Goal: Transaction & Acquisition: Purchase product/service

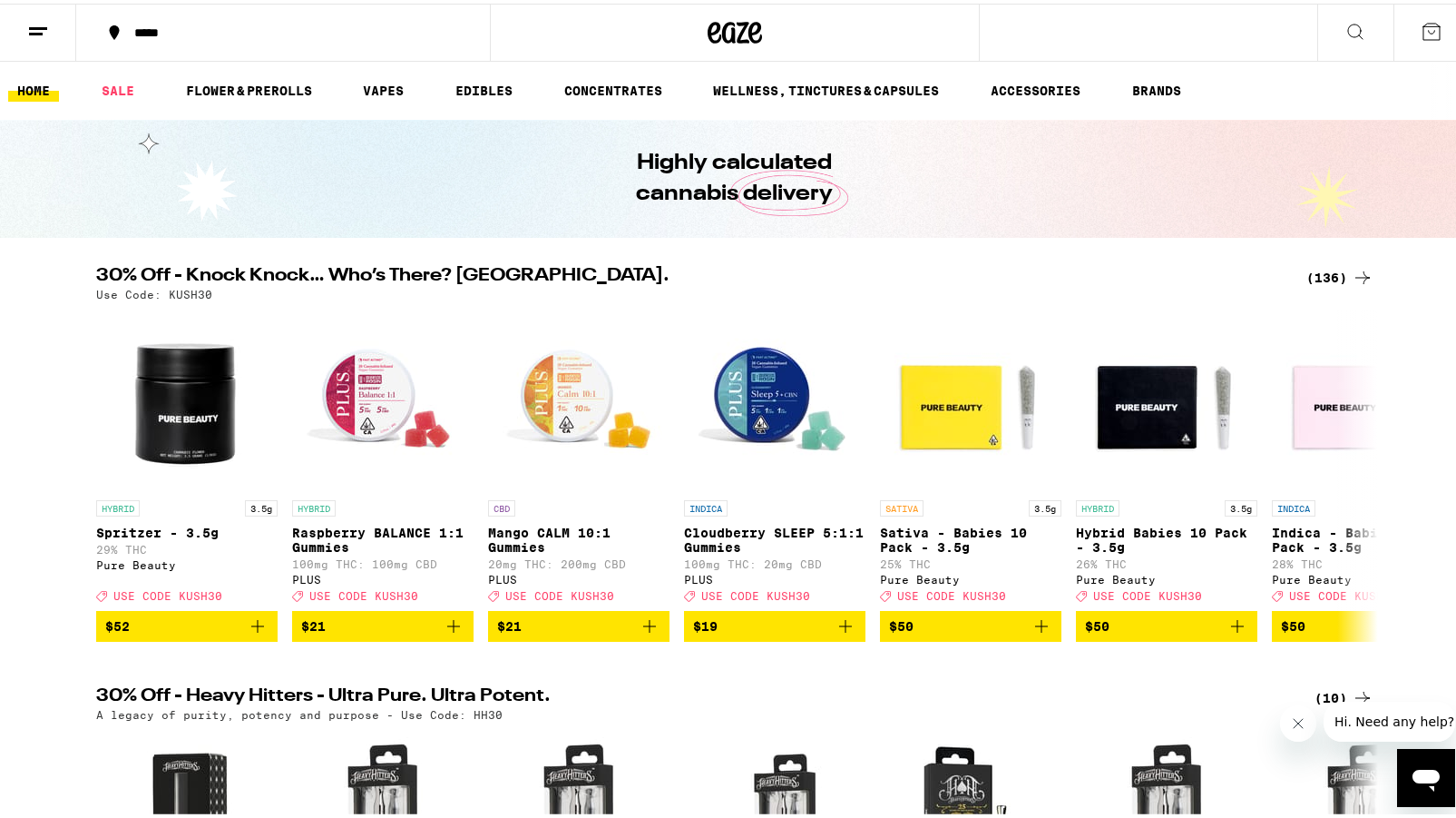
click at [150, 27] on div "*****" at bounding box center [292, 29] width 334 height 13
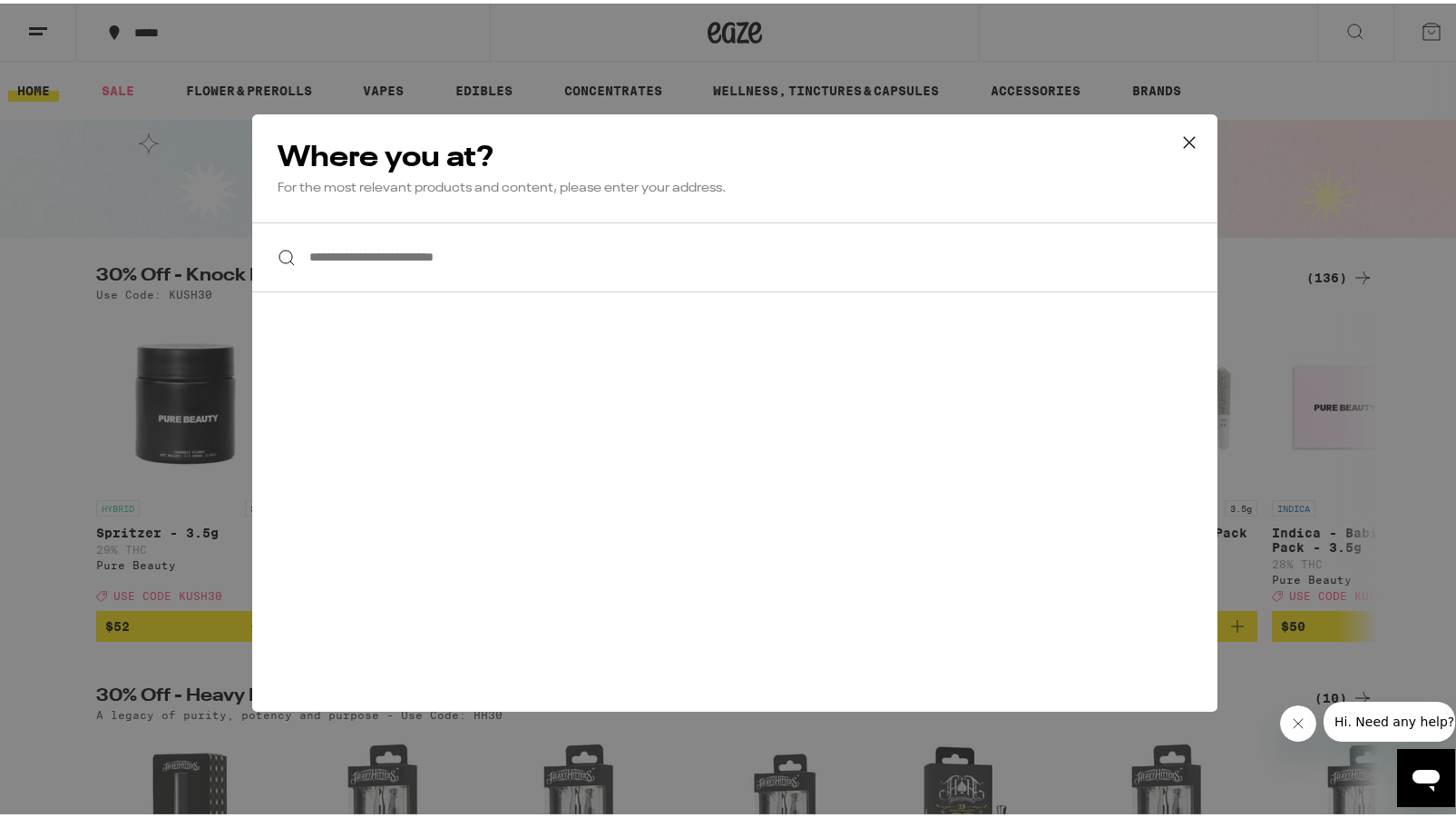
click at [403, 254] on input "**********" at bounding box center [734, 254] width 965 height 70
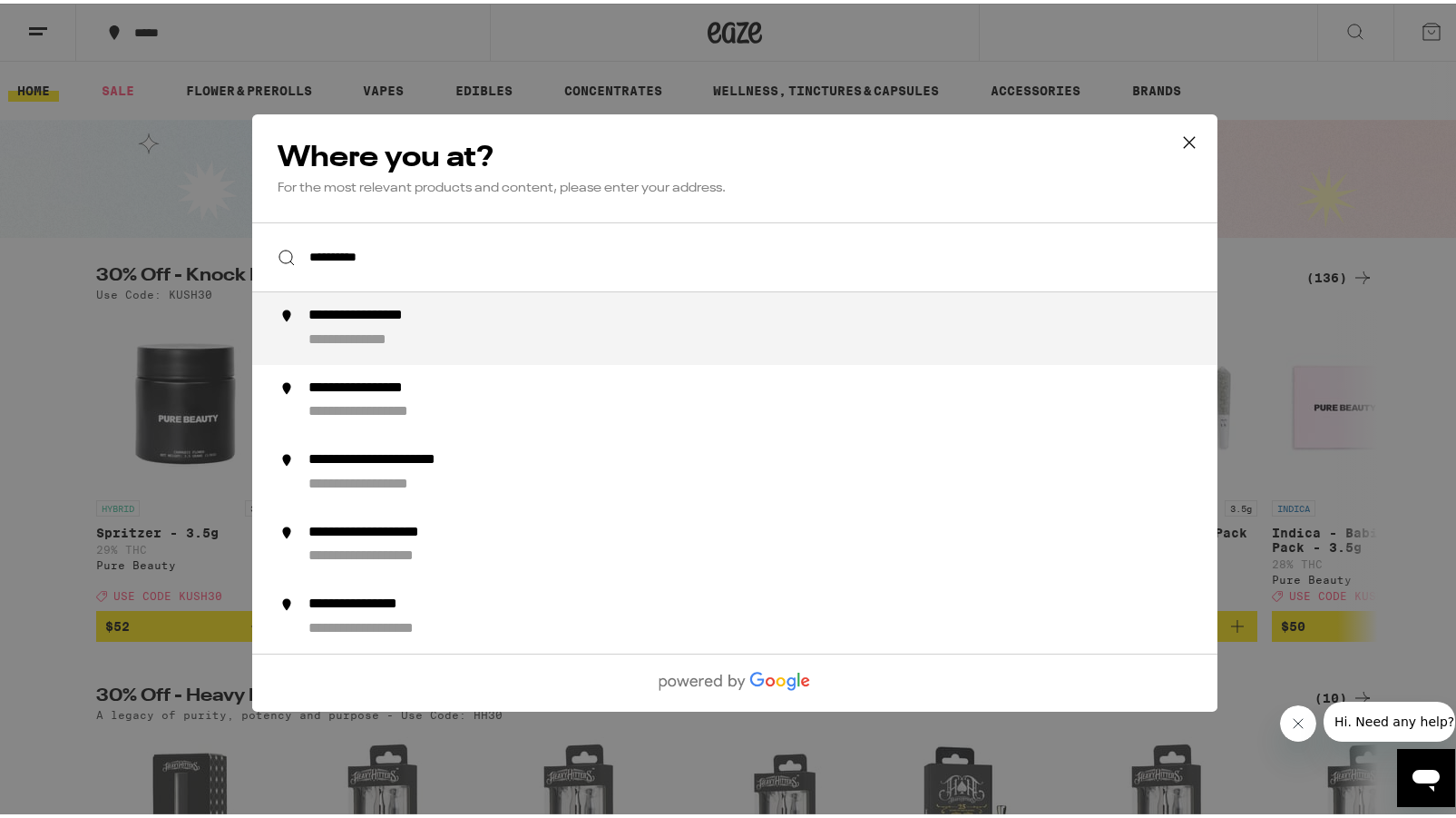
click at [412, 322] on div "**********" at bounding box center [388, 312] width 159 height 19
type input "**********"
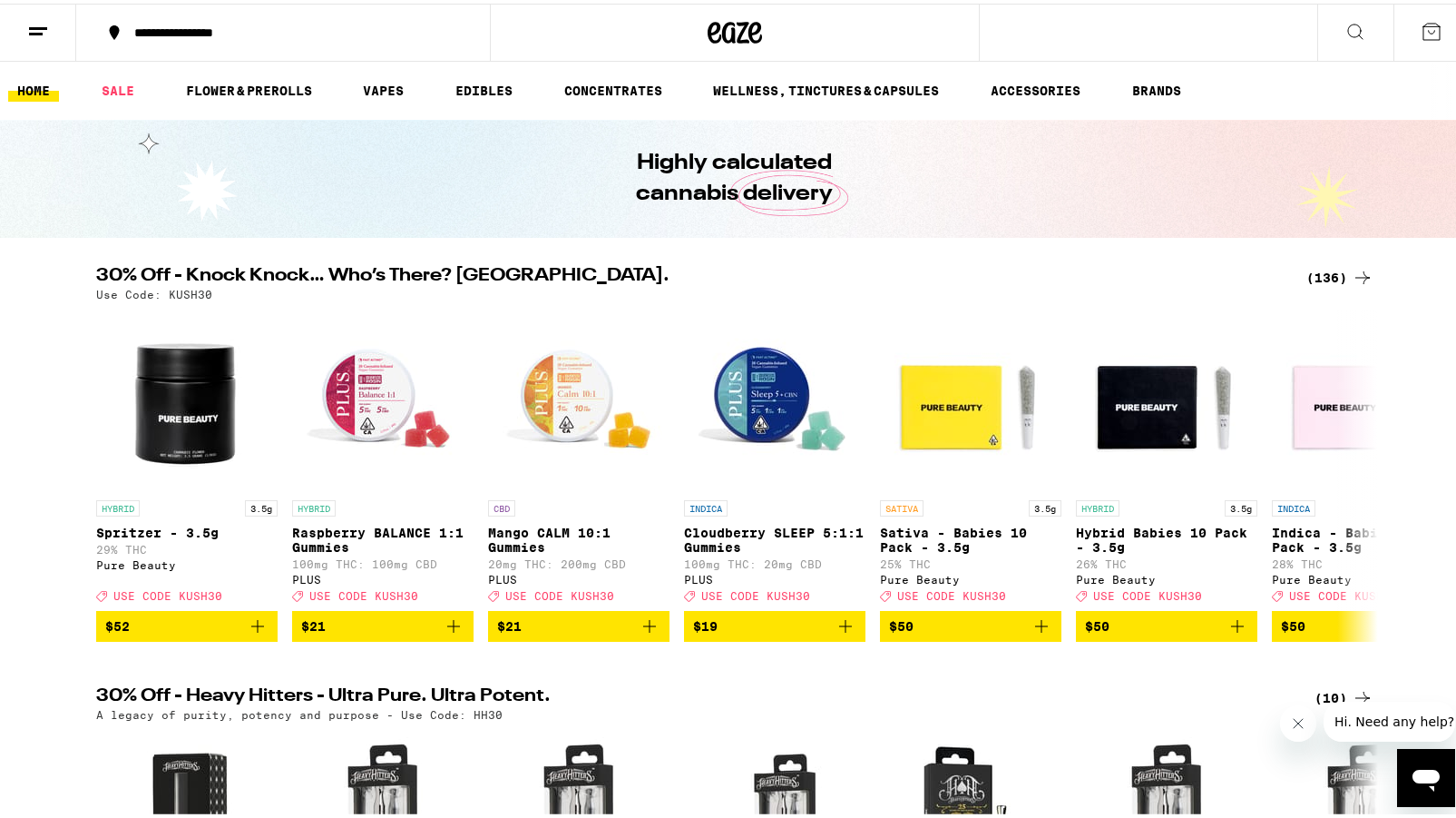
click at [1323, 276] on div "(136)" at bounding box center [1339, 274] width 67 height 22
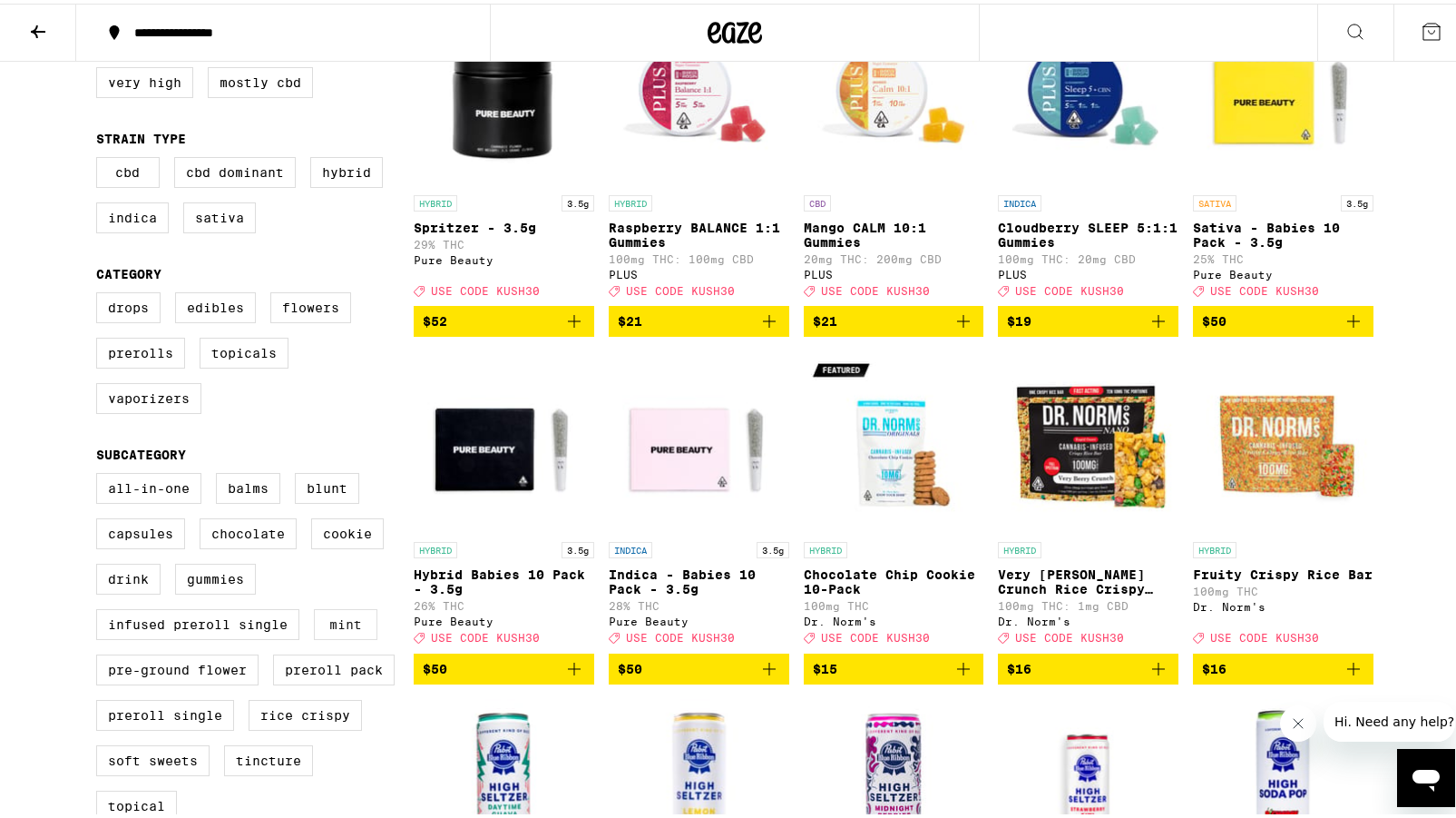
scroll to position [265, 0]
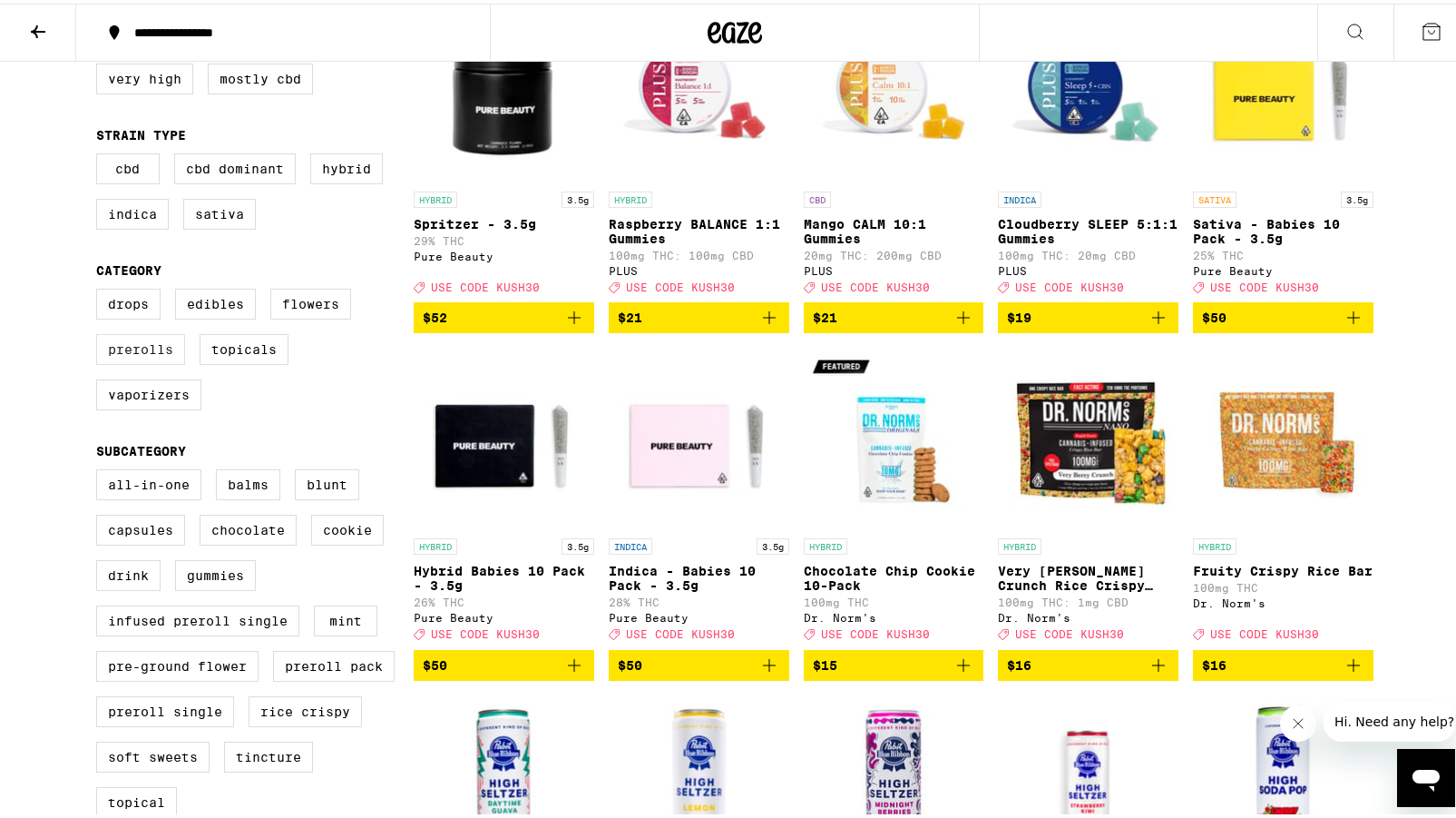
click at [148, 362] on label "Prerolls" at bounding box center [140, 346] width 89 height 31
click at [101, 289] on input "Prerolls" at bounding box center [100, 288] width 1 height 1
checkbox input "true"
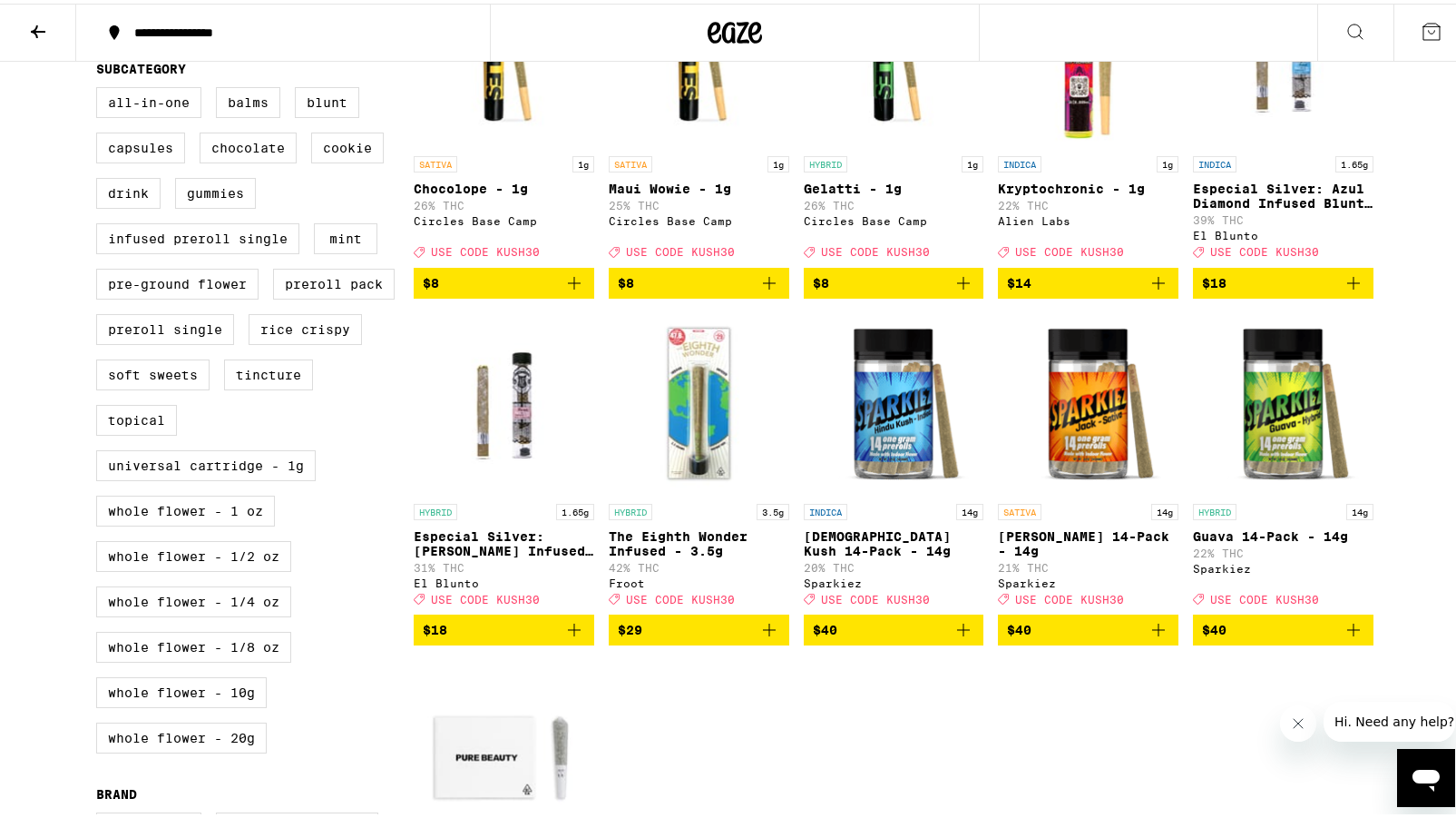
scroll to position [661, 0]
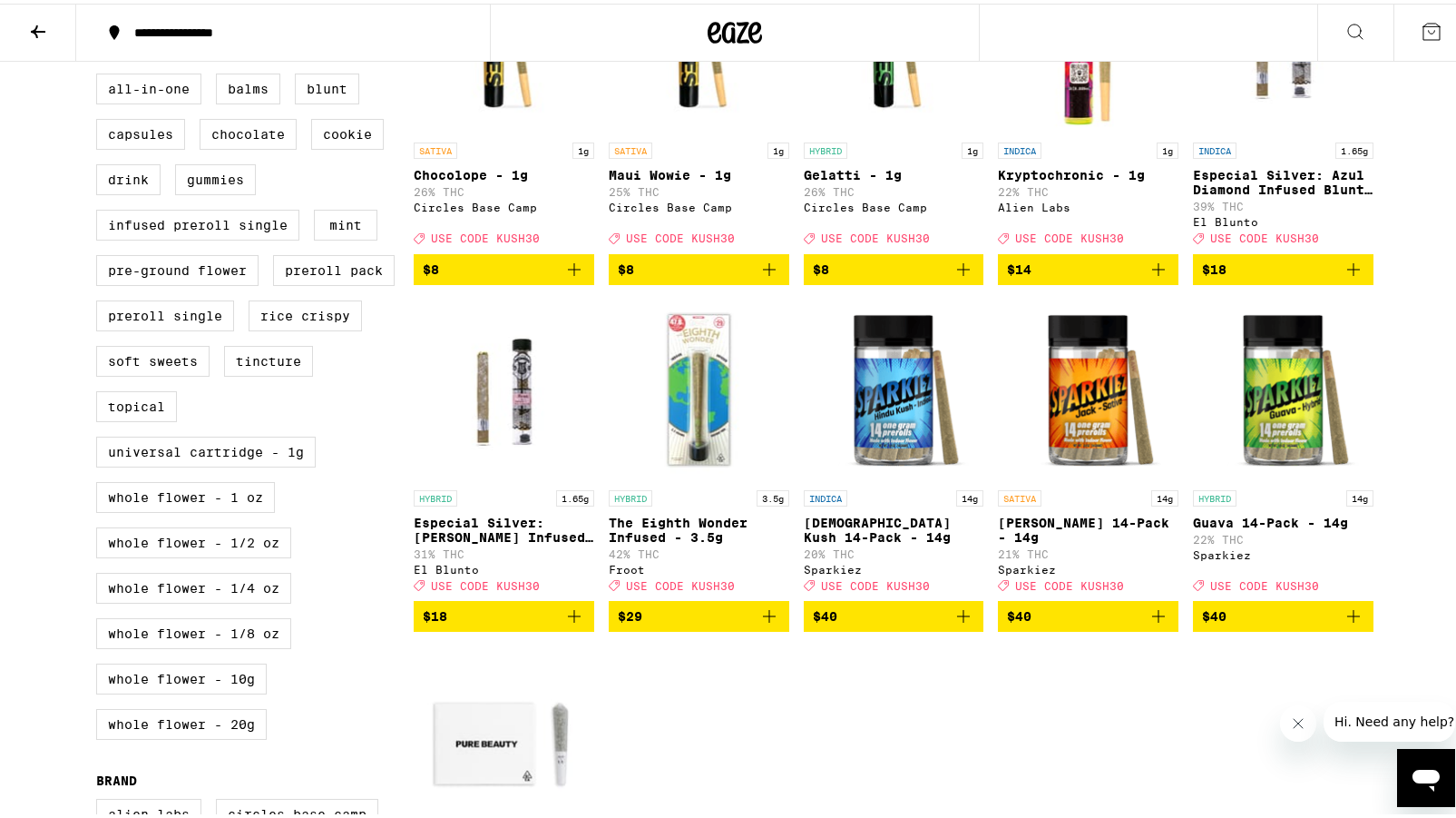
click at [965, 624] on icon "Add to bag" at bounding box center [963, 613] width 22 height 22
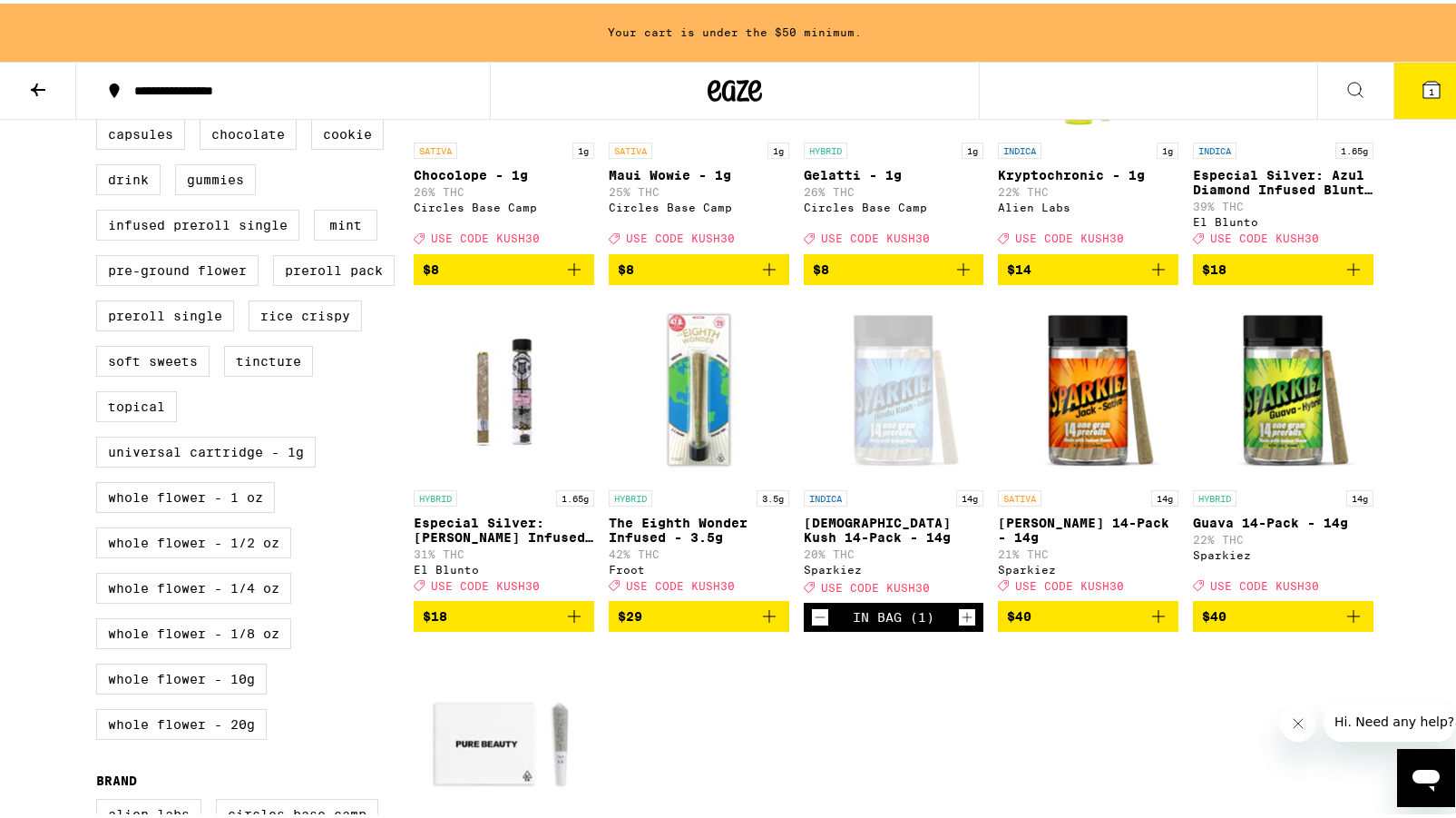
scroll to position [716, 0]
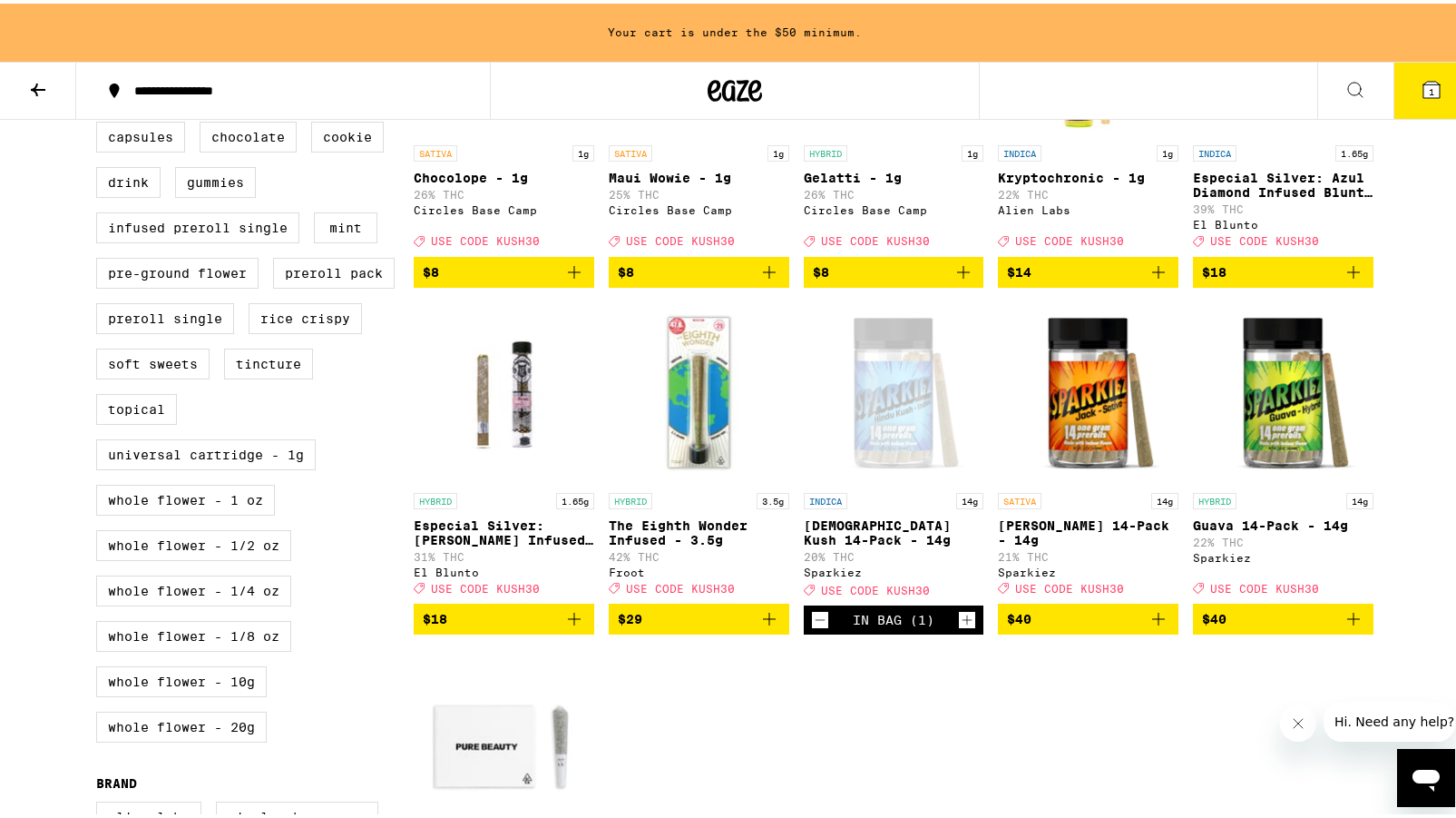
click at [1348, 280] on icon "Add to bag" at bounding box center [1353, 269] width 22 height 22
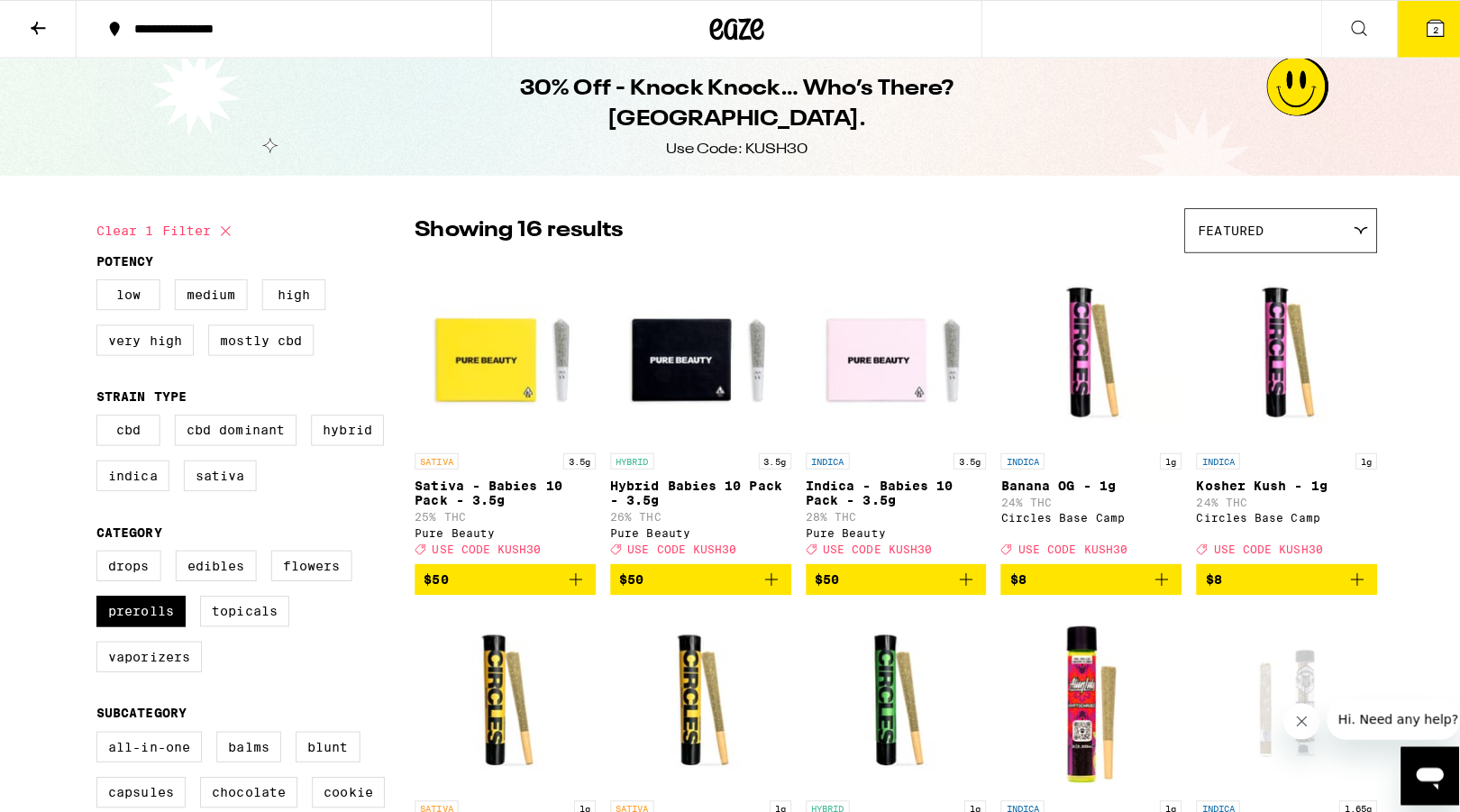
scroll to position [0, 0]
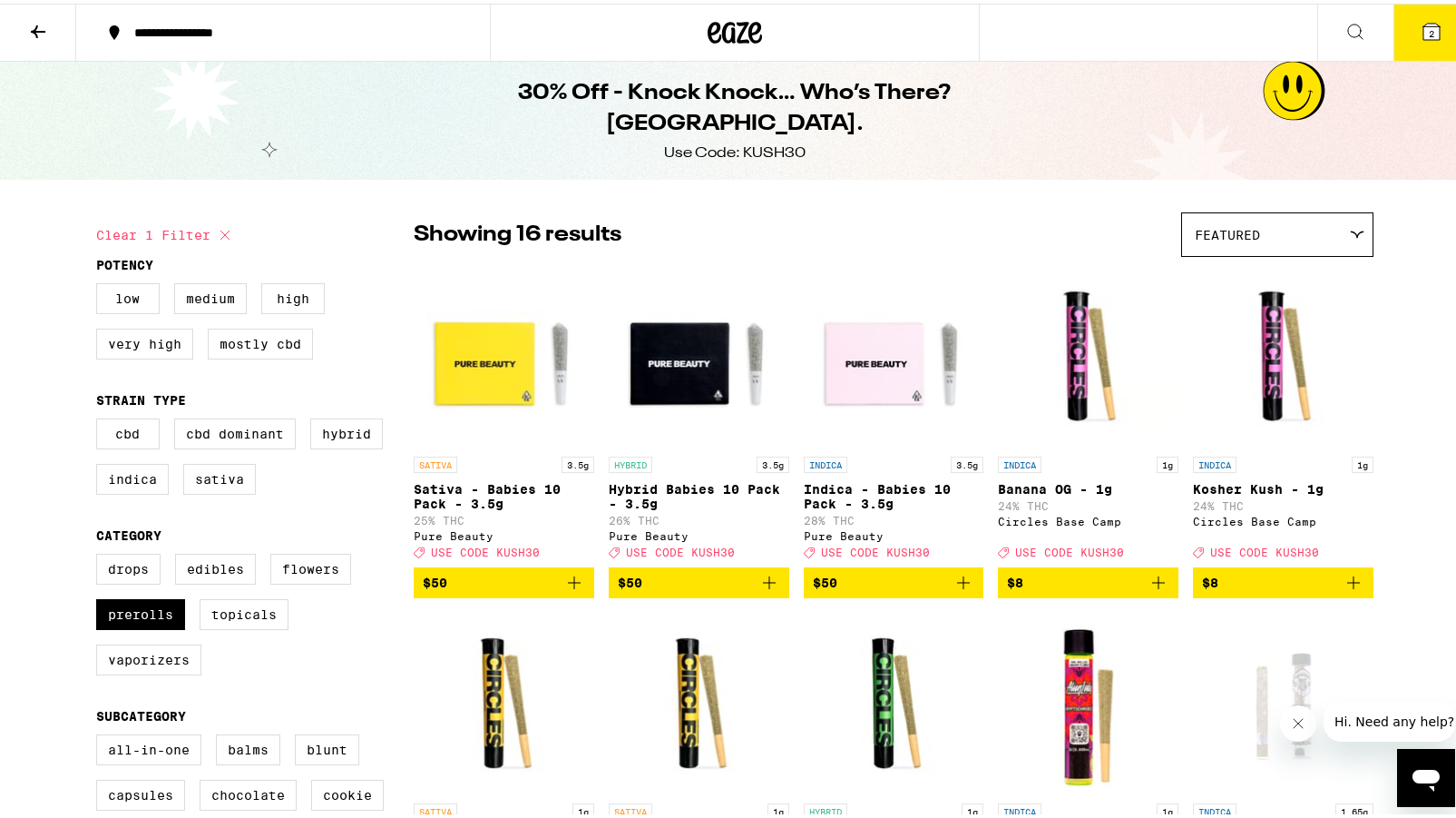
click at [1429, 36] on span "2" at bounding box center [1431, 30] width 5 height 11
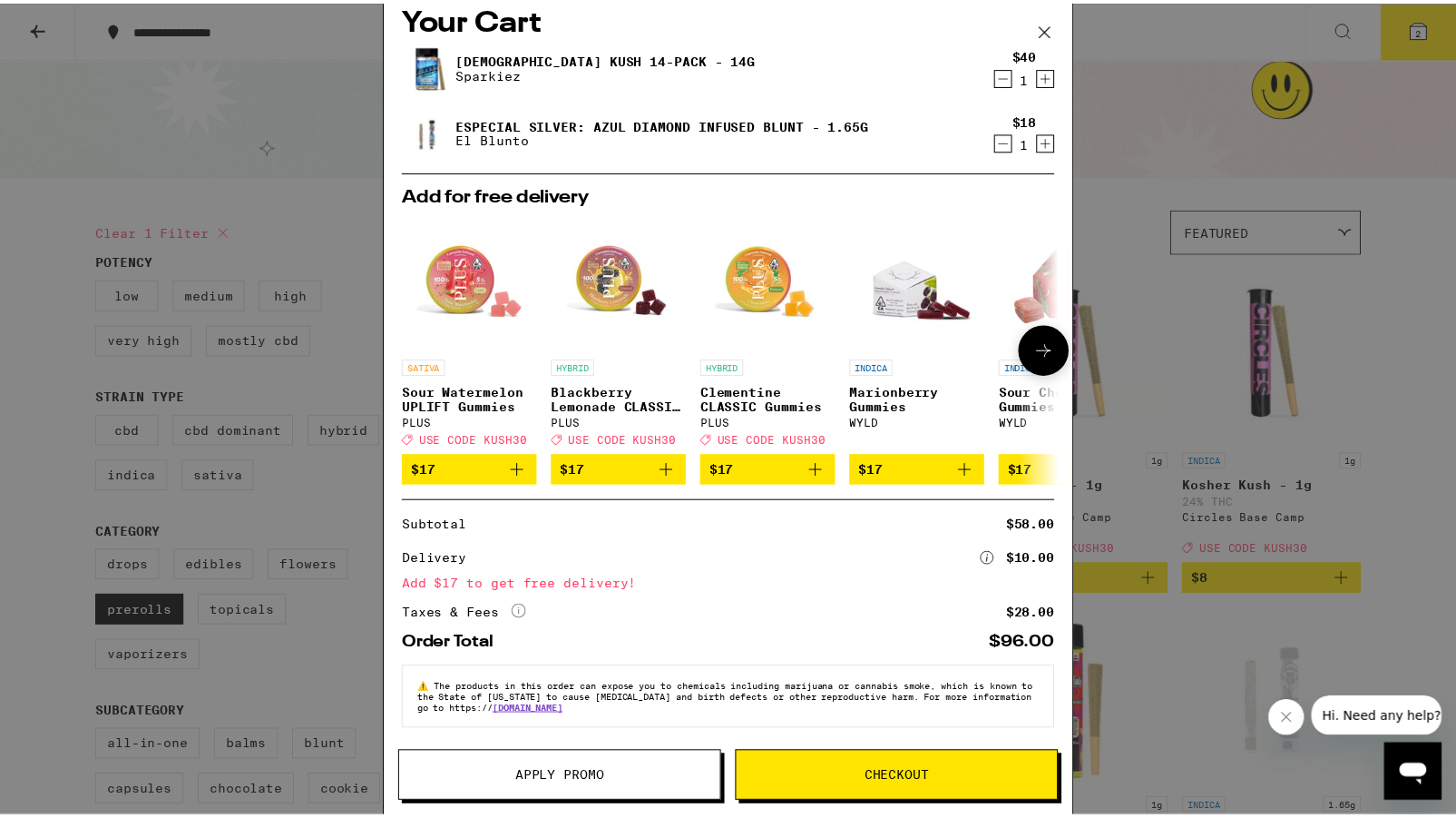
scroll to position [36, 0]
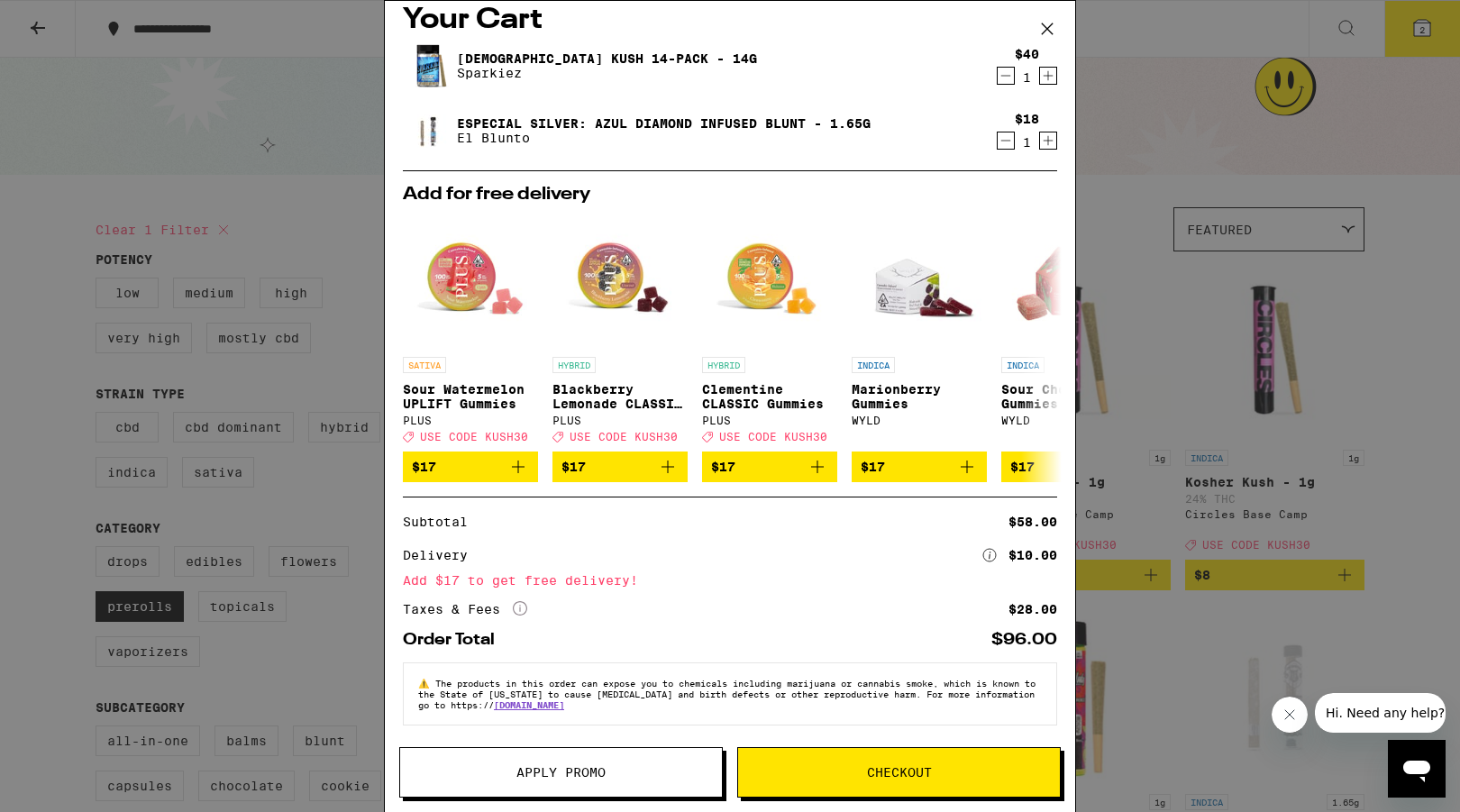
click at [1049, 23] on icon at bounding box center [1047, 28] width 27 height 27
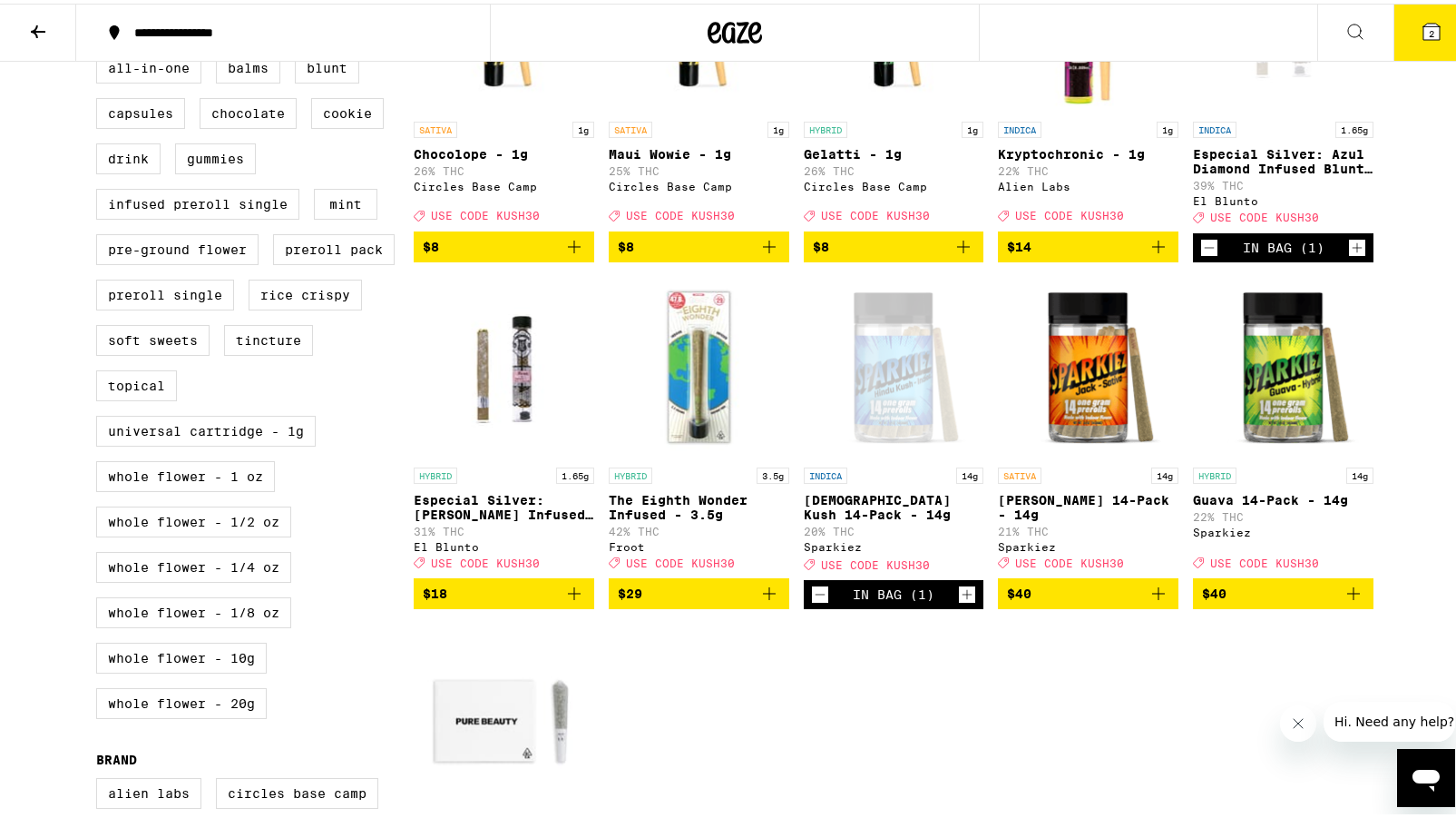
scroll to position [692, 0]
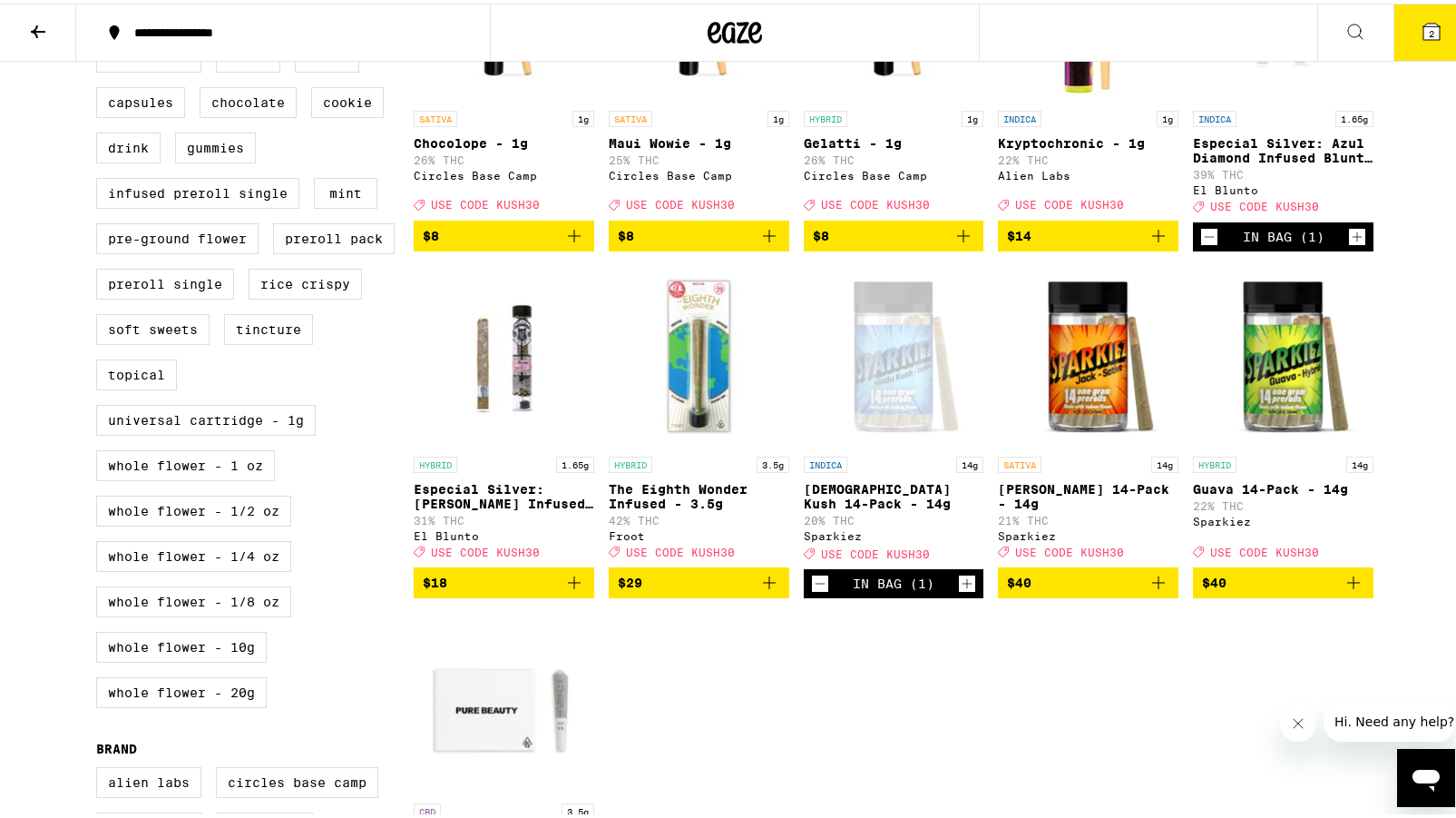
click at [565, 590] on icon "Add to bag" at bounding box center [575, 579] width 22 height 22
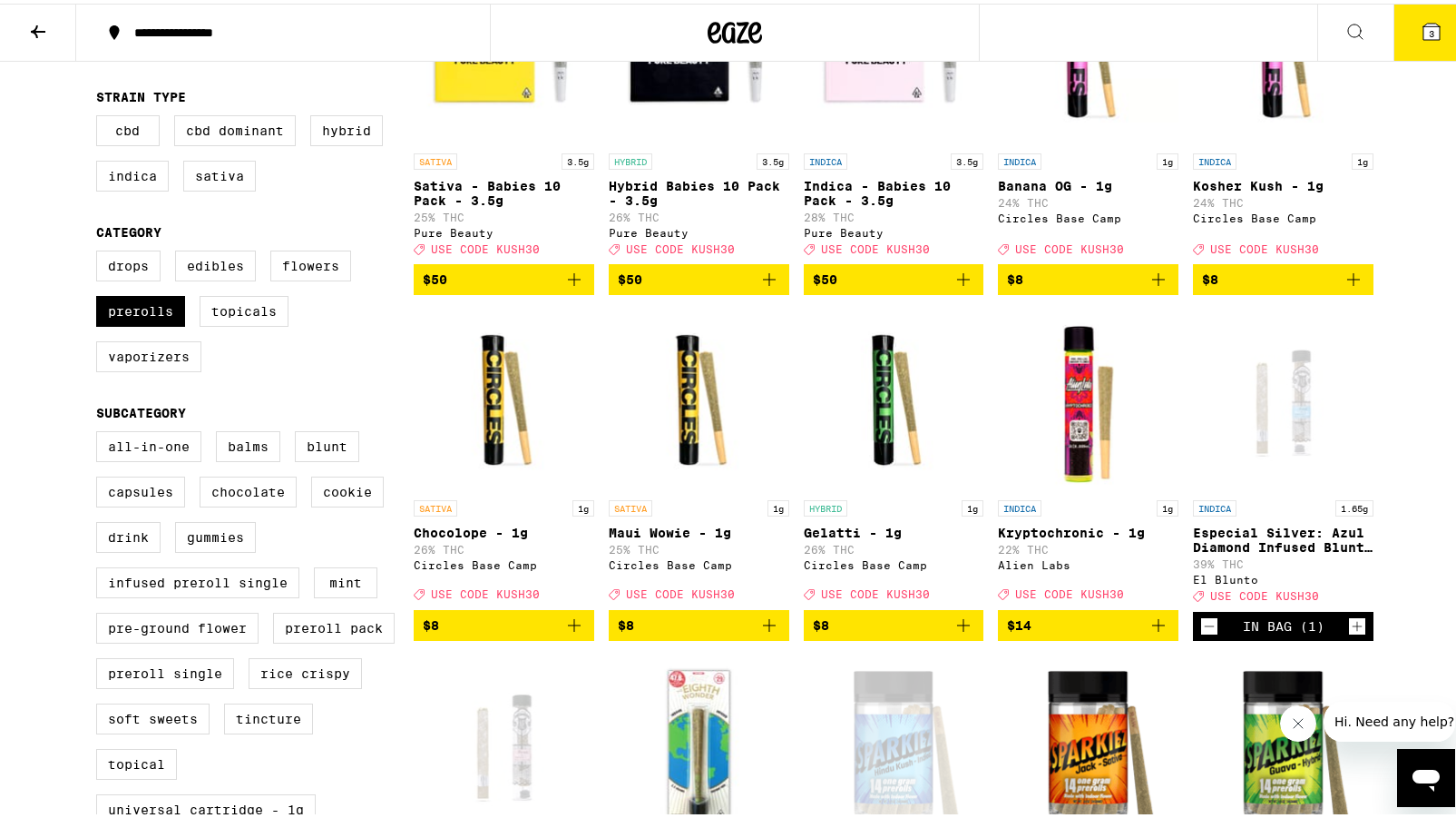
click at [1403, 20] on button "3" at bounding box center [1431, 29] width 77 height 56
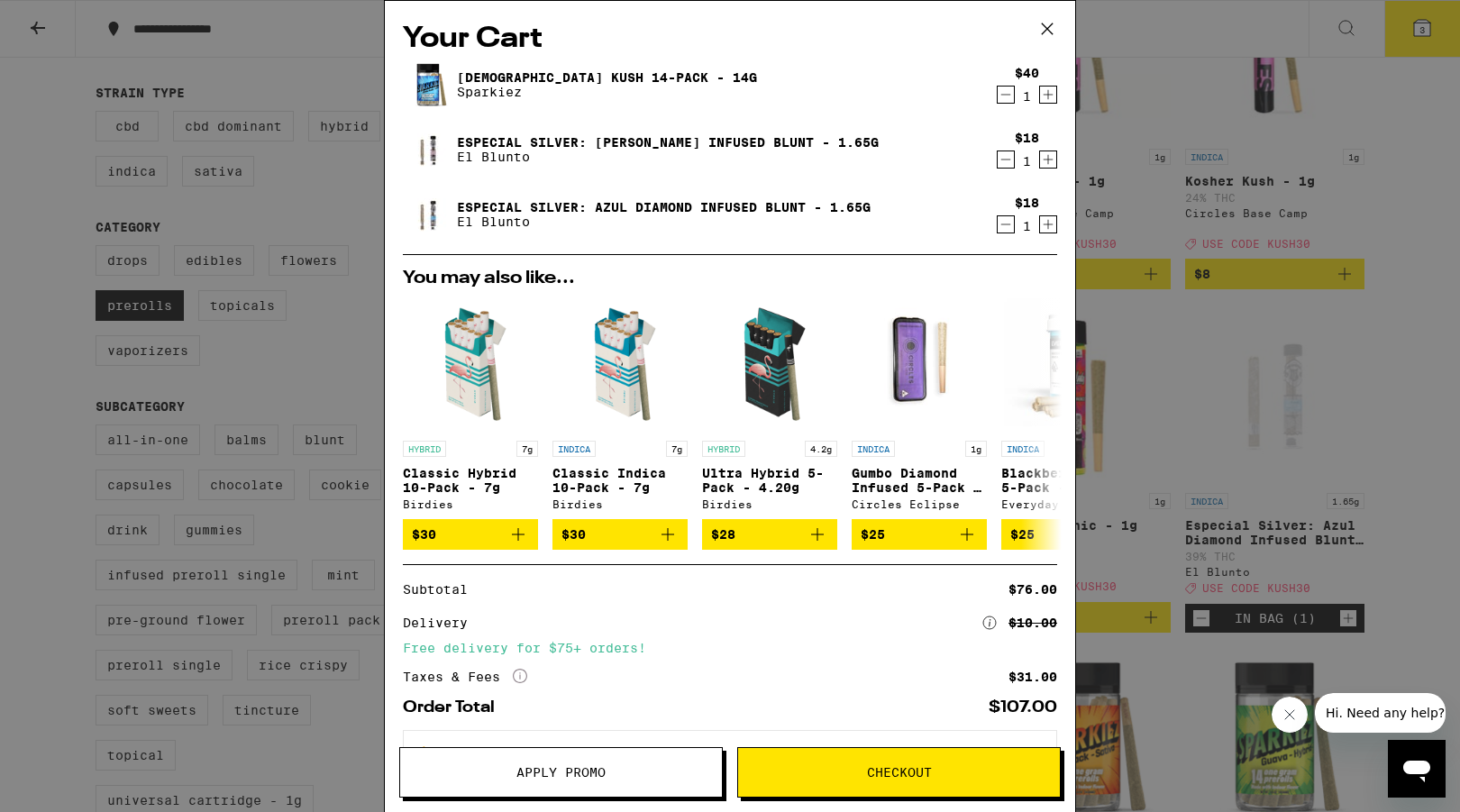
click at [573, 767] on span "Apply Promo" at bounding box center [561, 771] width 89 height 13
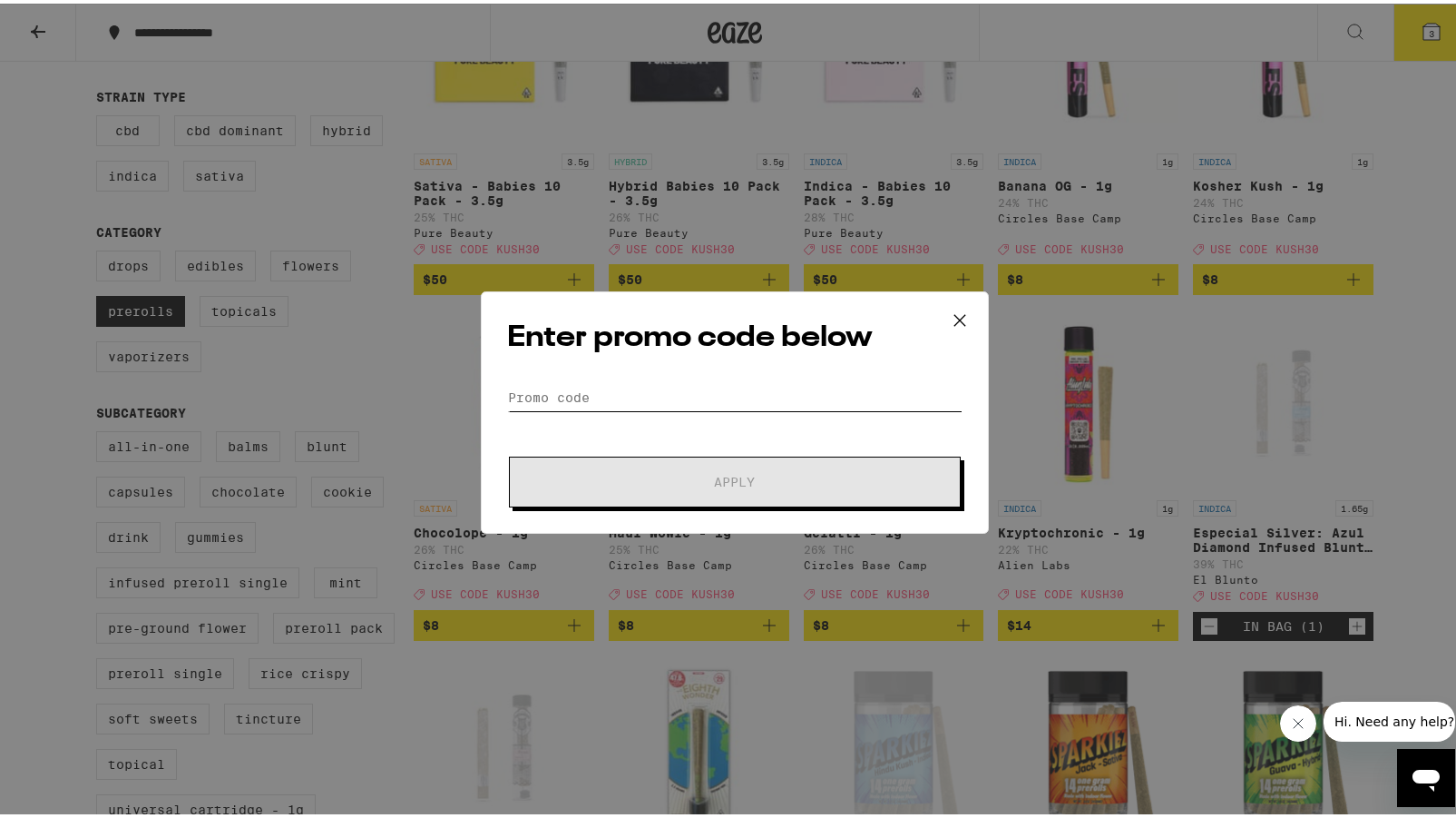
click at [609, 400] on input "Promo Code" at bounding box center [734, 394] width 455 height 27
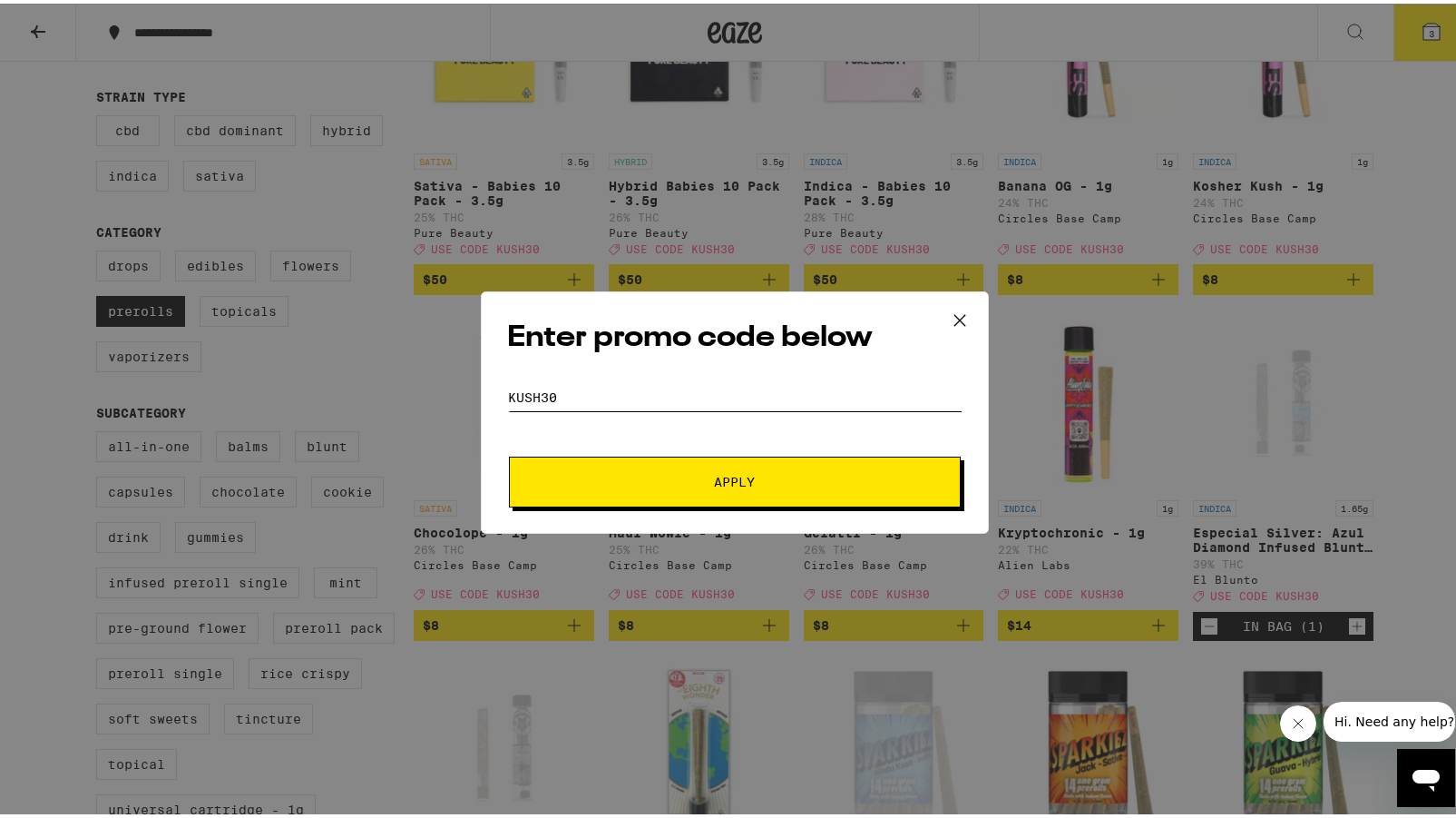
type input "Kush30"
click at [753, 478] on span "Apply" at bounding box center [735, 478] width 327 height 13
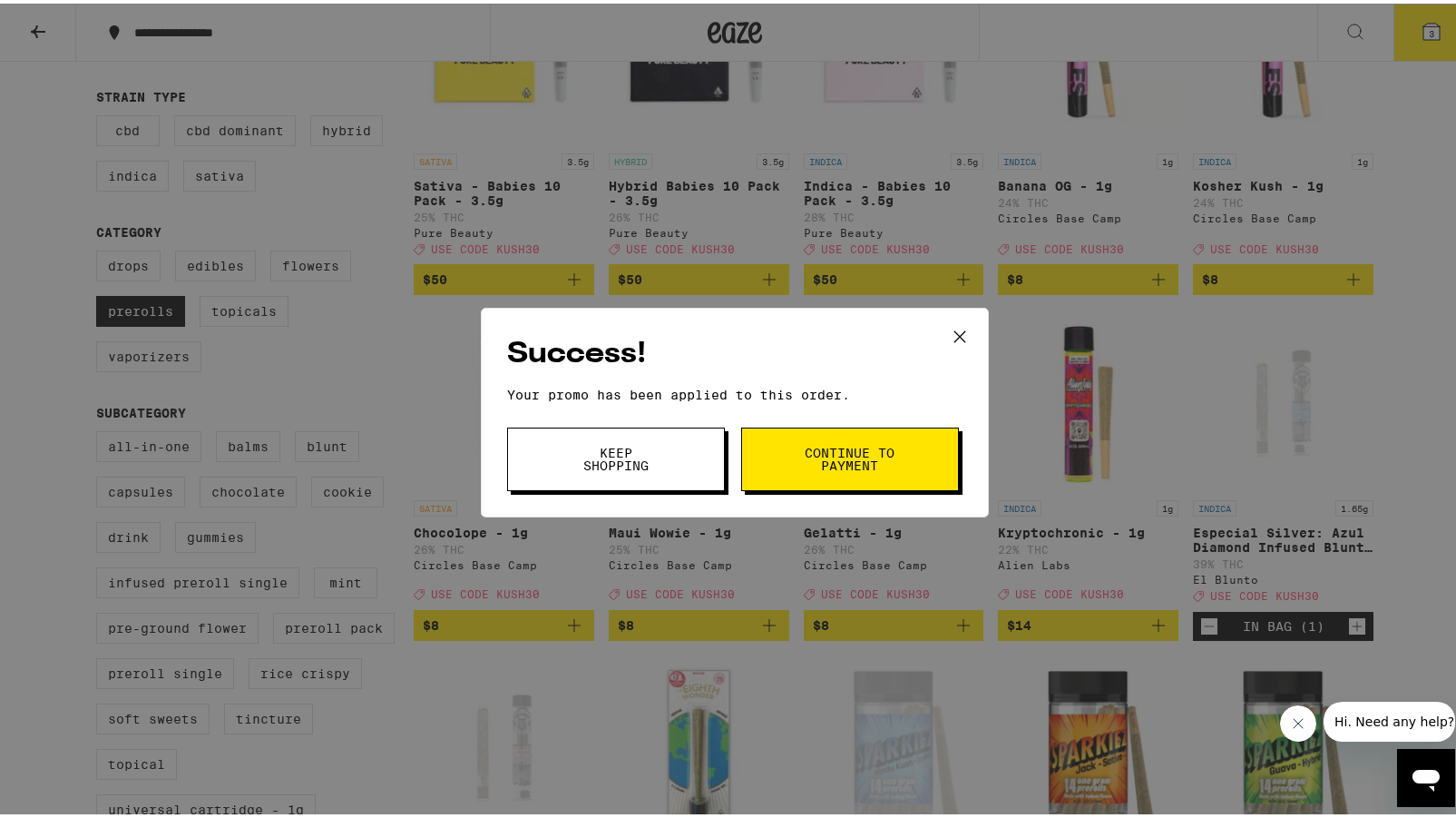
click at [804, 456] on span "Continue to payment" at bounding box center [849, 456] width 93 height 26
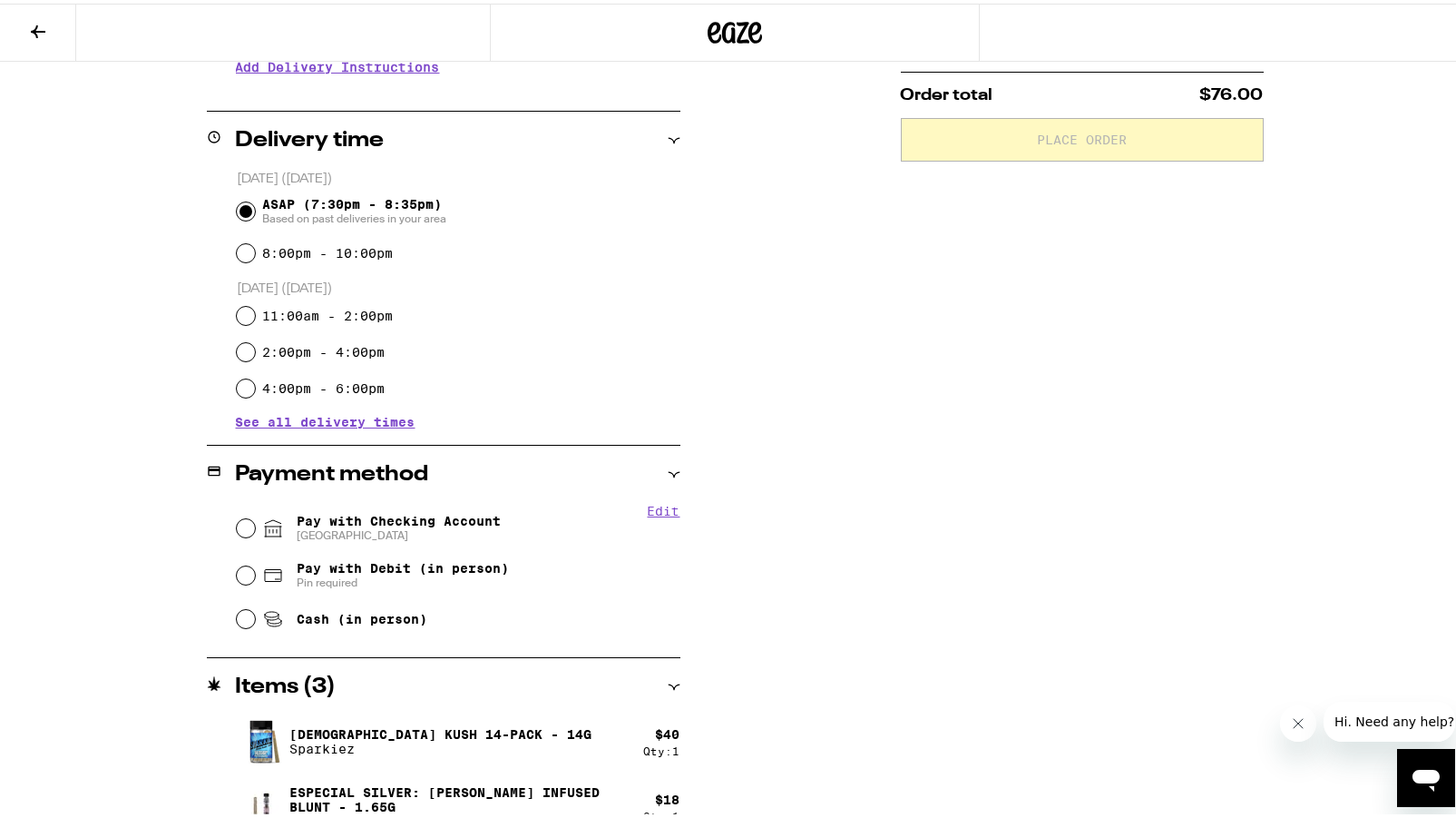
scroll to position [406, 0]
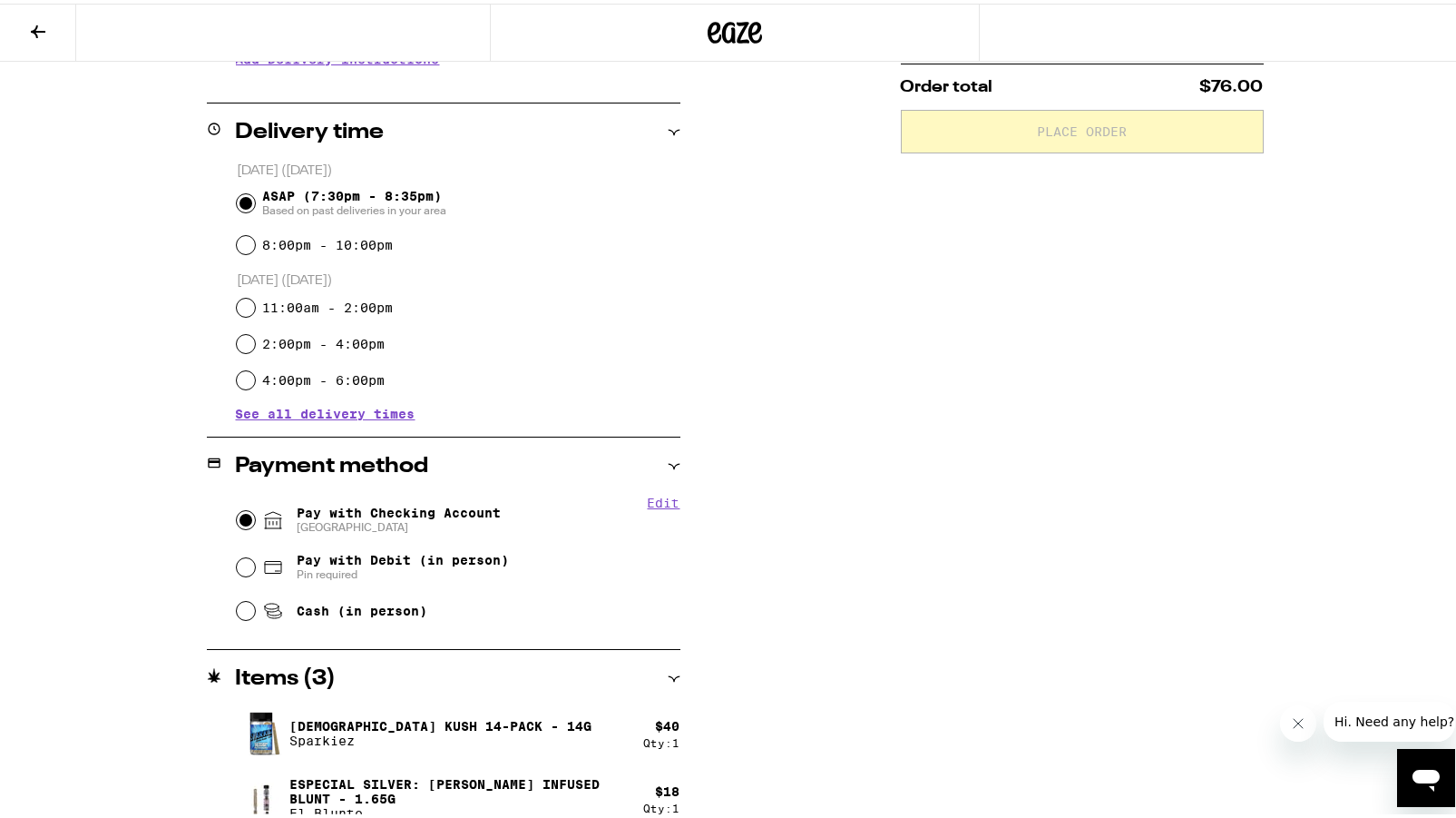
click at [240, 519] on input "Pay with Checking Account CHASE COLLEGE" at bounding box center [246, 516] width 18 height 18
radio input "true"
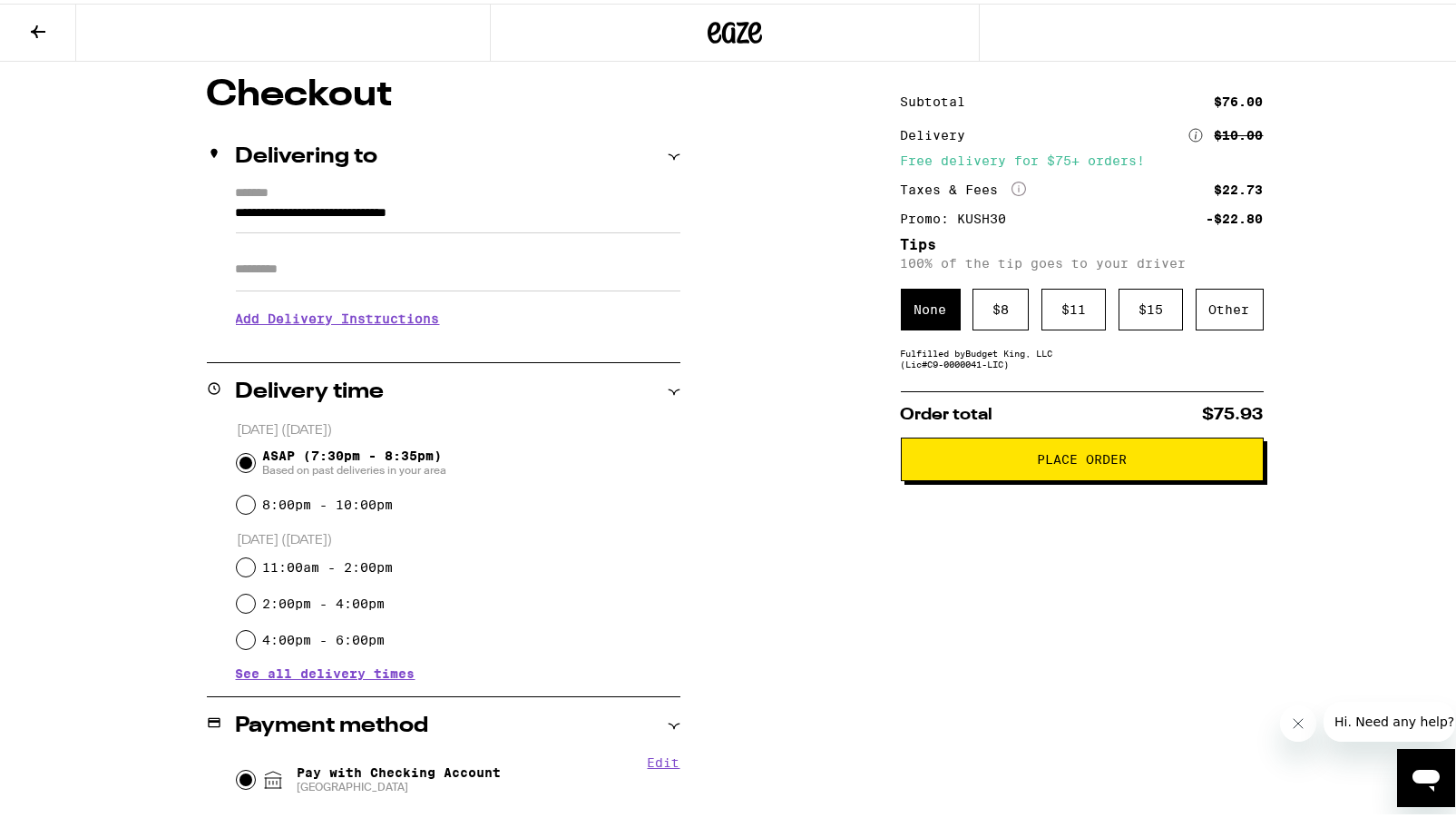
scroll to position [102, 0]
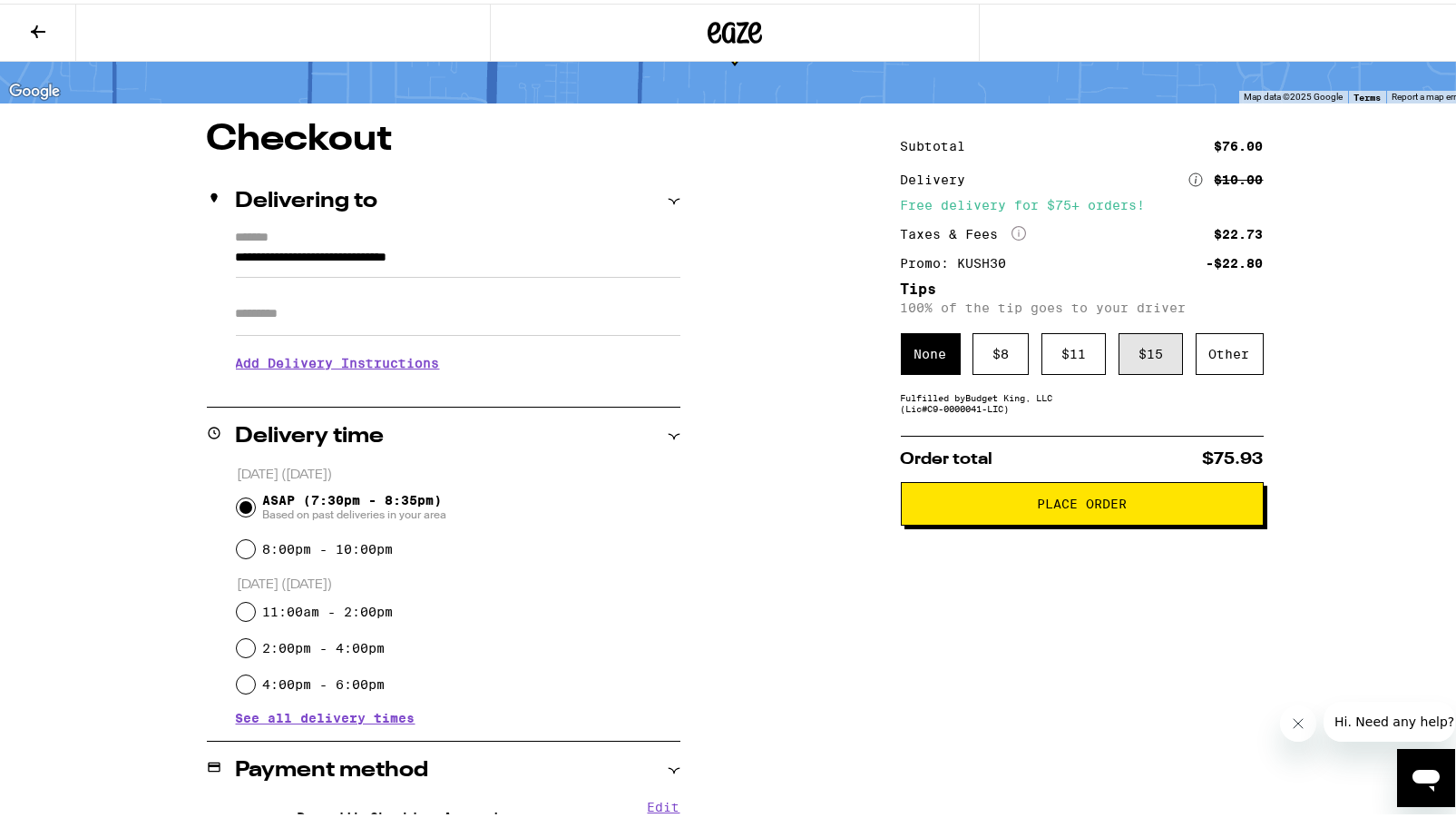
click at [1146, 348] on div "$ 15" at bounding box center [1150, 351] width 65 height 42
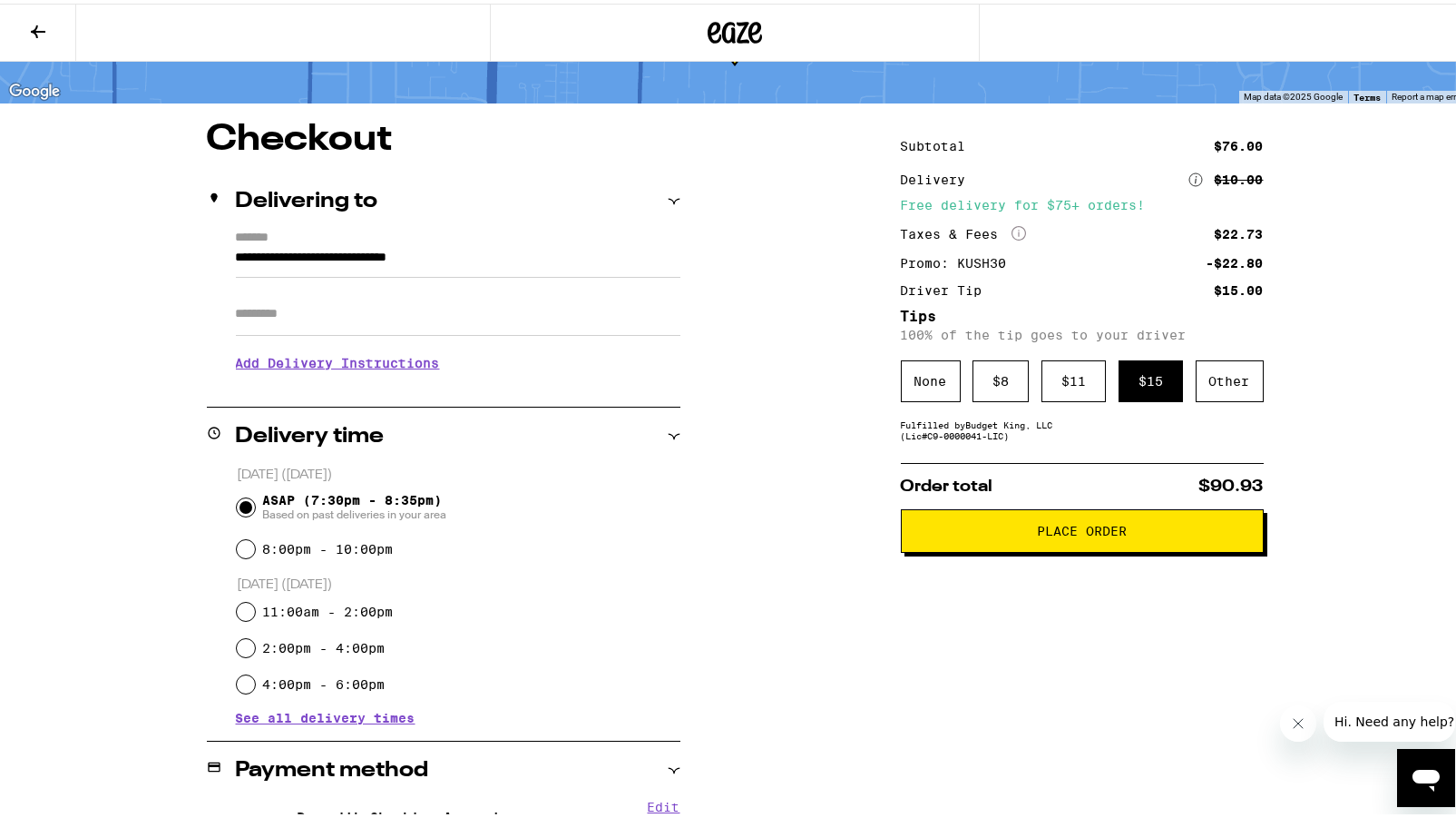
click at [273, 305] on input "Apt/Suite" at bounding box center [458, 311] width 444 height 44
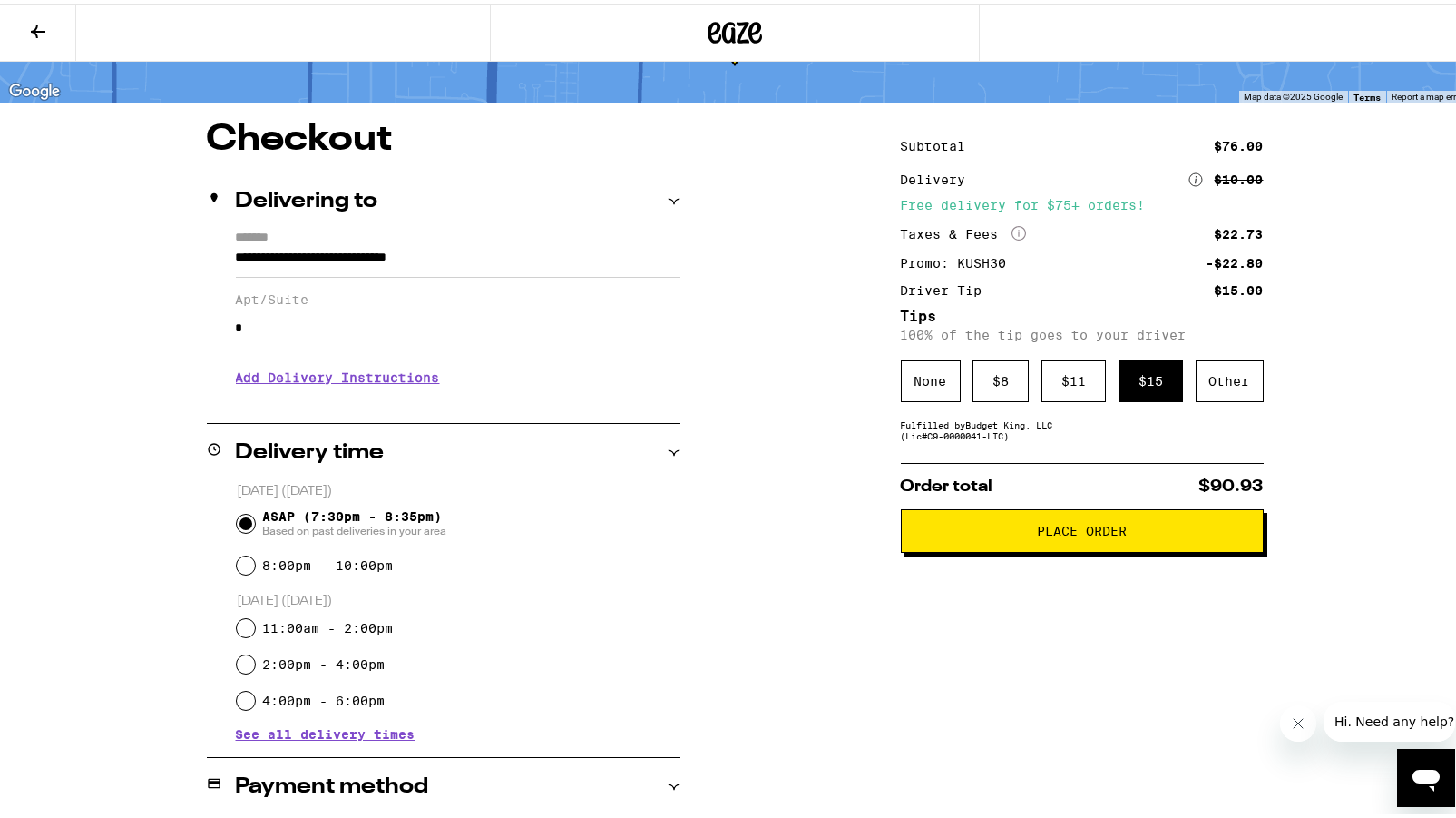
type input "*"
click at [303, 382] on h3 "Add Delivery Instructions" at bounding box center [458, 374] width 444 height 42
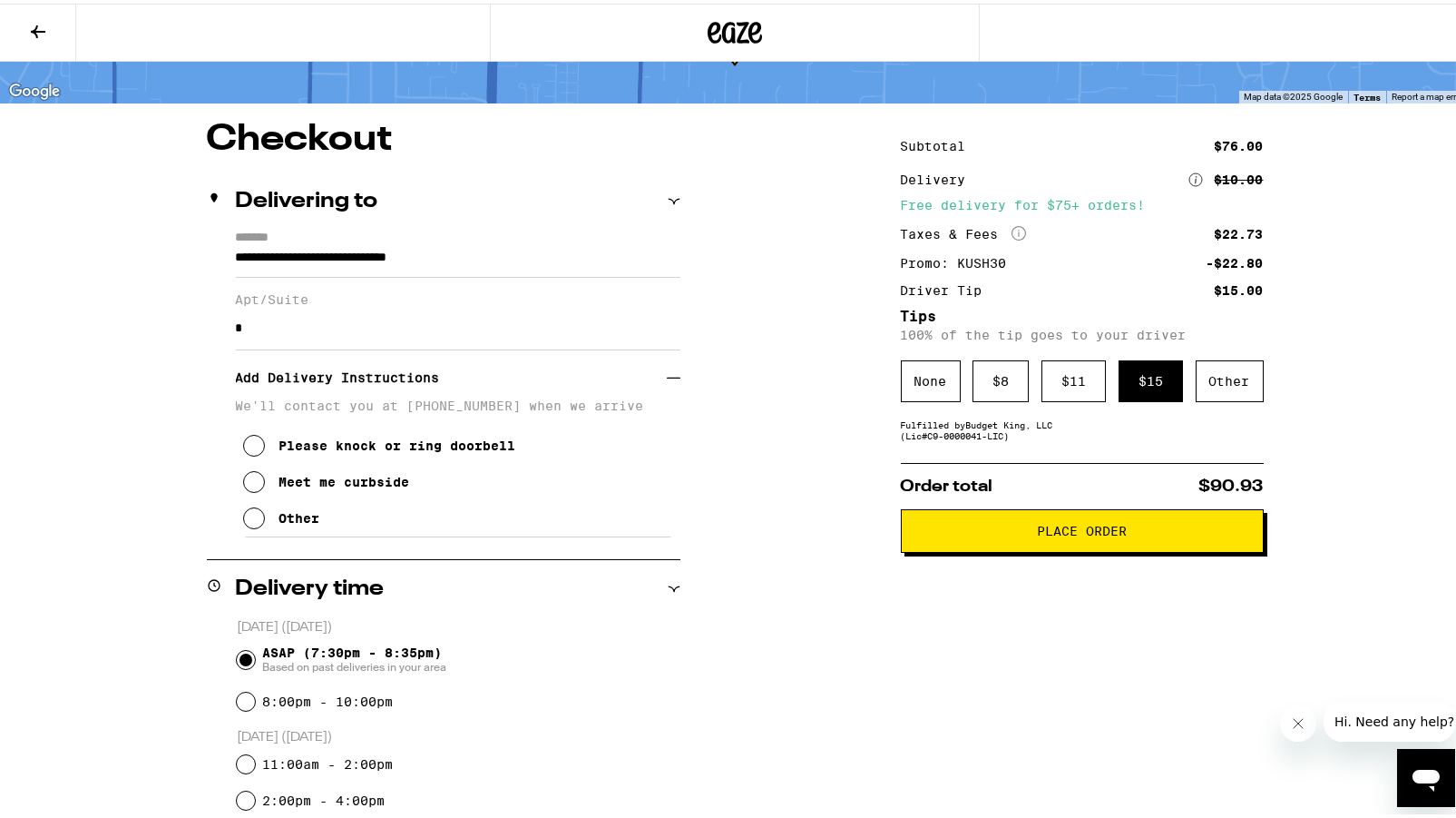
click at [319, 485] on div "Meet me curbside" at bounding box center [345, 478] width 130 height 15
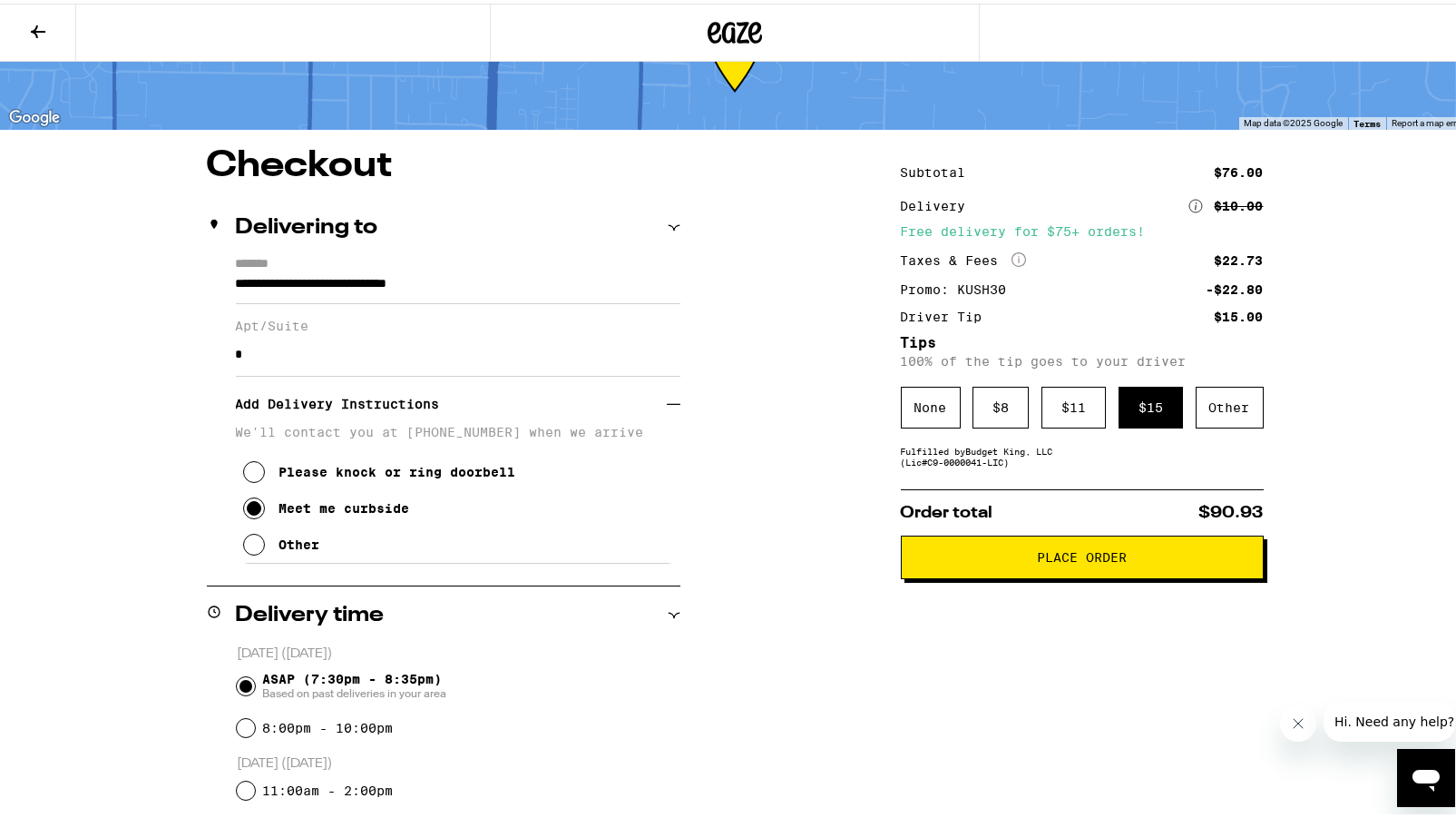
scroll to position [0, 0]
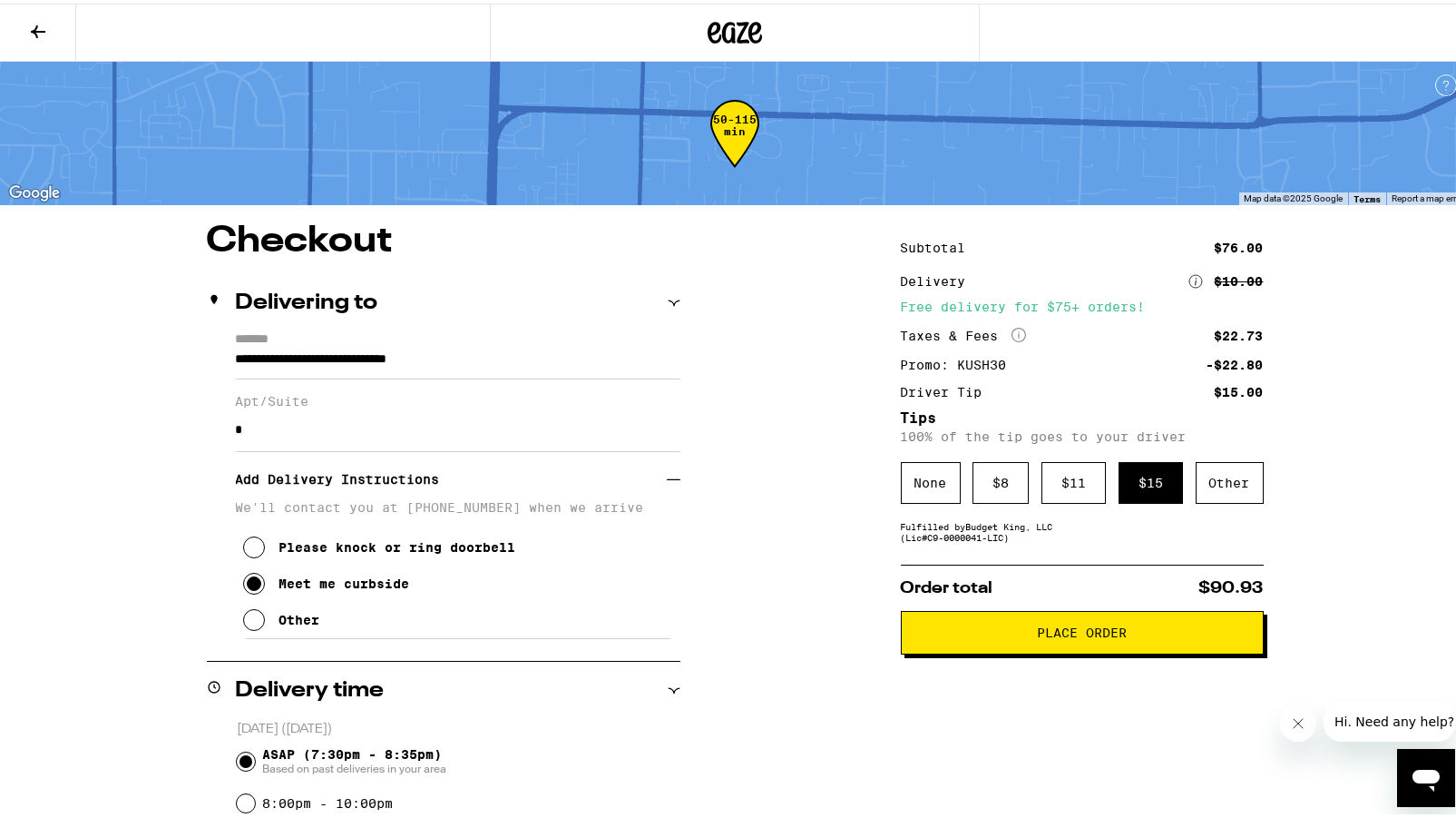
click at [1059, 629] on span "Place Order" at bounding box center [1082, 629] width 90 height 13
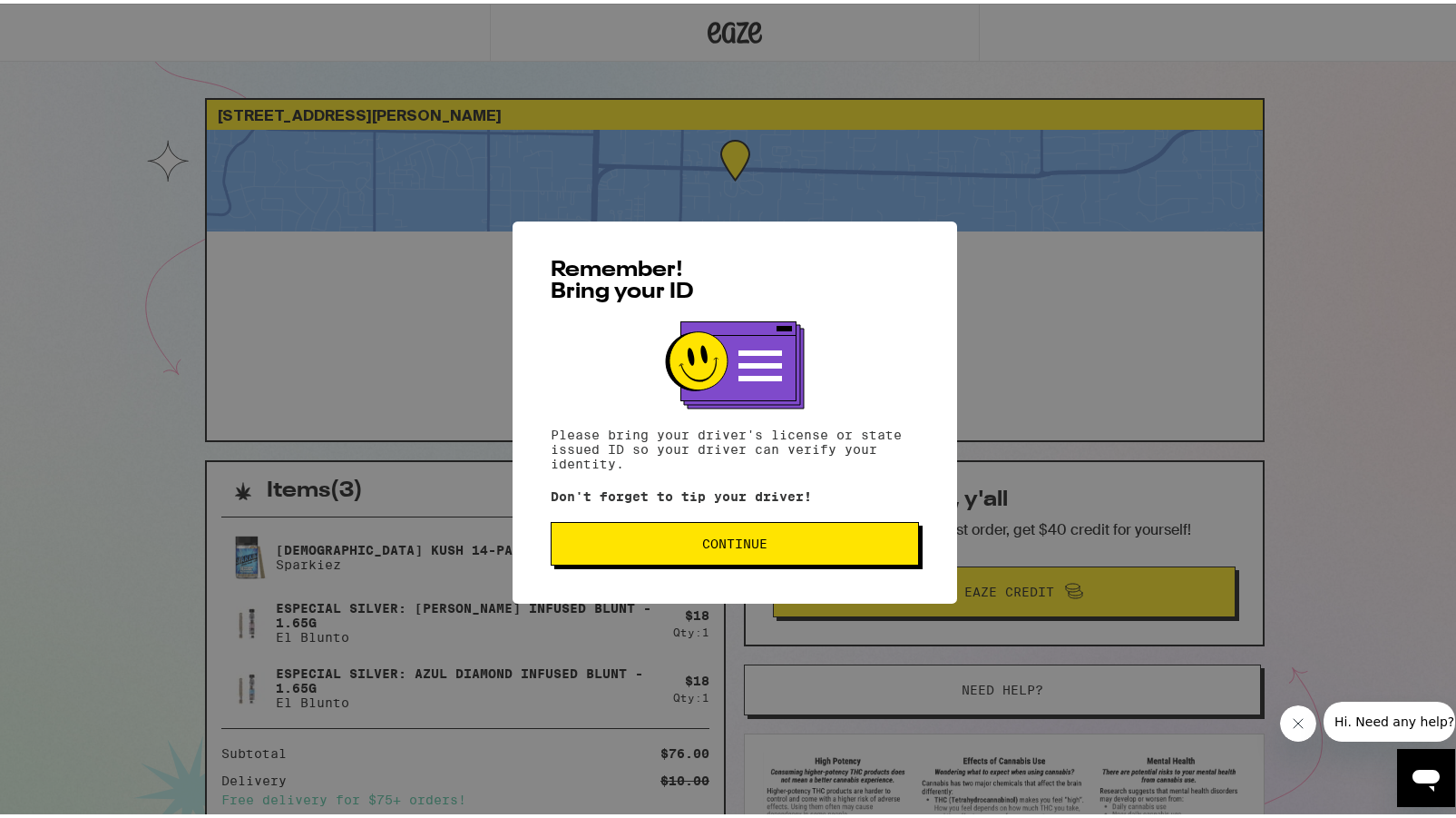
click at [808, 545] on span "Continue" at bounding box center [734, 540] width 338 height 13
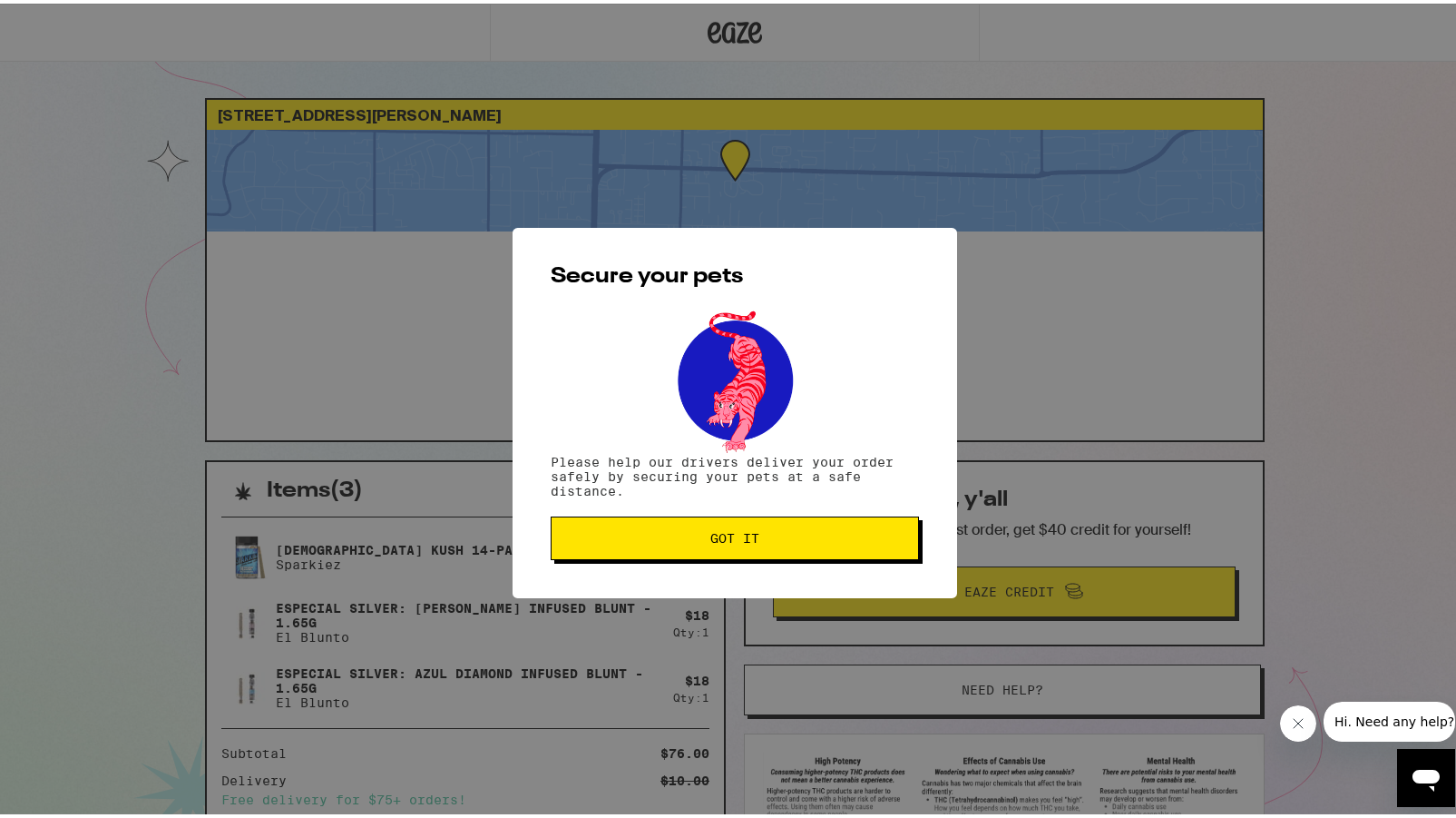
click at [751, 540] on span "Got it" at bounding box center [734, 534] width 49 height 13
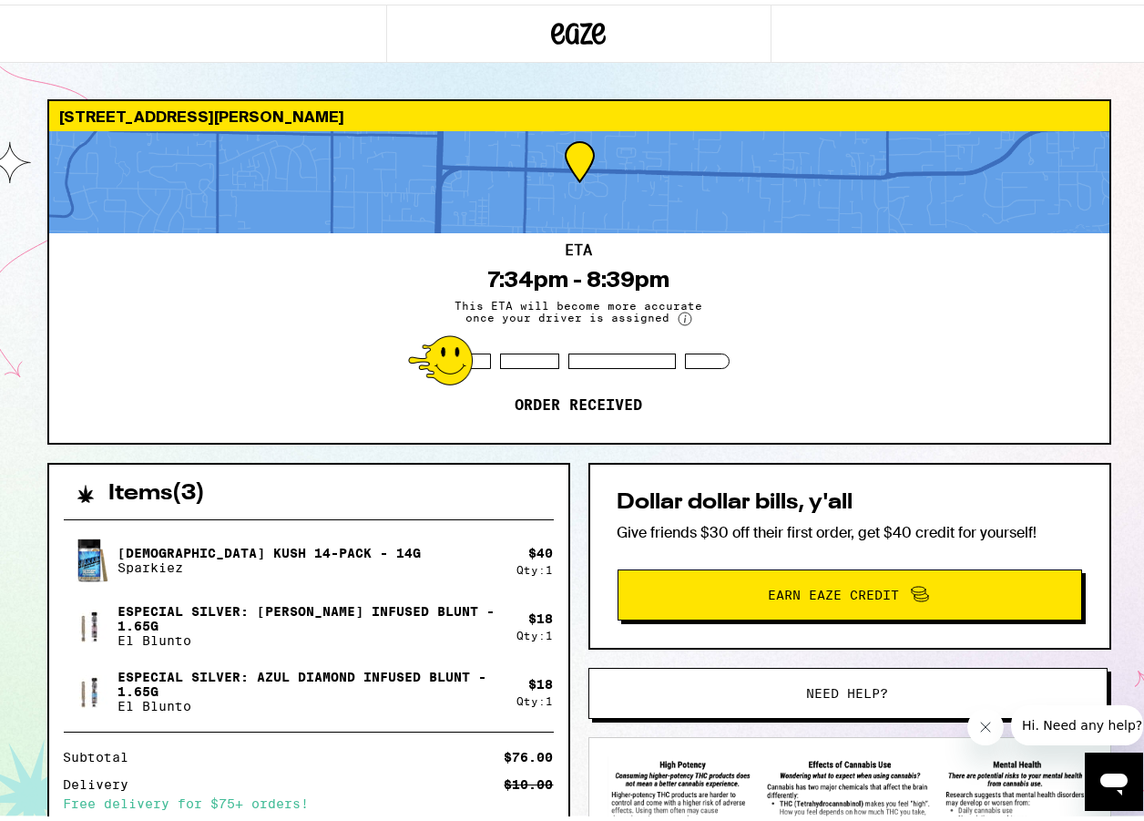
click at [1124, 772] on icon "Open messaging window" at bounding box center [1114, 781] width 33 height 33
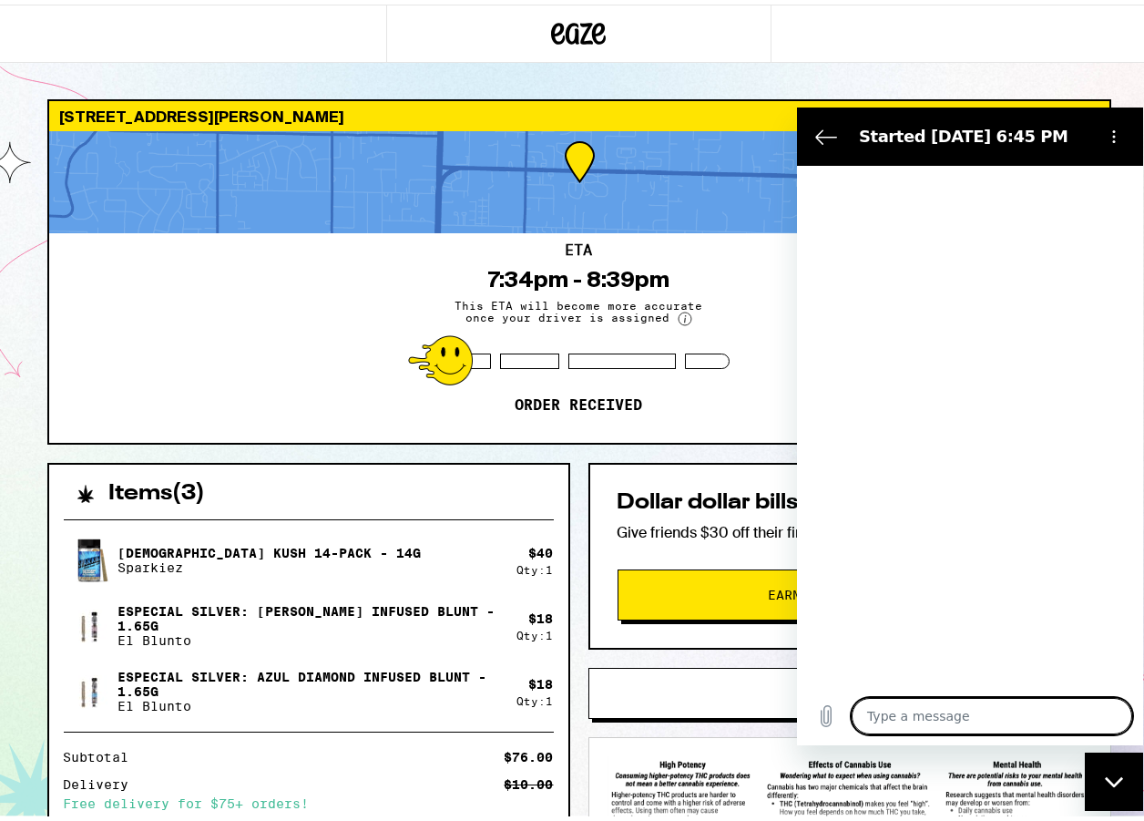
type textarea "x"
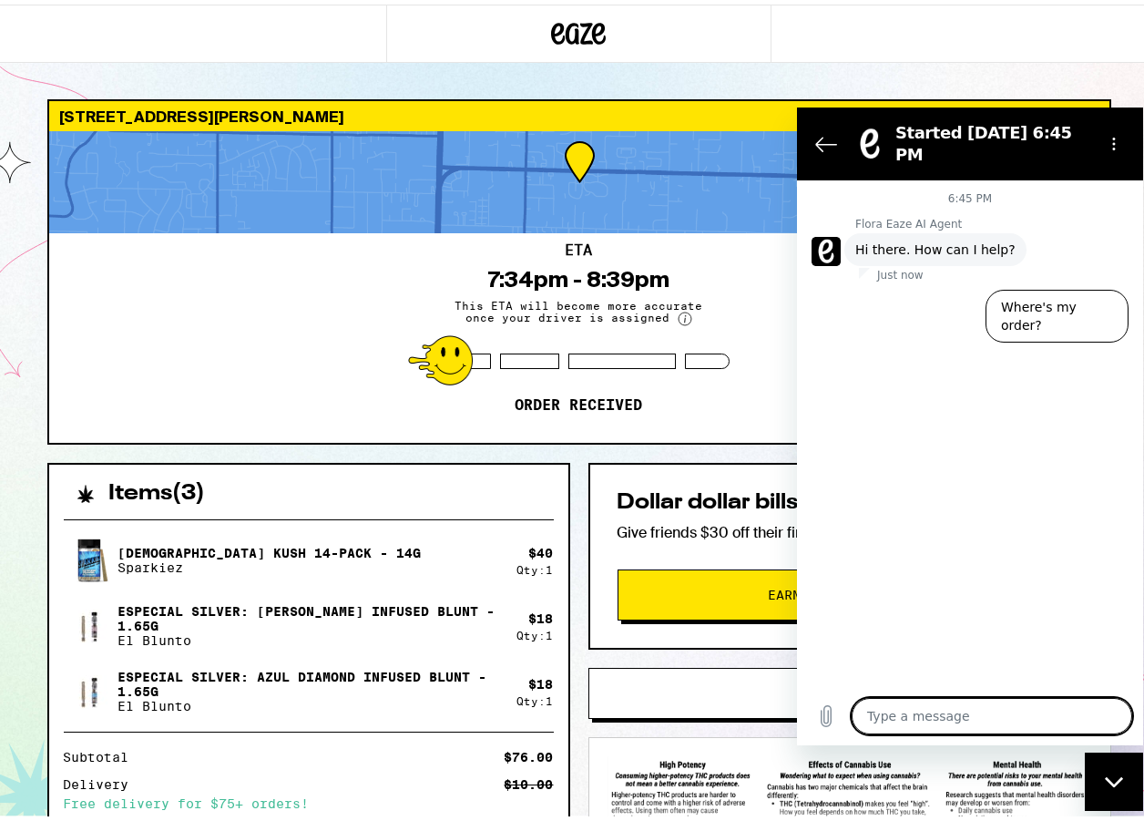
click at [944, 713] on textarea at bounding box center [992, 716] width 281 height 36
type textarea "W"
type textarea "x"
type textarea "Wi"
type textarea "x"
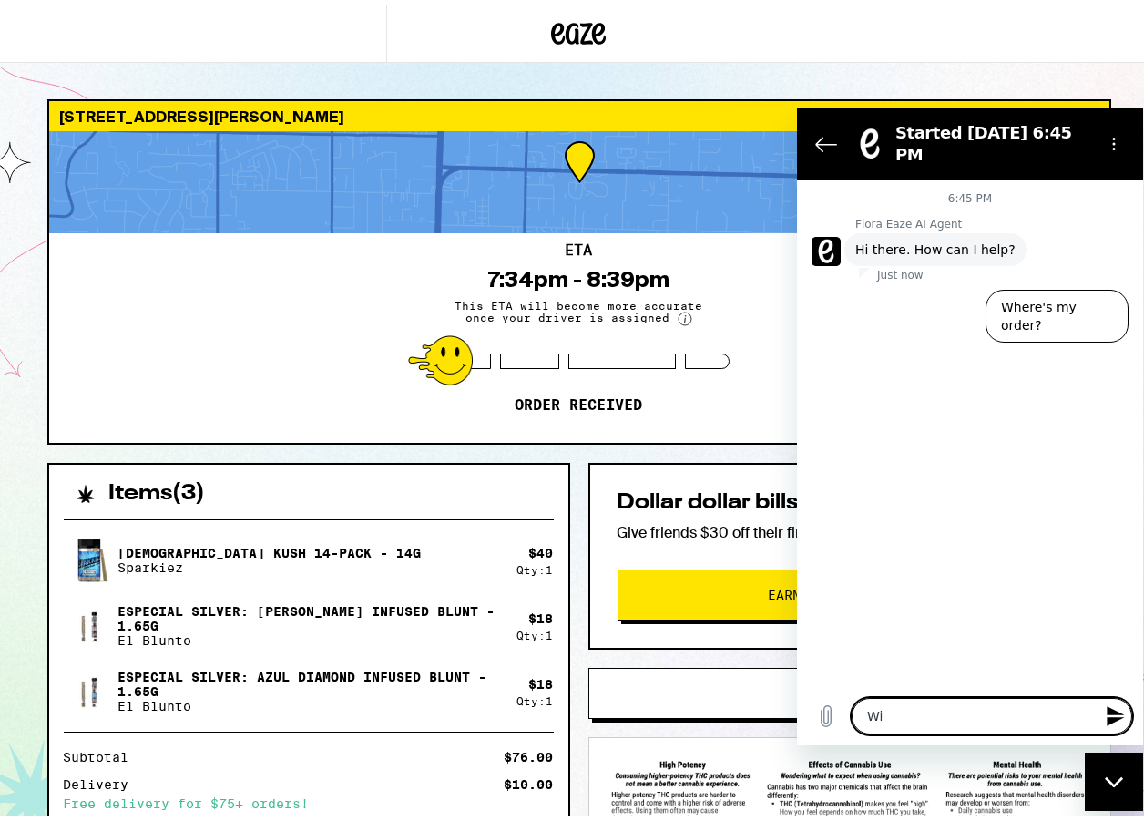
type textarea "Wil"
type textarea "x"
type textarea "Will"
type textarea "x"
type textarea "Will t"
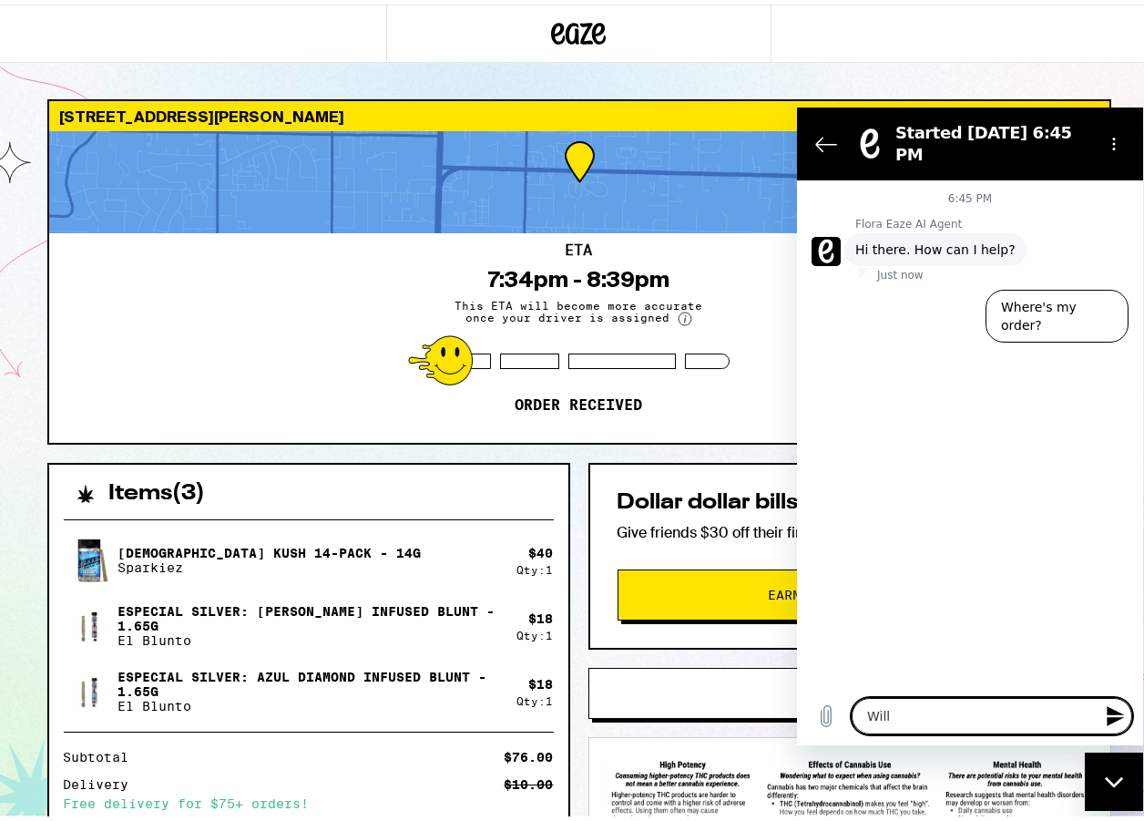
type textarea "x"
type textarea "Will th"
type textarea "x"
type textarea "Will the"
type textarea "x"
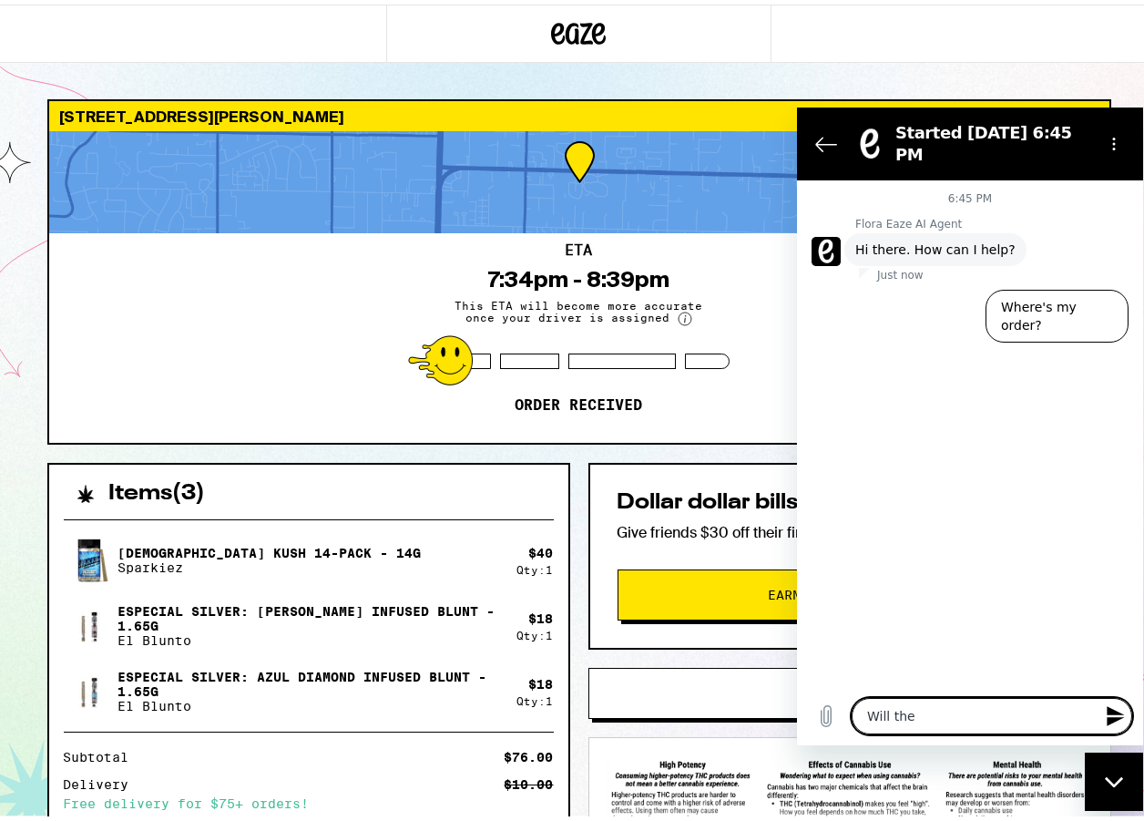
type textarea "Will the"
type textarea "x"
type textarea "Will the d"
type textarea "x"
type textarea "Will the dr"
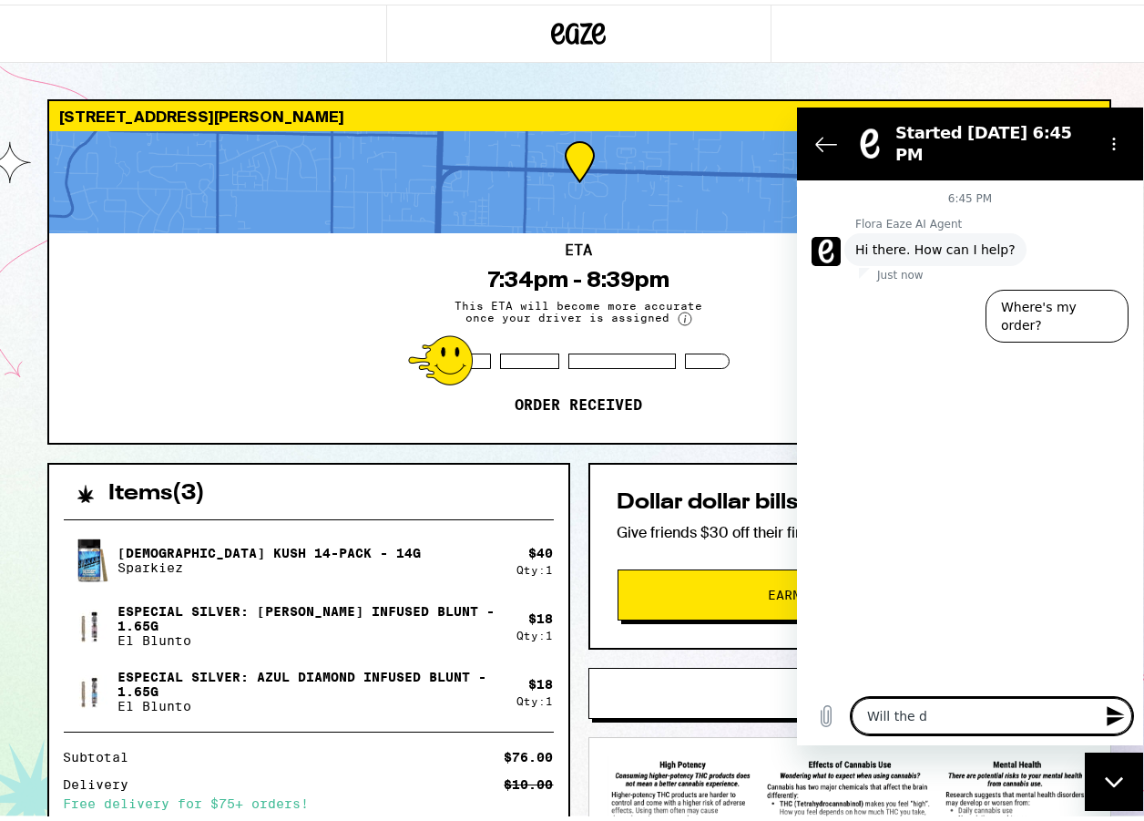
type textarea "x"
type textarea "Will the dri"
type textarea "x"
type textarea "Will the driv"
type textarea "x"
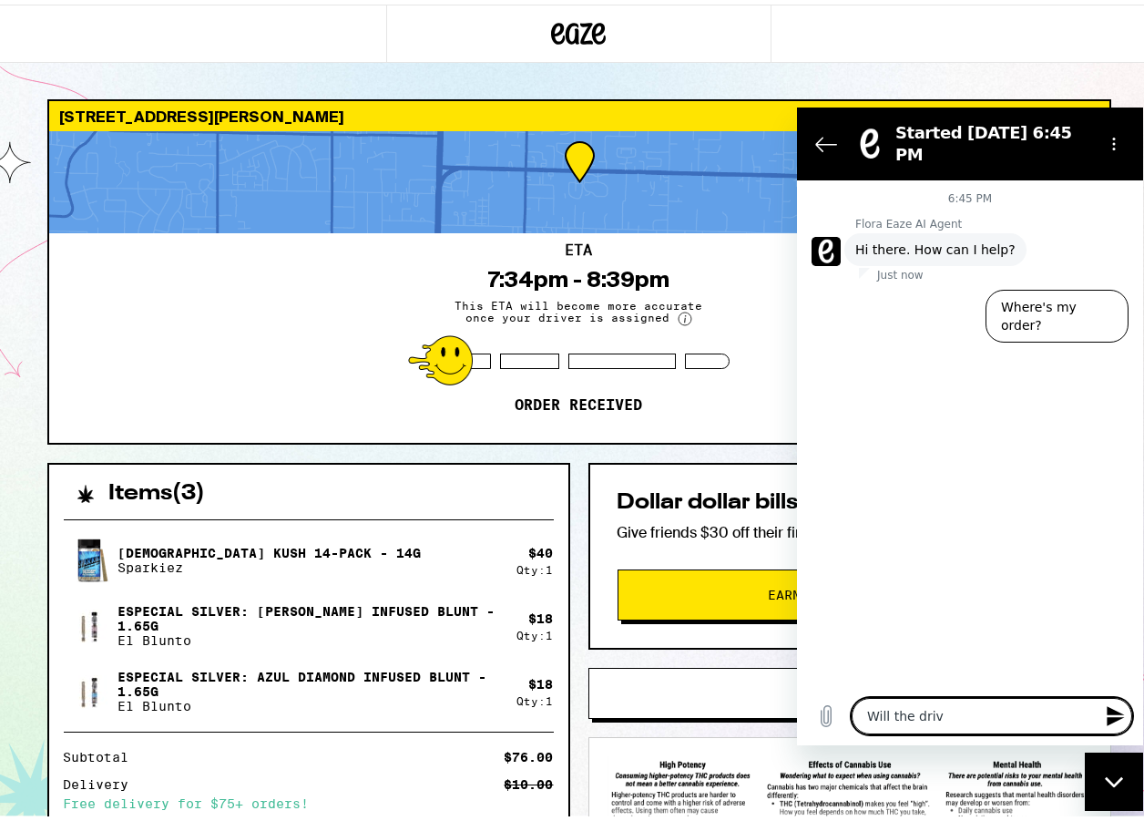
type textarea "Will the drive"
type textarea "x"
type textarea "Will the driver"
type textarea "x"
type textarea "Will the driver"
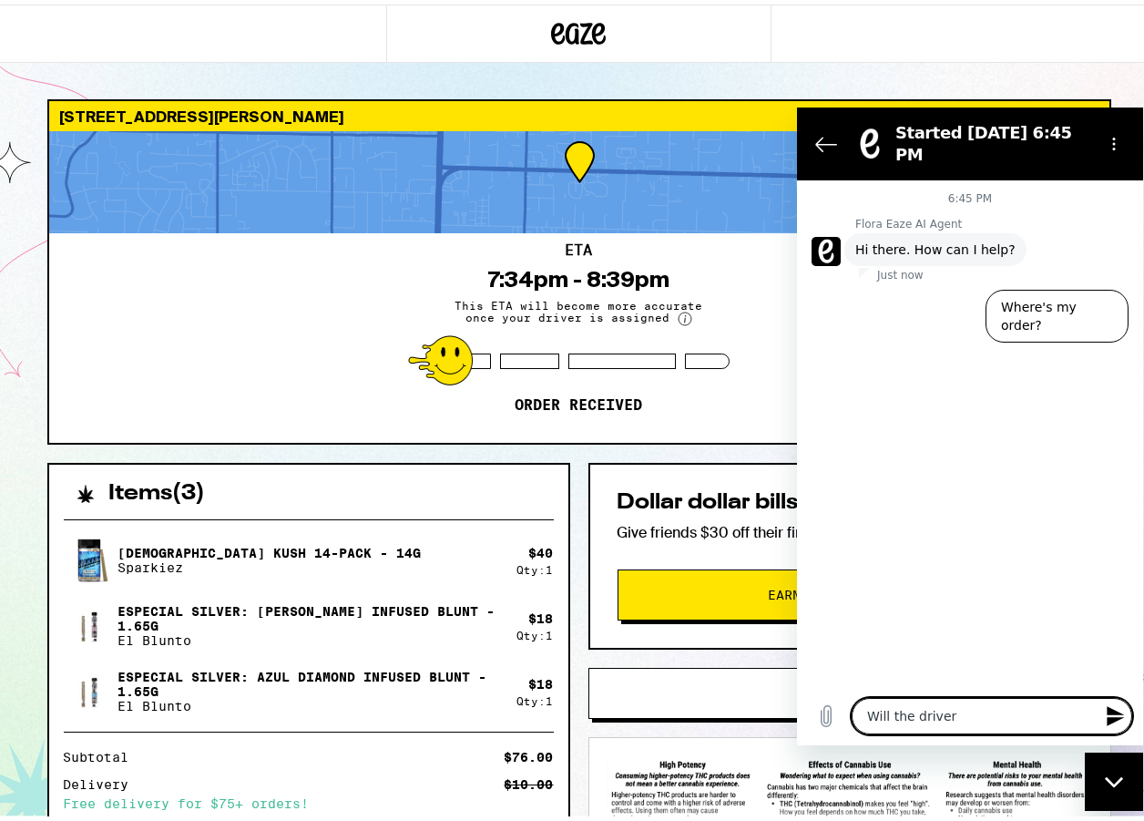
type textarea "x"
type textarea "Will the driver k"
type textarea "x"
type textarea "Will the driver kn"
type textarea "x"
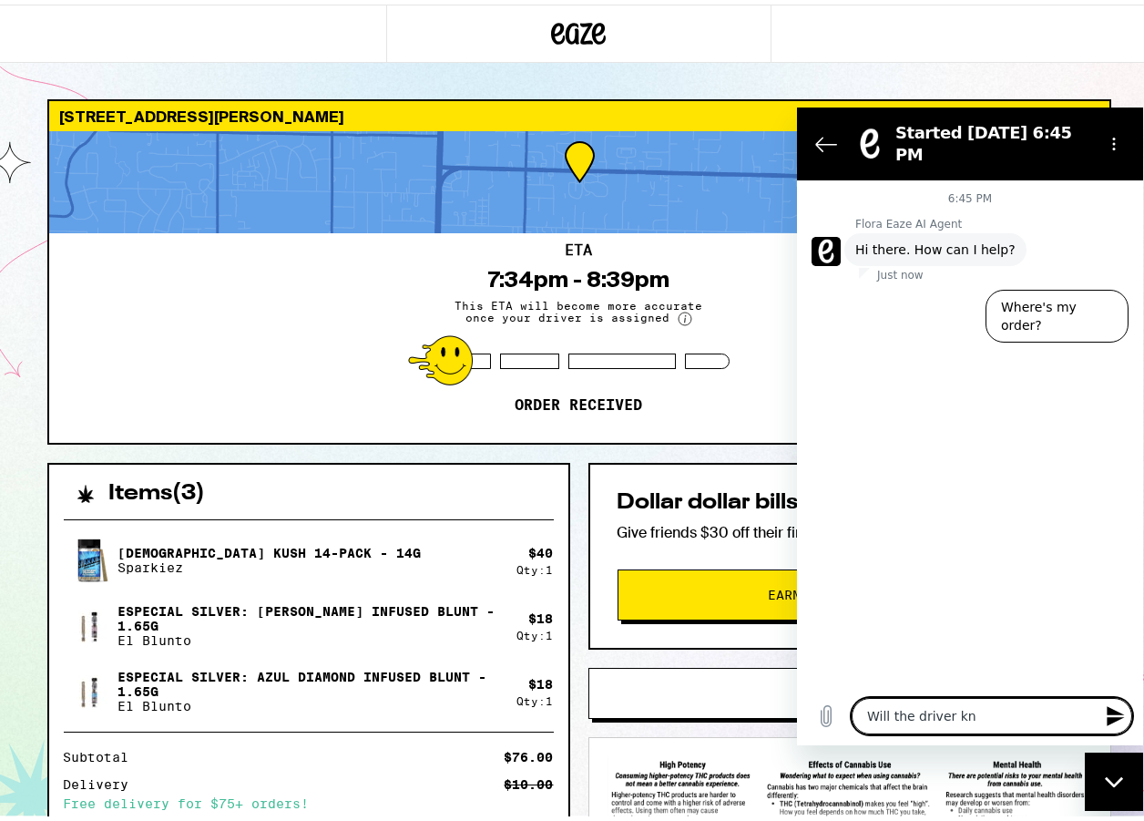
type textarea "Will the driver kno"
type textarea "x"
type textarea "Will the driver know"
type textarea "x"
type textarea "Will the driver know"
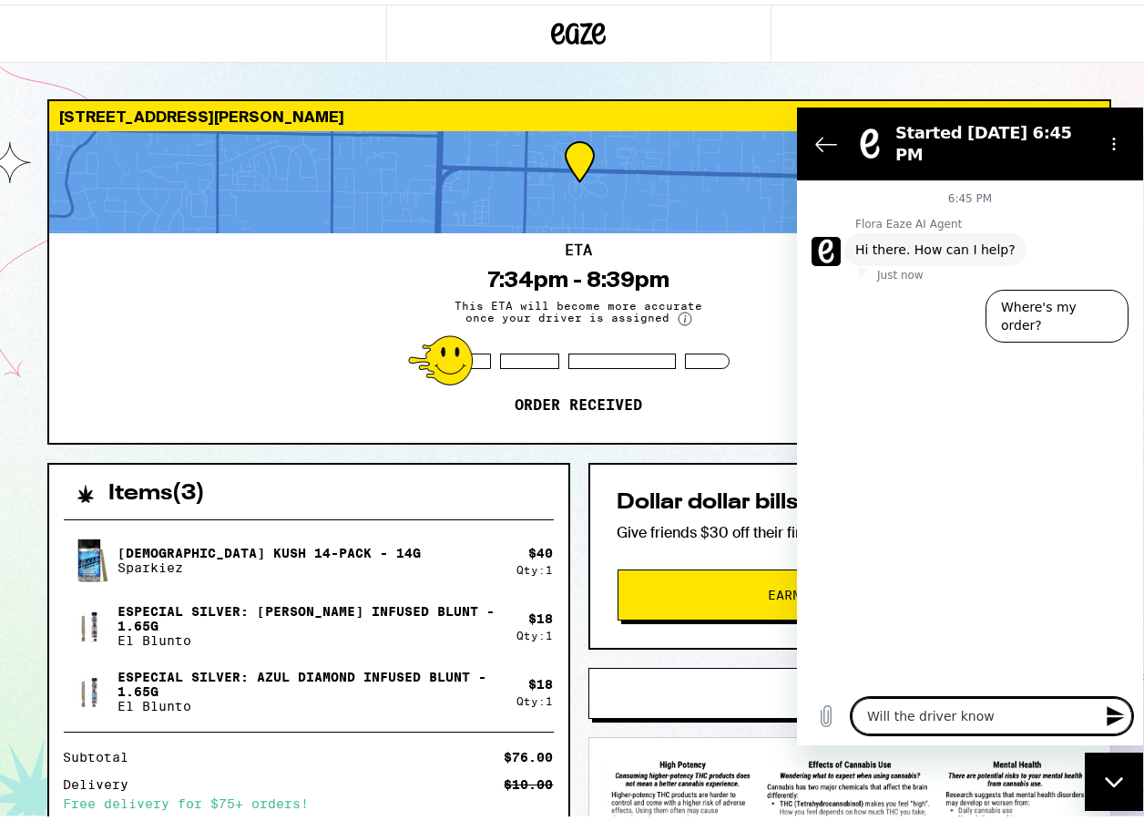
type textarea "x"
type textarea "Will the driver know t"
type textarea "x"
type textarea "Will the driver know th"
type textarea "x"
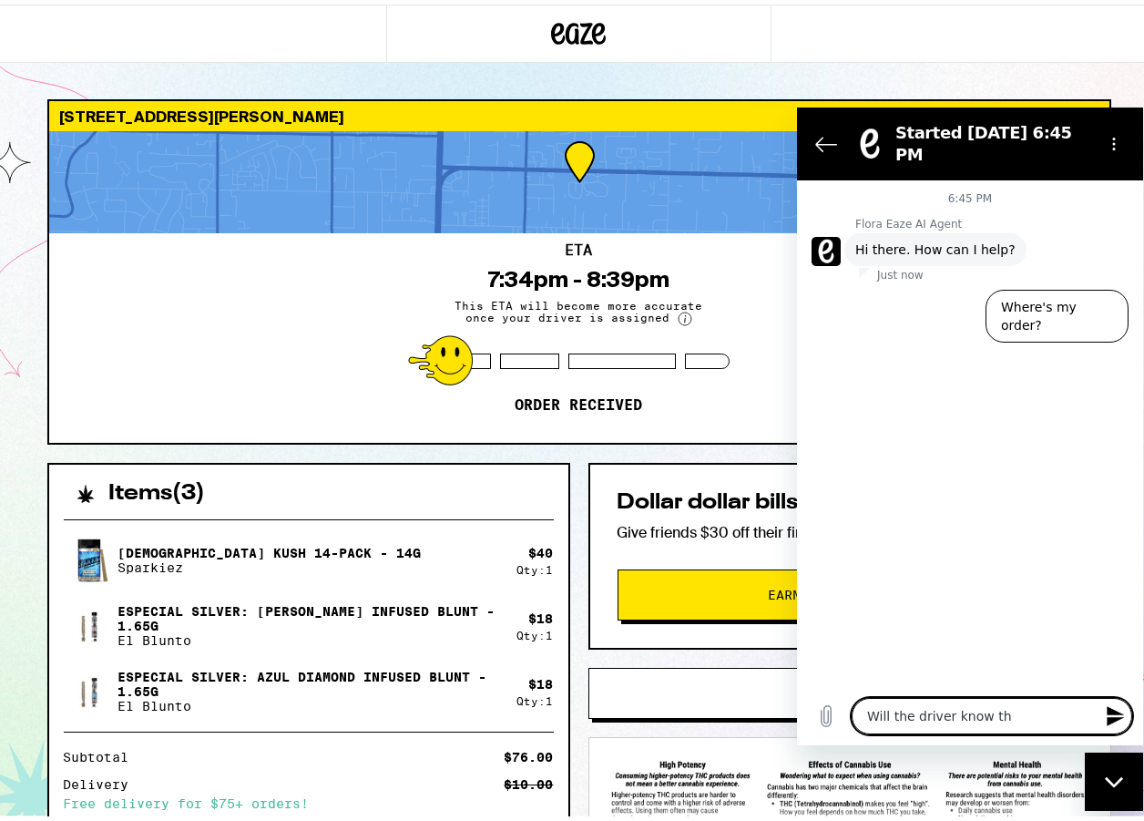
type textarea "Will the driver know tha"
type textarea "x"
type textarea "Will the driver know that"
type textarea "x"
type textarea "Will the driver know that"
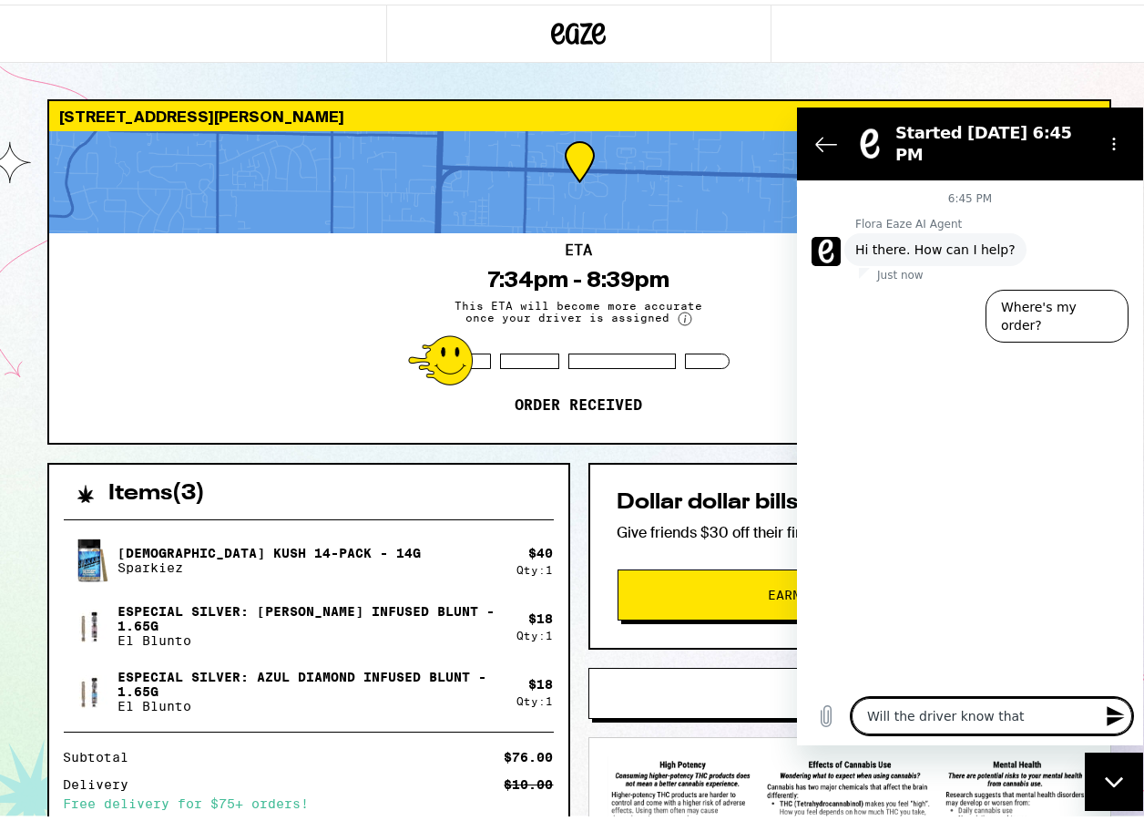
type textarea "x"
type textarea "Will the driver know that I"
type textarea "x"
type textarea "Will the driver know that I"
type textarea "x"
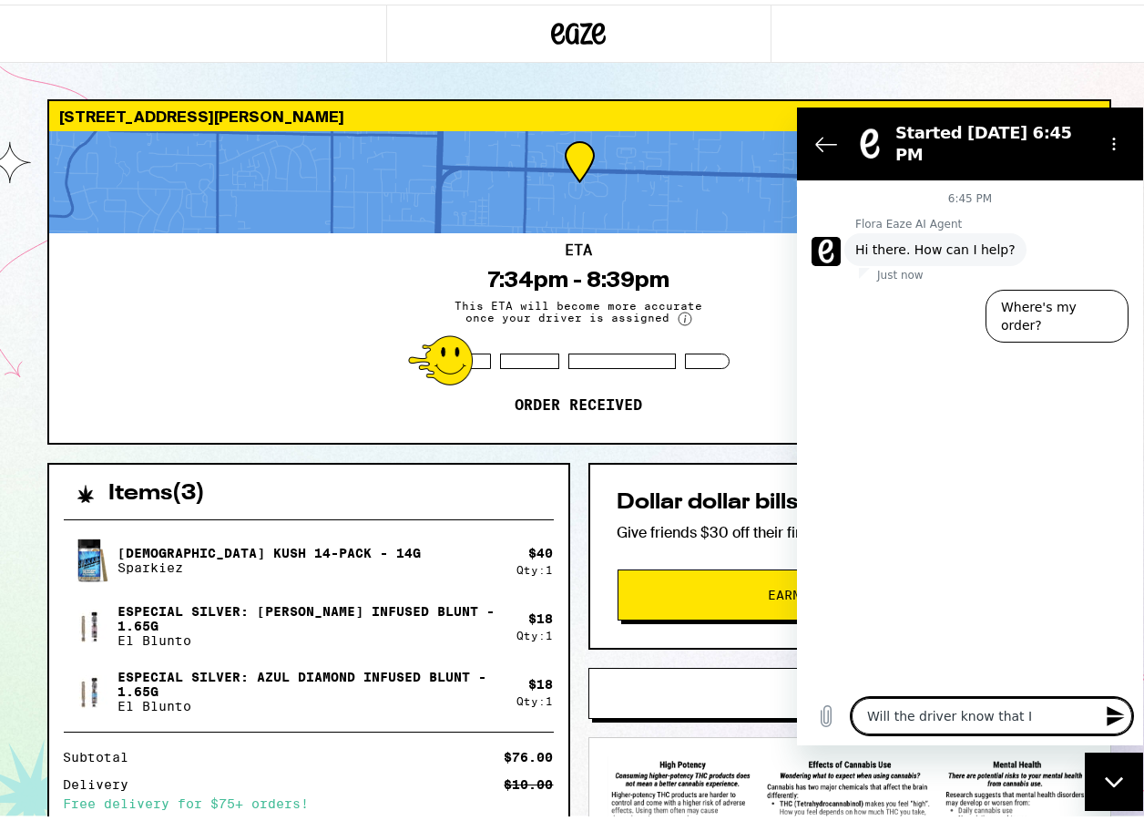
type textarea "Will the driver know that I l"
type textarea "x"
type textarea "Will the driver know that I le"
type textarea "x"
type textarea "Will the driver know that I lef"
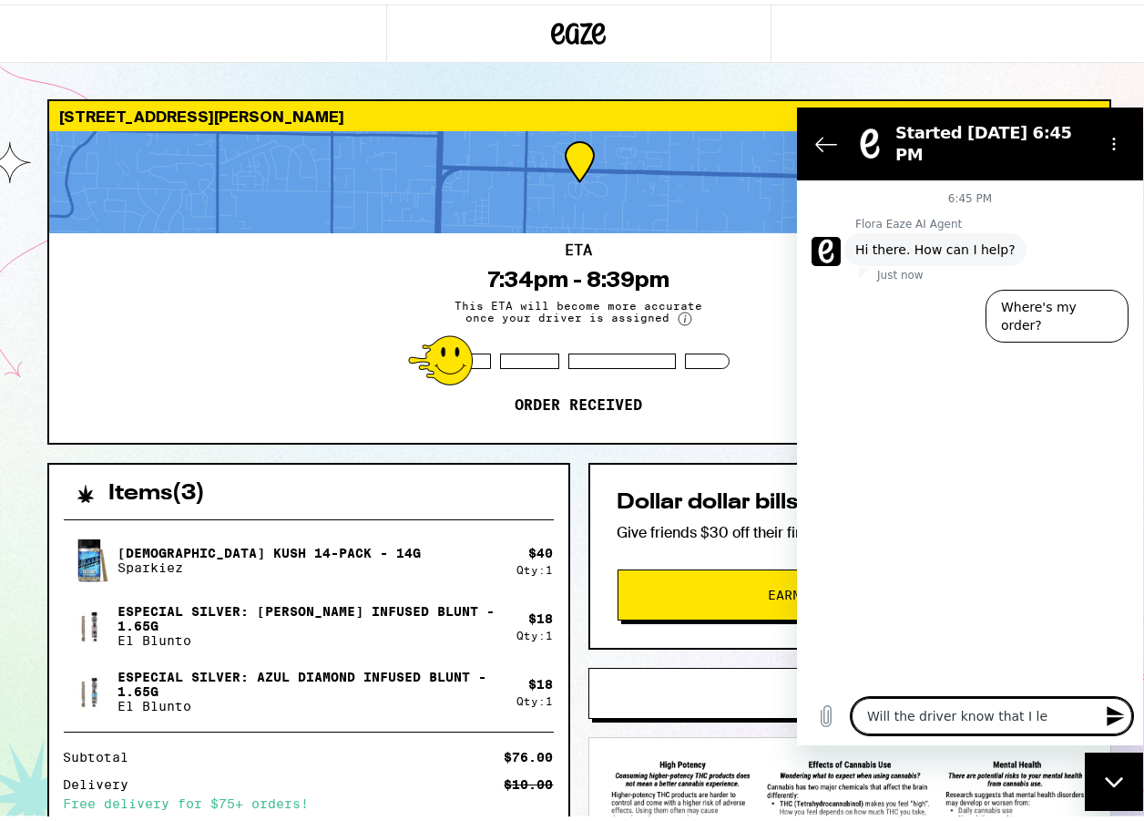
type textarea "x"
type textarea "Will the driver know that I left"
type textarea "x"
type textarea "Will the driver know that I left"
type textarea "x"
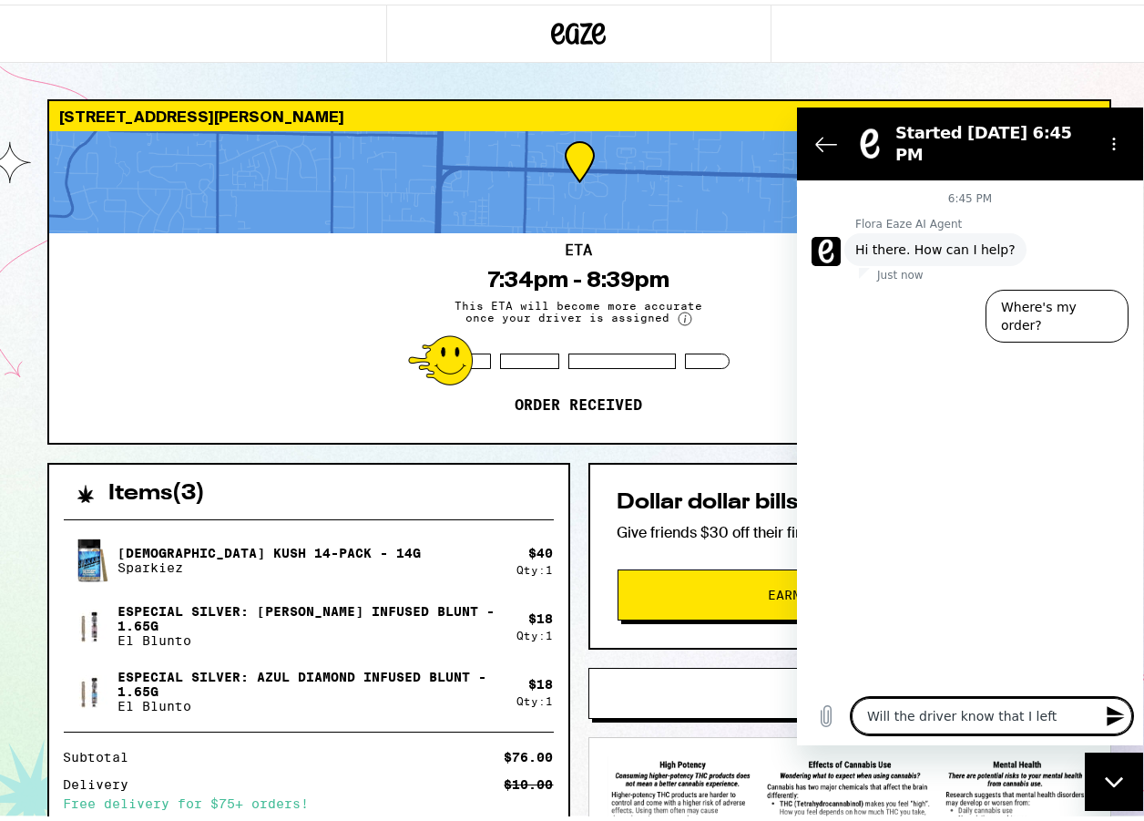
type textarea "Will the driver know that I left a"
type textarea "x"
type textarea "Will the driver know that I left a"
type textarea "x"
type textarea "Will the driver know that I left a t"
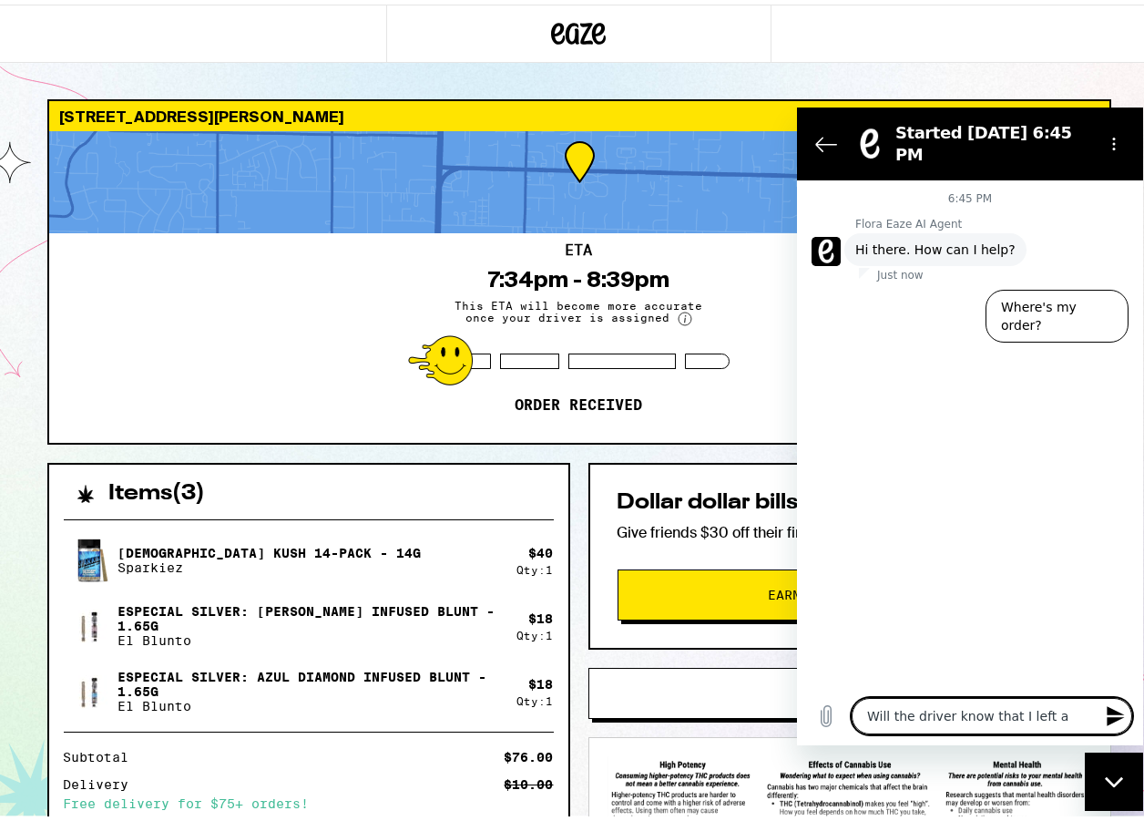
type textarea "x"
type textarea "Will the driver know that I left a ti"
type textarea "x"
type textarea "Will the driver know that I left a [PERSON_NAME]"
type textarea "x"
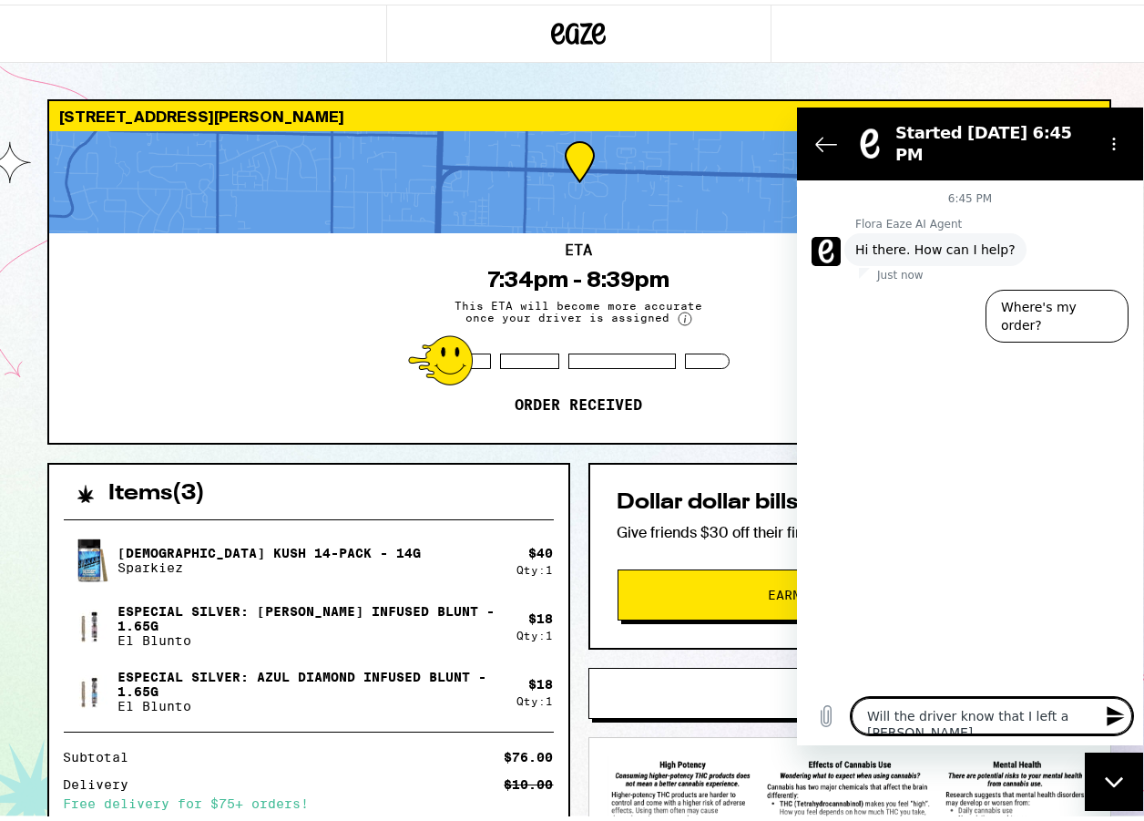
type textarea "Will the driver know that I left a ti"
type textarea "x"
type textarea "Will the driver know that I left a tip"
type textarea "x"
type textarea "Will the driver know that I left a tip"
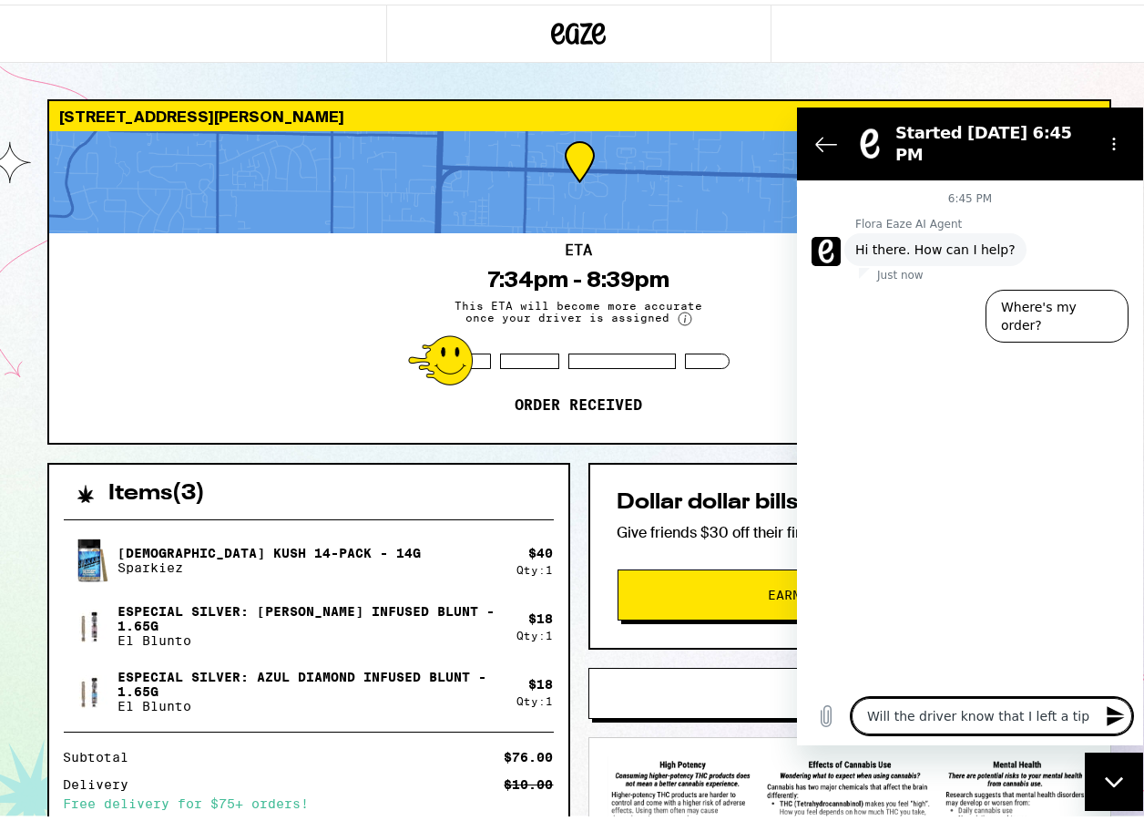
type textarea "x"
type textarea "Will the driver know that I left a tip w"
type textarea "x"
type textarea "Will the driver know that I left a tip wh"
type textarea "x"
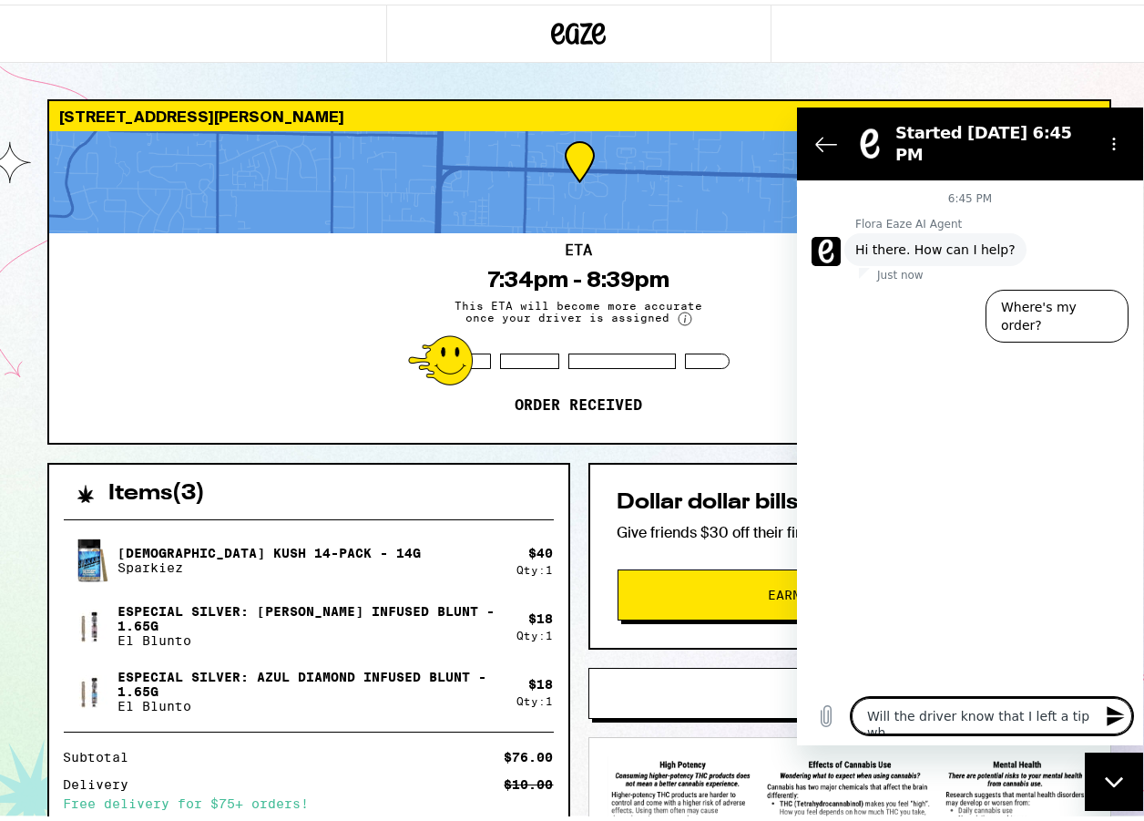
type textarea "Will the driver know that I left a tip whe"
type textarea "x"
type textarea "Will the driver know that I left a tip when"
type textarea "x"
type textarea "Will the driver know that I left a tip when"
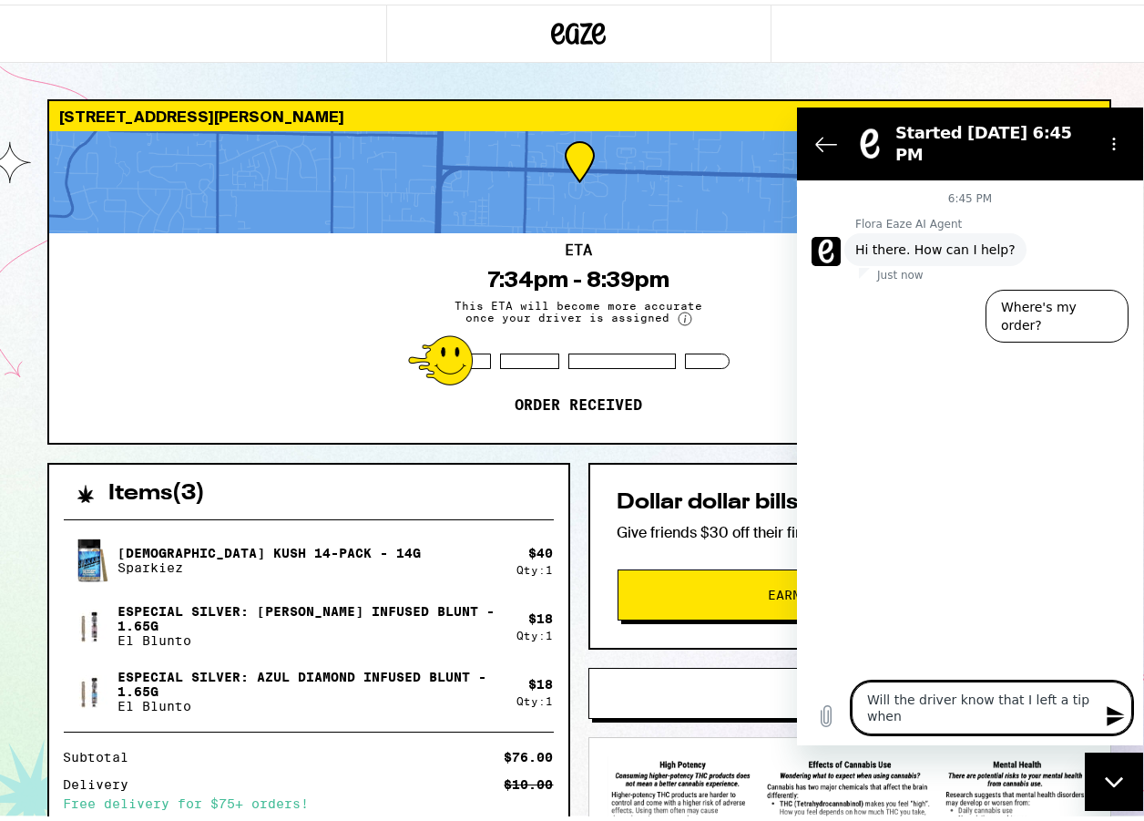
type textarea "x"
type textarea "Will the driver know that I left a tip when I"
type textarea "x"
type textarea "Will the driver know that I left a tip when I"
type textarea "x"
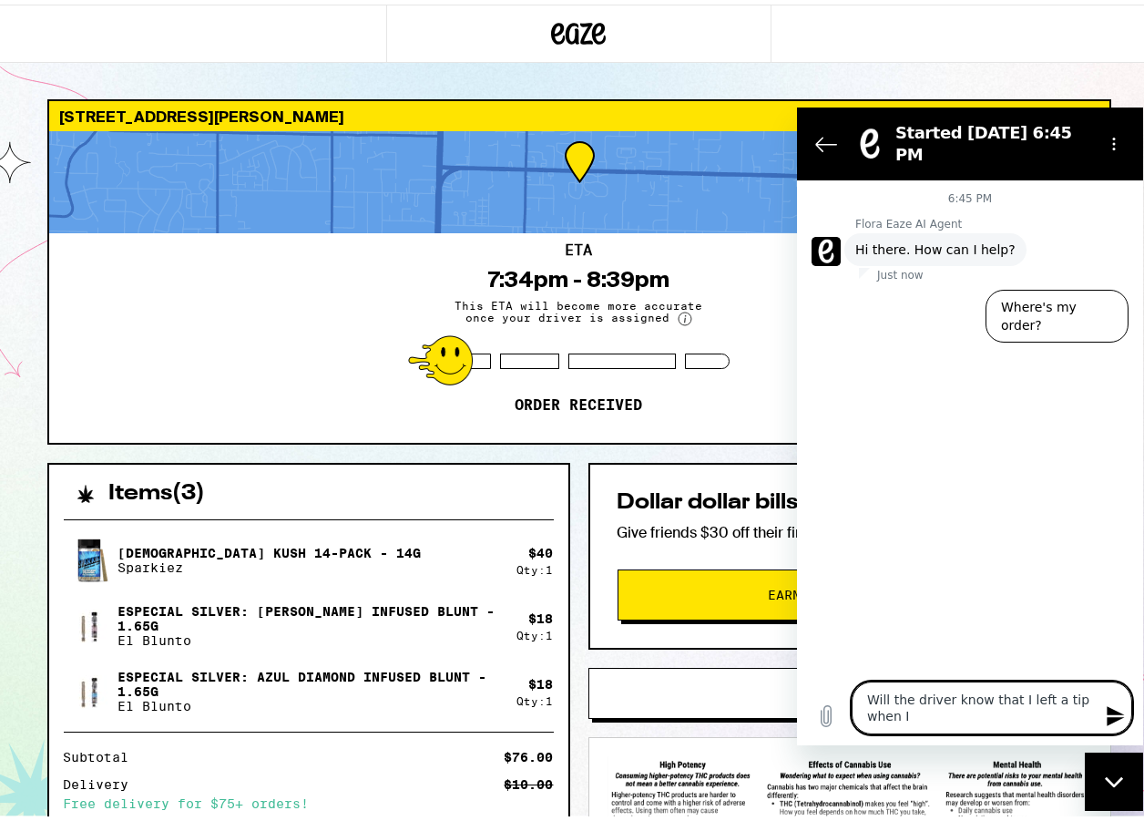
type textarea "Will the driver know that I left a tip when I p"
type textarea "x"
type textarea "Will the driver know that I left a tip when I pa"
type textarea "x"
type textarea "Will the driver know that I left a tip when I pai"
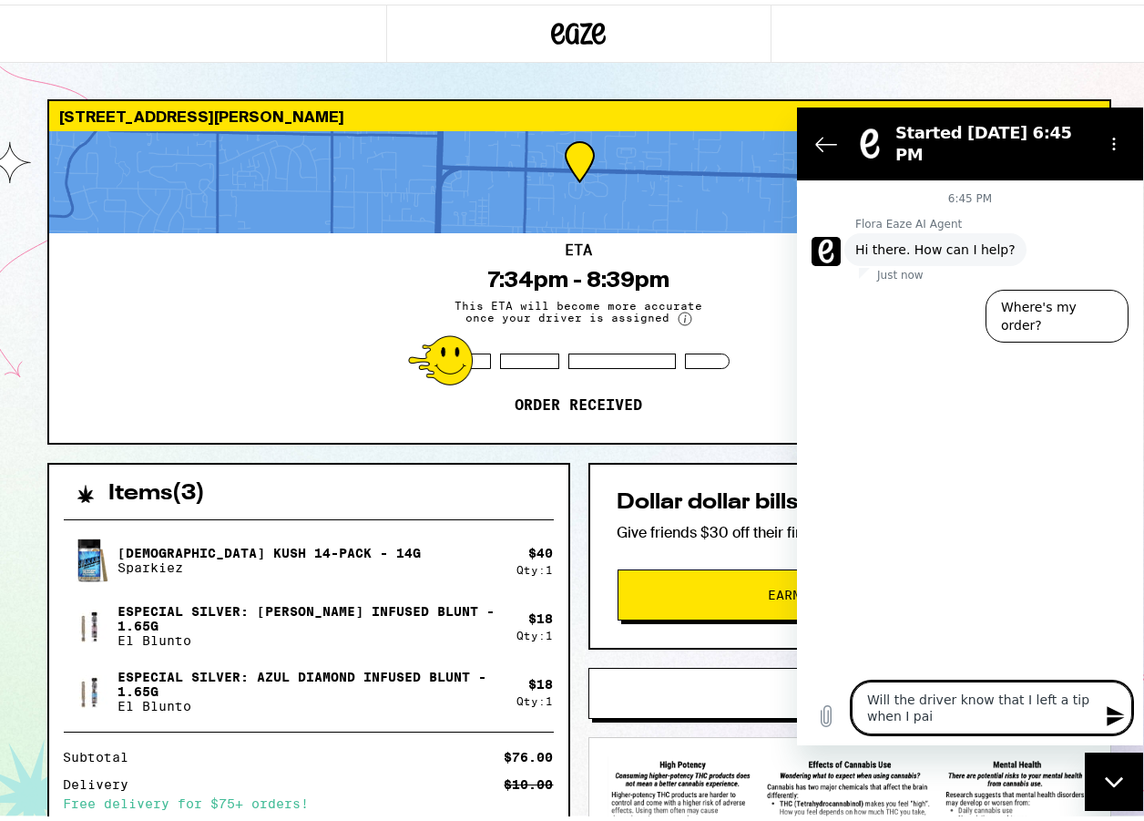
type textarea "x"
type textarea "Will the driver know that I left a tip when I paid"
type textarea "x"
type textarea "Will the driver know that I left a tip when I paid?"
type textarea "x"
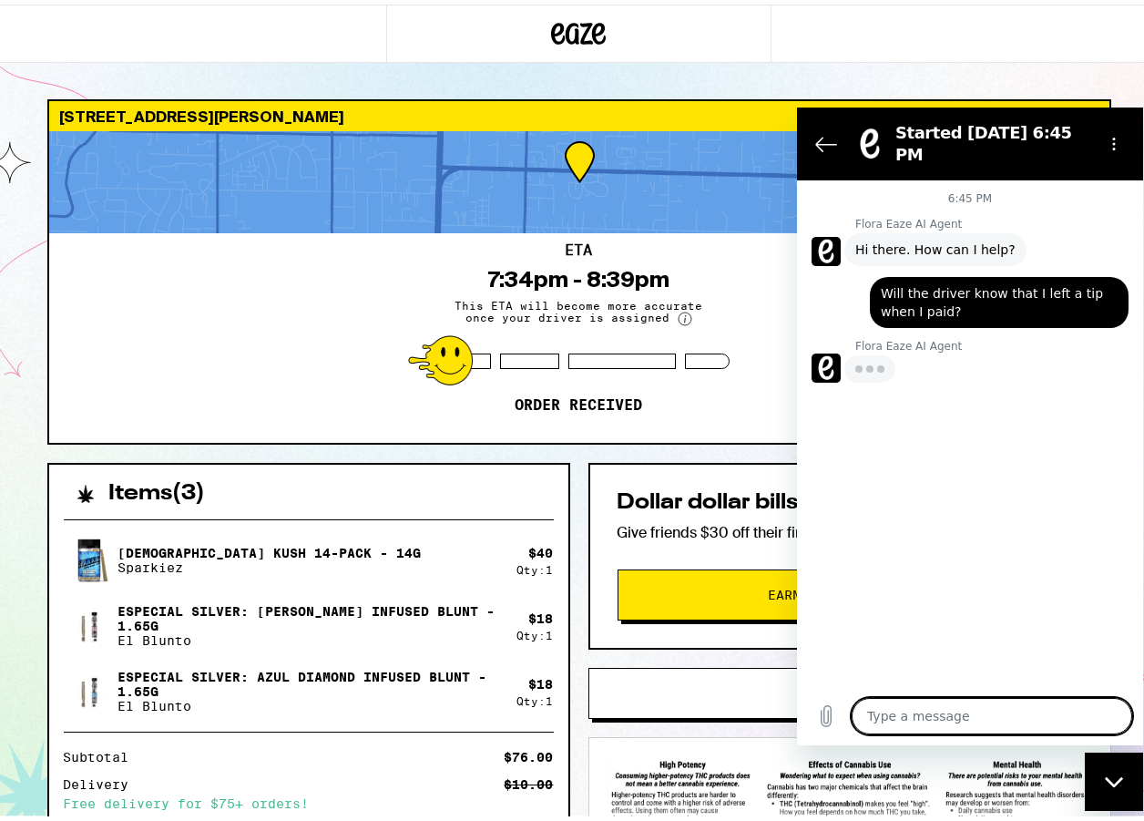
type textarea "x"
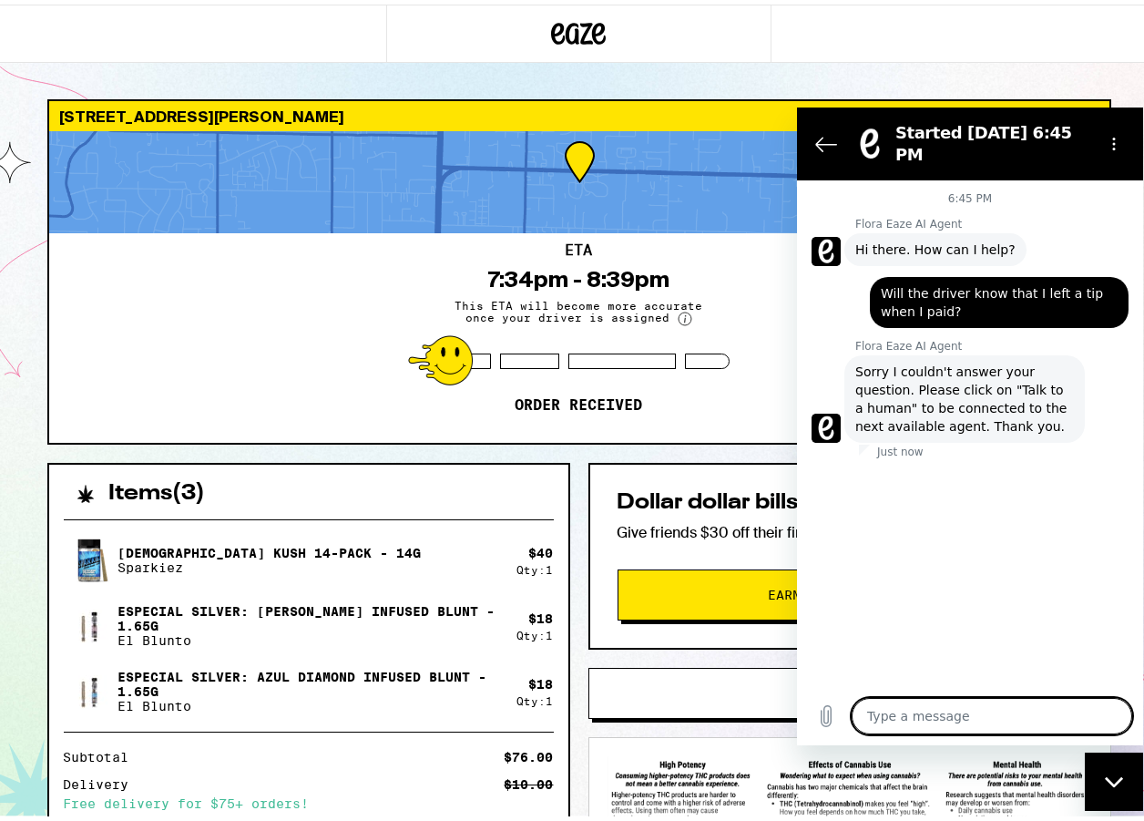
type textarea "T"
type textarea "x"
type textarea "Ta"
type textarea "x"
type textarea "Tal"
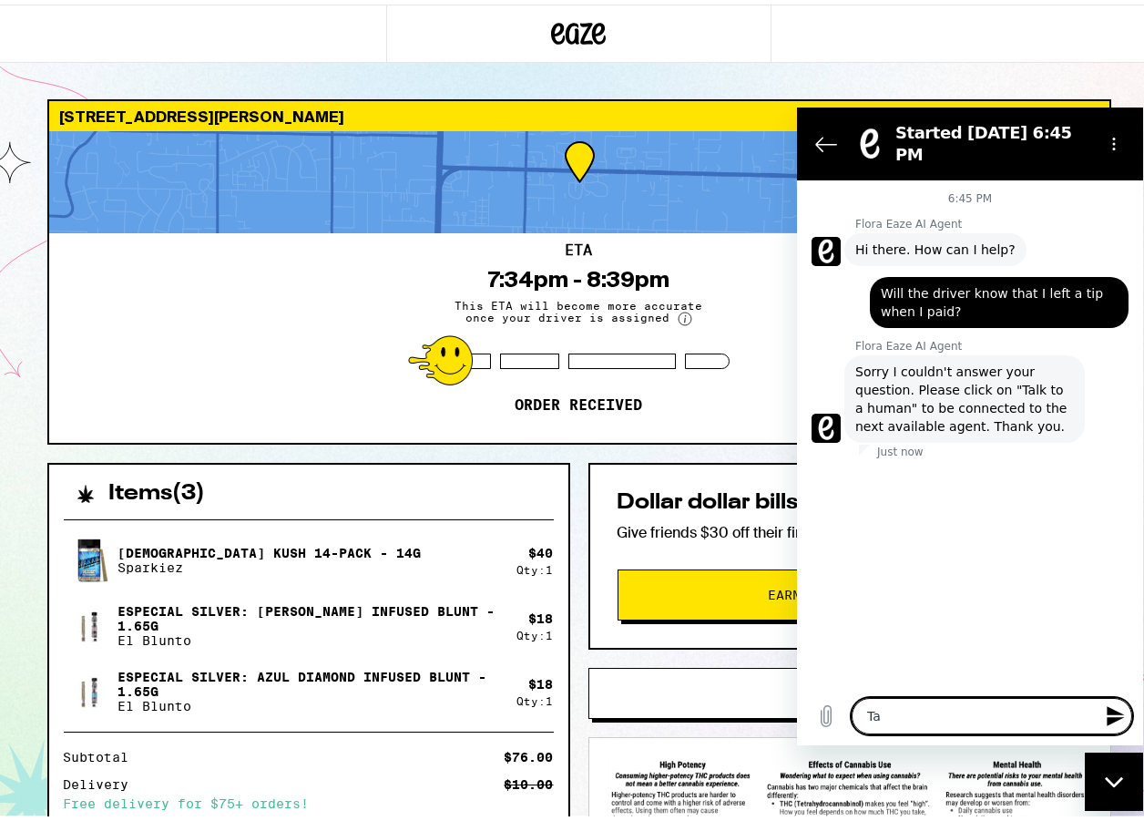
type textarea "x"
type textarea "Talk"
type textarea "x"
type textarea "Talk"
type textarea "x"
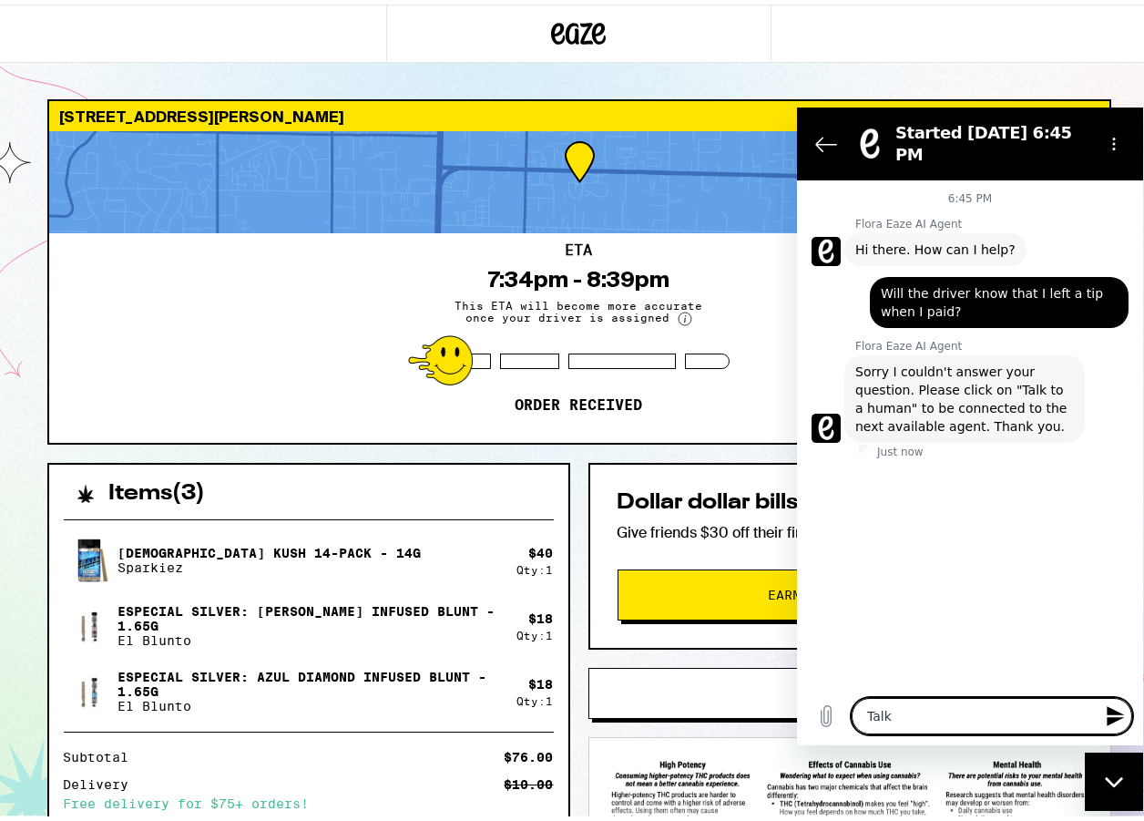
type textarea "Talk t"
type textarea "x"
type textarea "Talk to"
type textarea "x"
type textarea "Talk to"
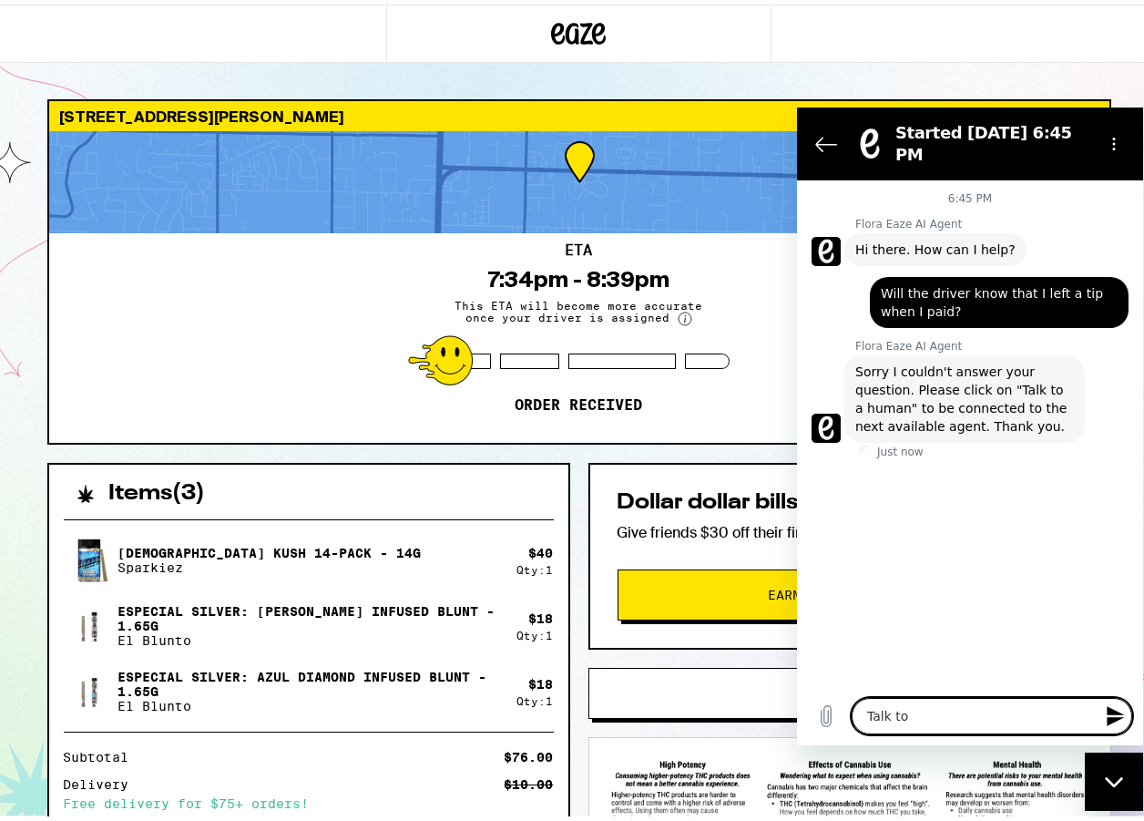
type textarea "x"
type textarea "Talk to h"
type textarea "x"
type textarea "Talk to hi"
type textarea "x"
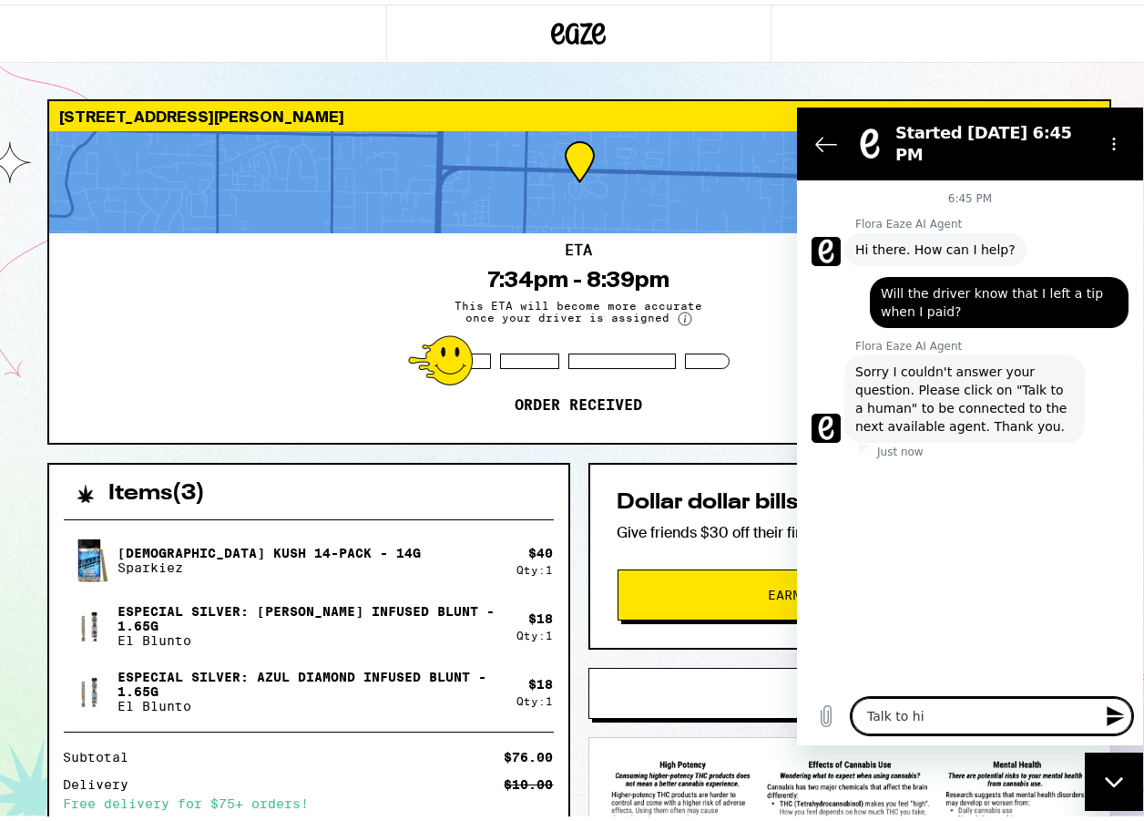
type textarea "Talk to him"
type textarea "x"
type textarea "Talk to hima"
type textarea "x"
type textarea "Talk to him"
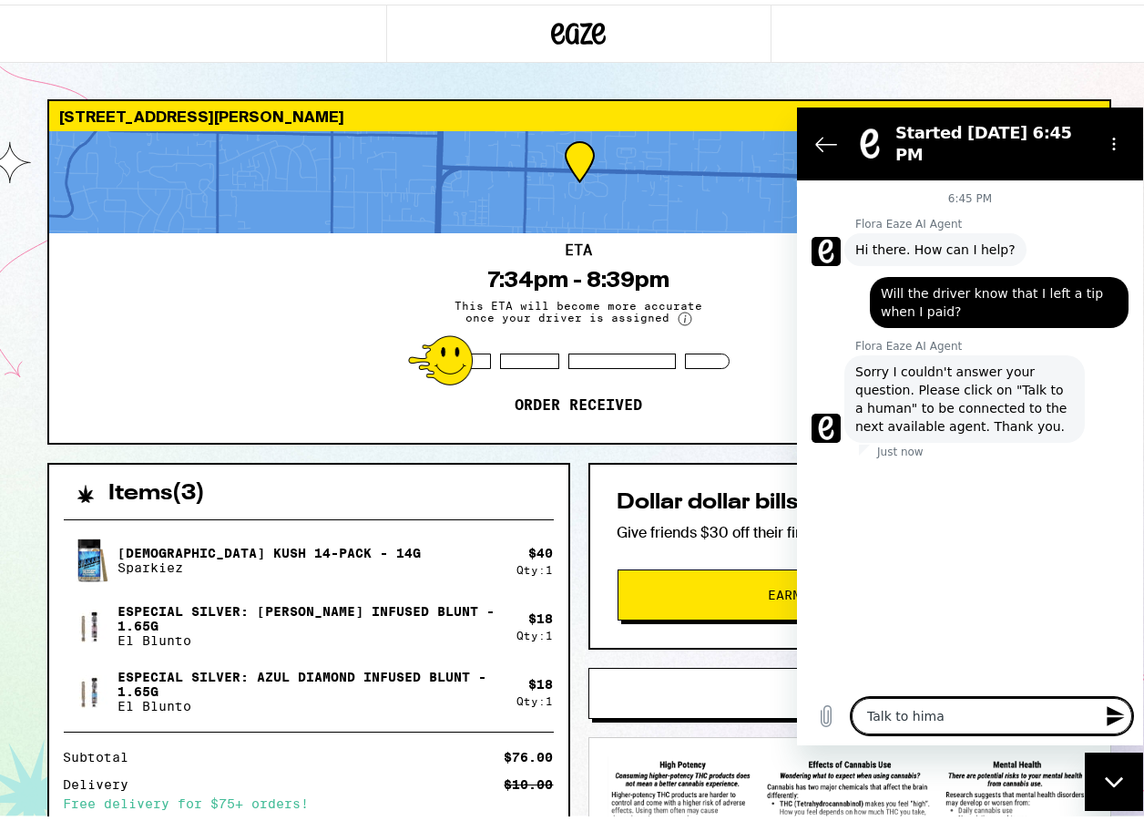
type textarea "x"
type textarea "Talk to hi"
type textarea "x"
type textarea "Talk to h"
type textarea "x"
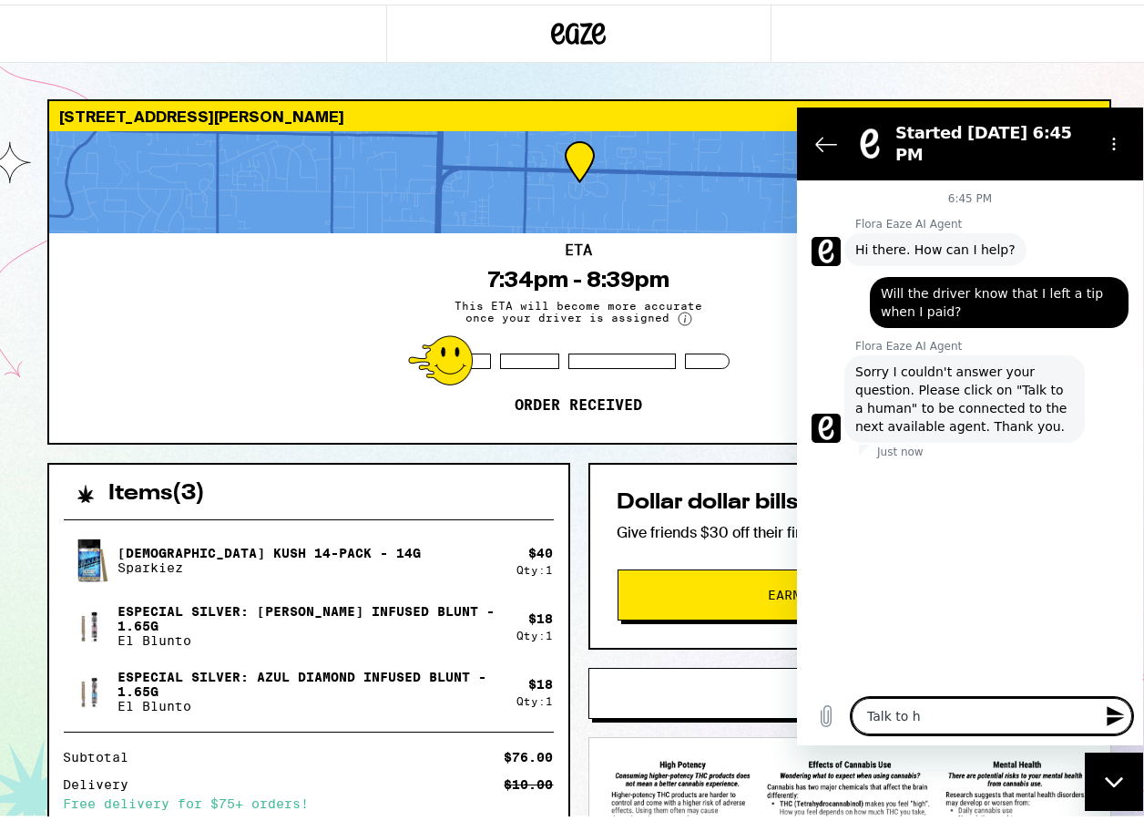
type textarea "Talk to"
type textarea "x"
type textarea "Talk to"
type textarea "x"
type textarea "Talk t"
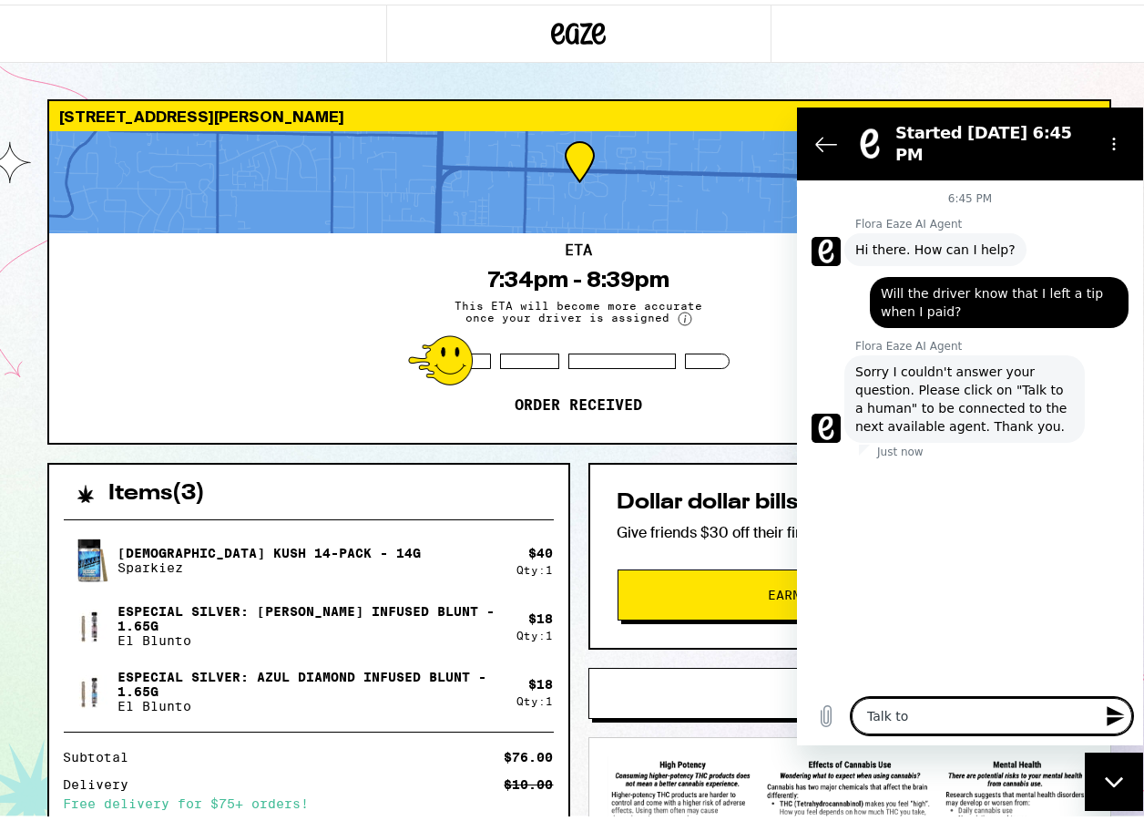
type textarea "x"
type textarea "Talk"
type textarea "x"
type textarea "Talk"
type textarea "x"
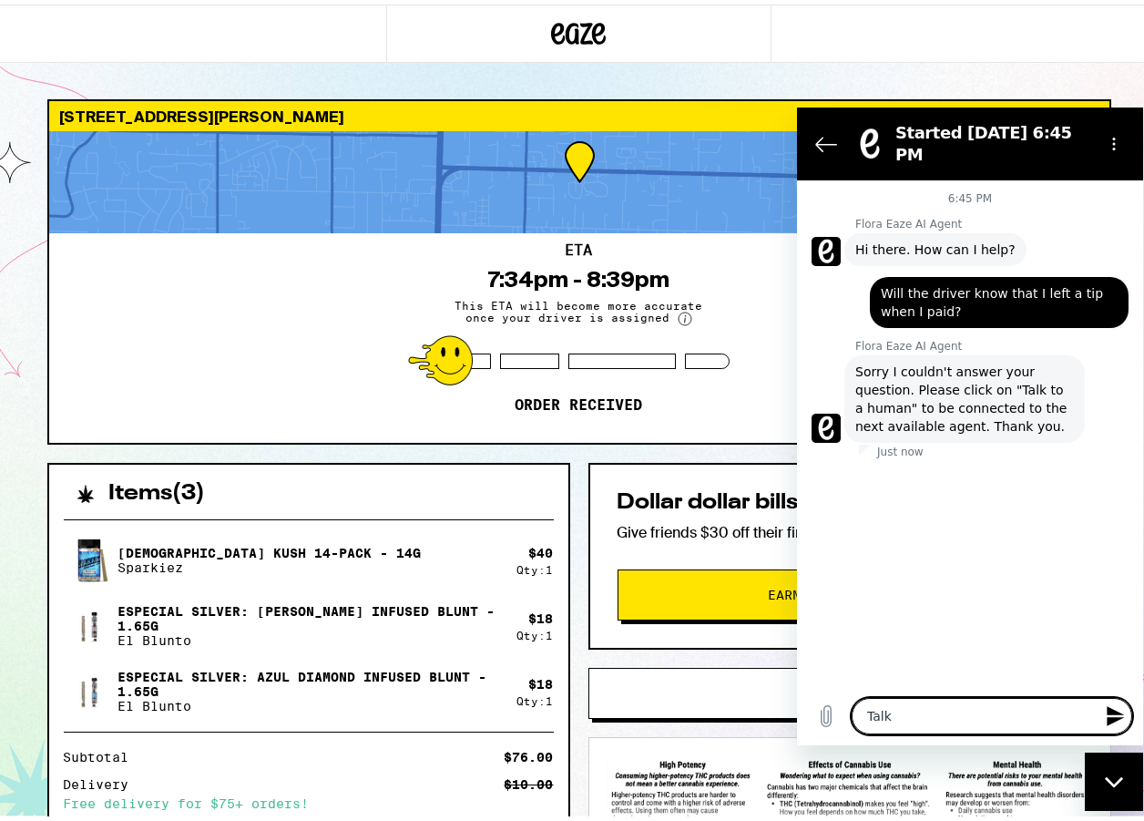
click at [1037, 378] on span "Sorry I couldn't answer your question. Please click on "Talk to a human" to be …" at bounding box center [964, 399] width 219 height 73
click at [1017, 373] on span "Sorry I couldn't answer your question. Please click on "Talk to a human" to be …" at bounding box center [964, 399] width 219 height 73
click at [876, 717] on textarea "Talk" at bounding box center [992, 716] width 281 height 36
click at [823, 716] on icon "Upload file" at bounding box center [827, 716] width 10 height 21
click at [1024, 711] on textarea "Talk" at bounding box center [992, 716] width 281 height 36
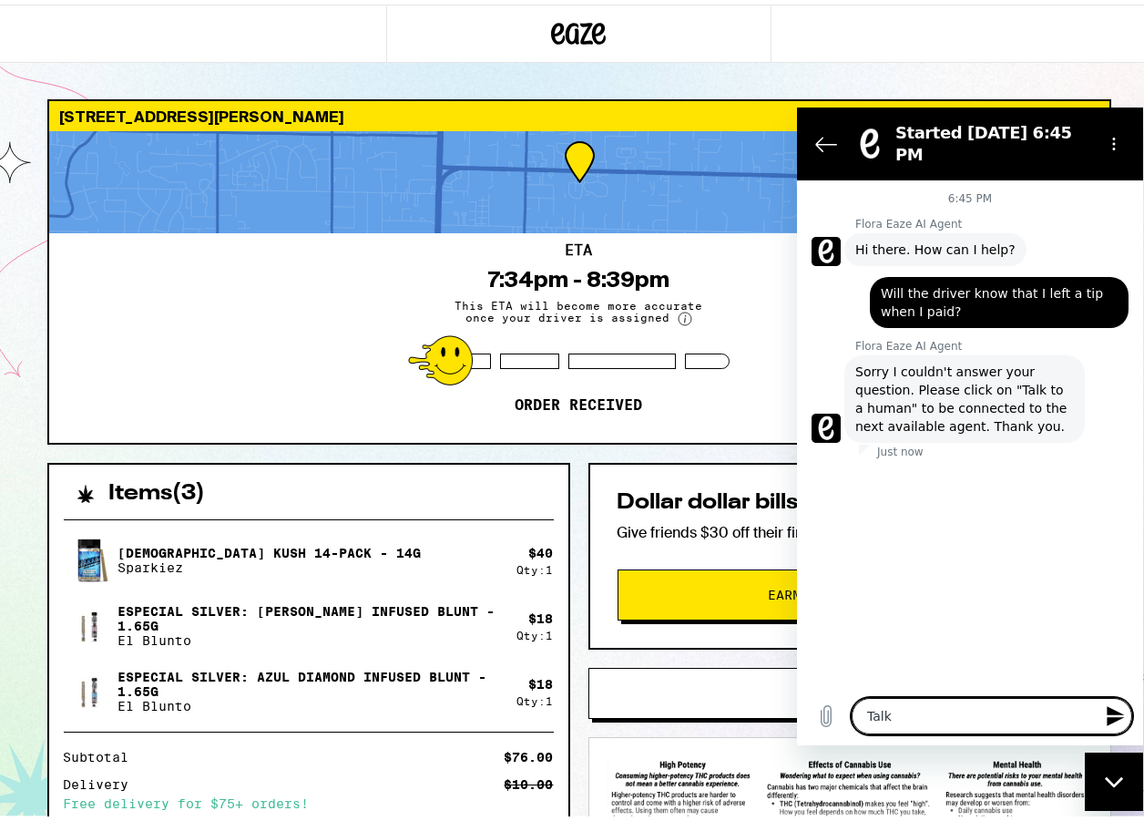
type textarea "Talk"
type textarea "x"
type textarea "Talk t"
type textarea "x"
type textarea "Talk to"
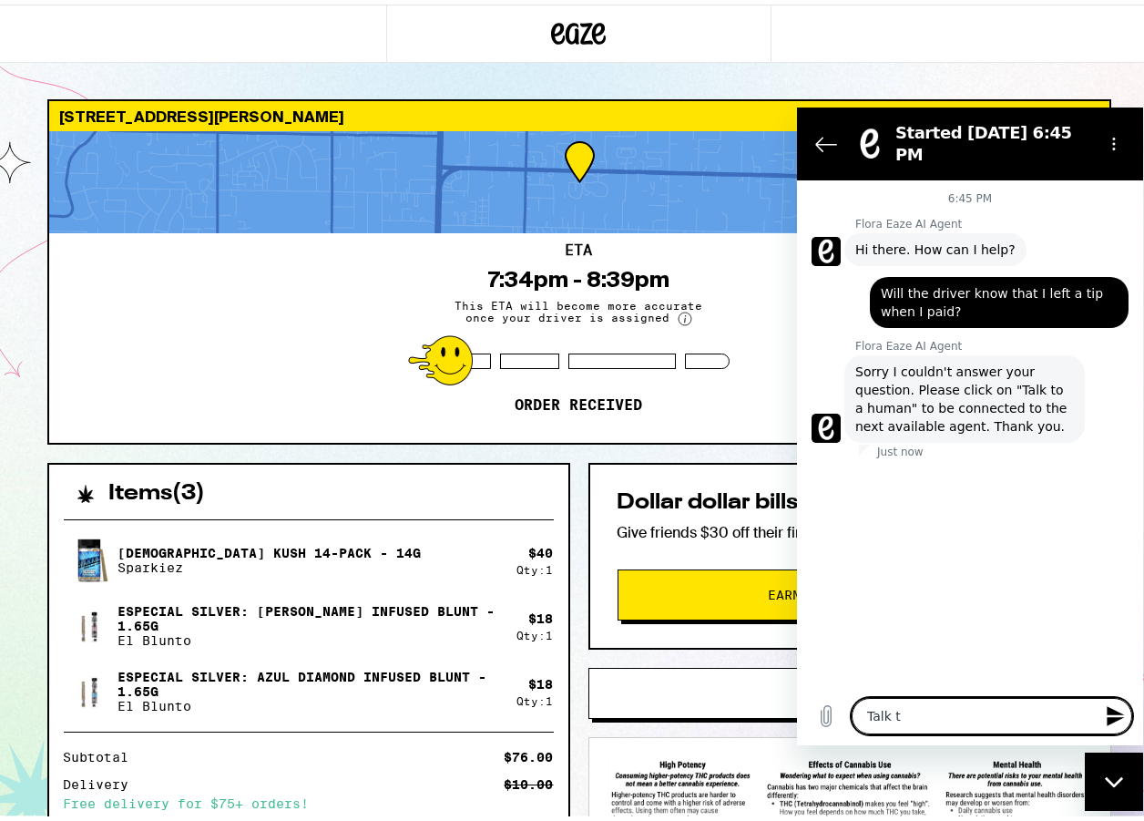
type textarea "x"
type textarea "Talk to"
type textarea "x"
type textarea "Talk to a"
type textarea "x"
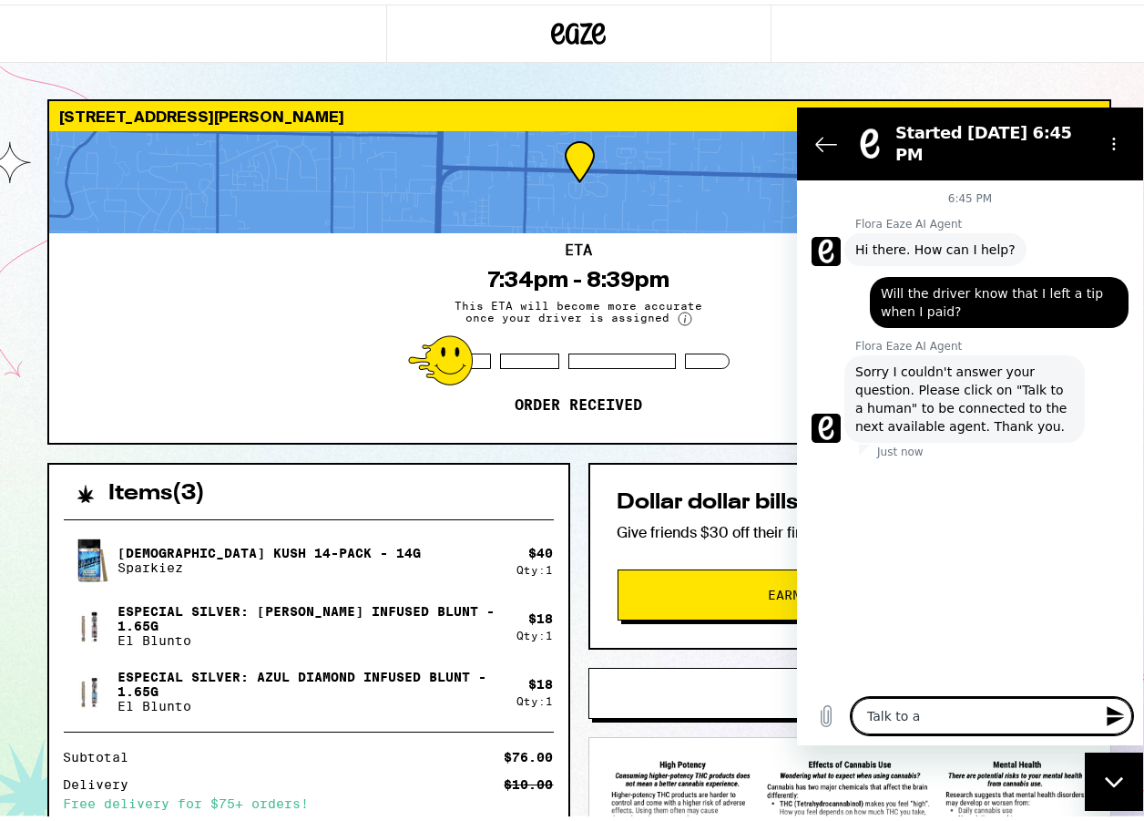
type textarea "Talk to a"
type textarea "x"
type textarea "Talk to a h"
type textarea "x"
type textarea "Talk to a hi"
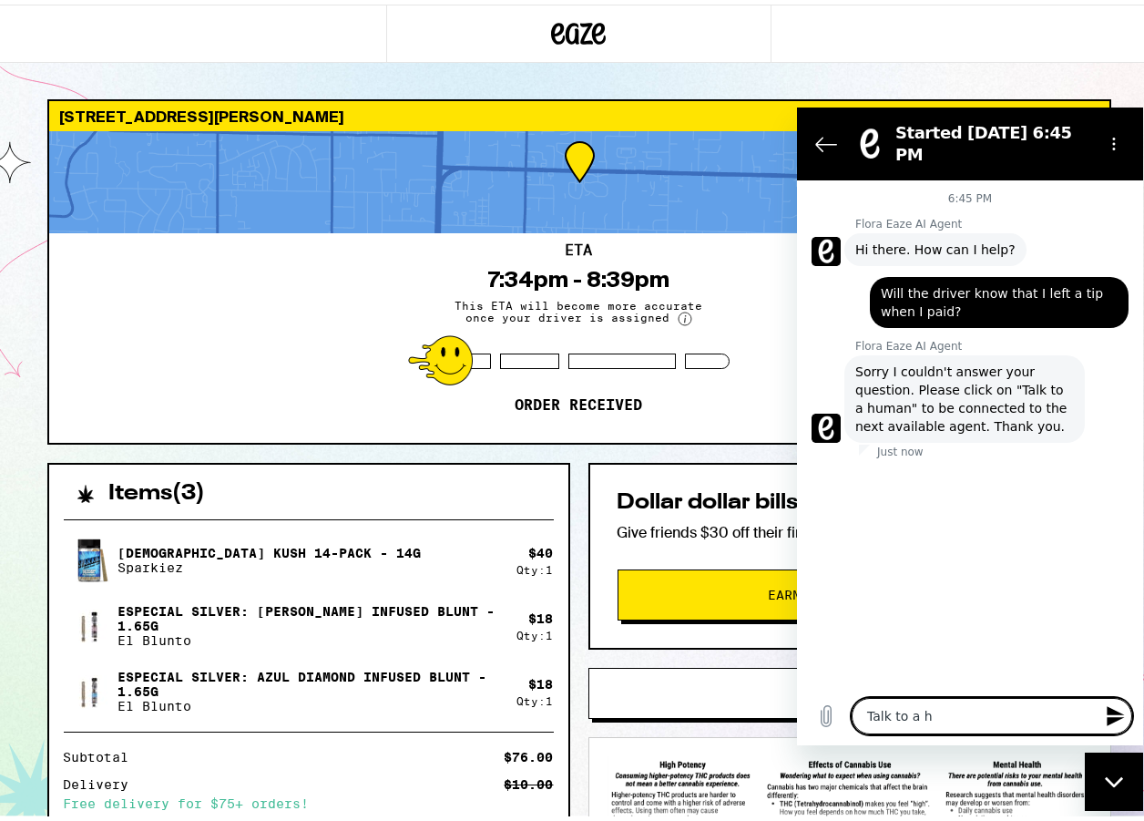
type textarea "x"
type textarea "Talk to a h"
type textarea "x"
type textarea "Talk to a hu"
type textarea "x"
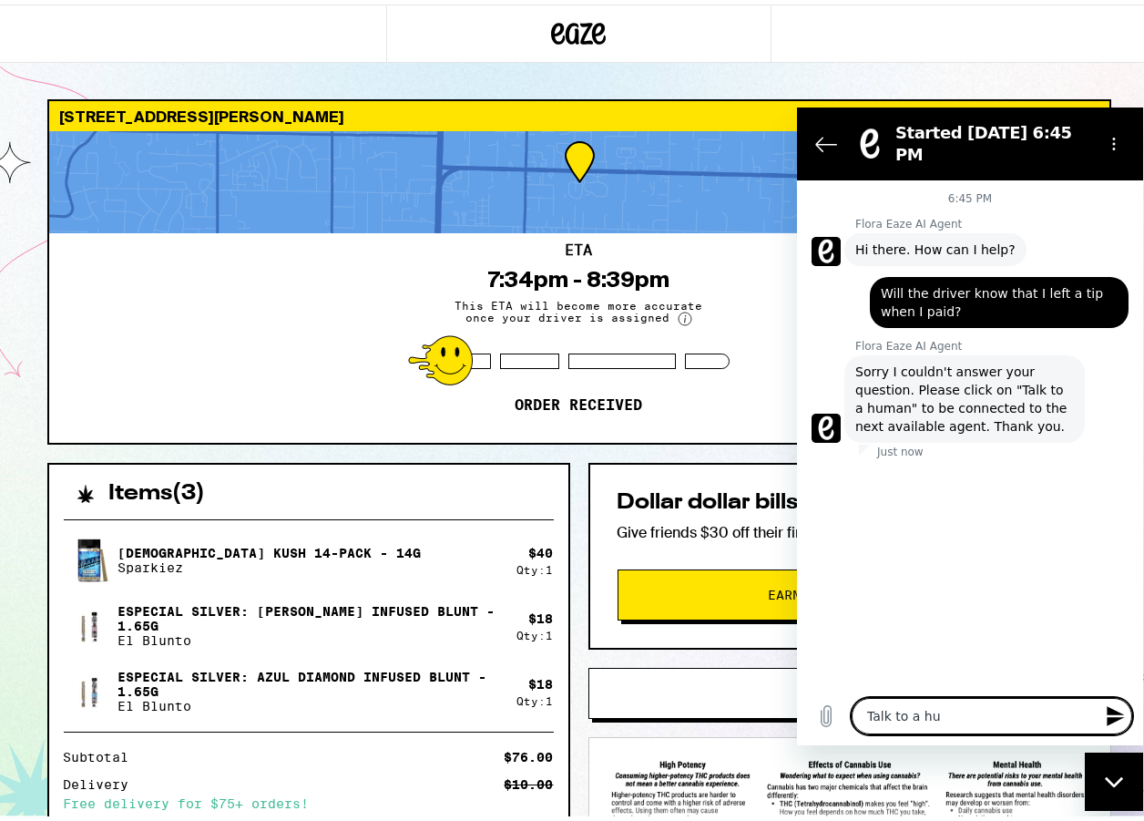
type textarea "Talk to a hum"
type textarea "x"
type textarea "Talk to a huma"
type textarea "x"
type textarea "Talk to a human"
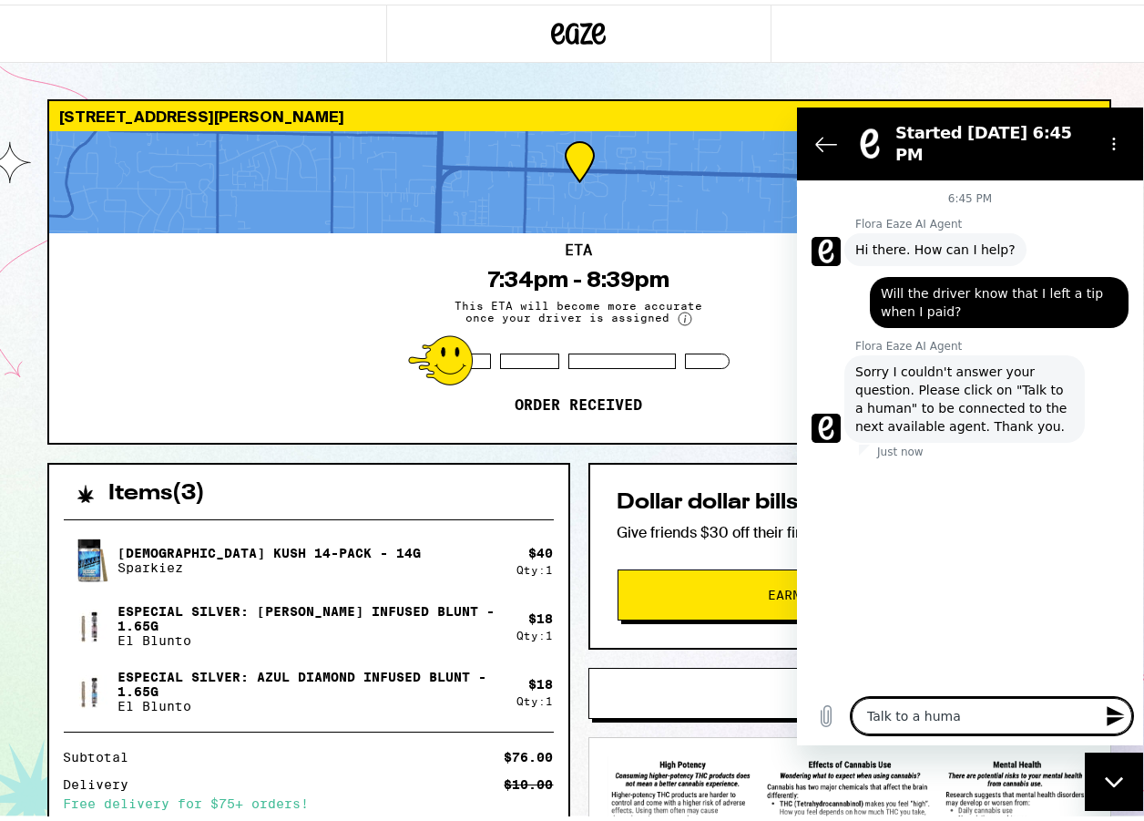
type textarea "x"
type textarea "Talk to a human."
type textarea "x"
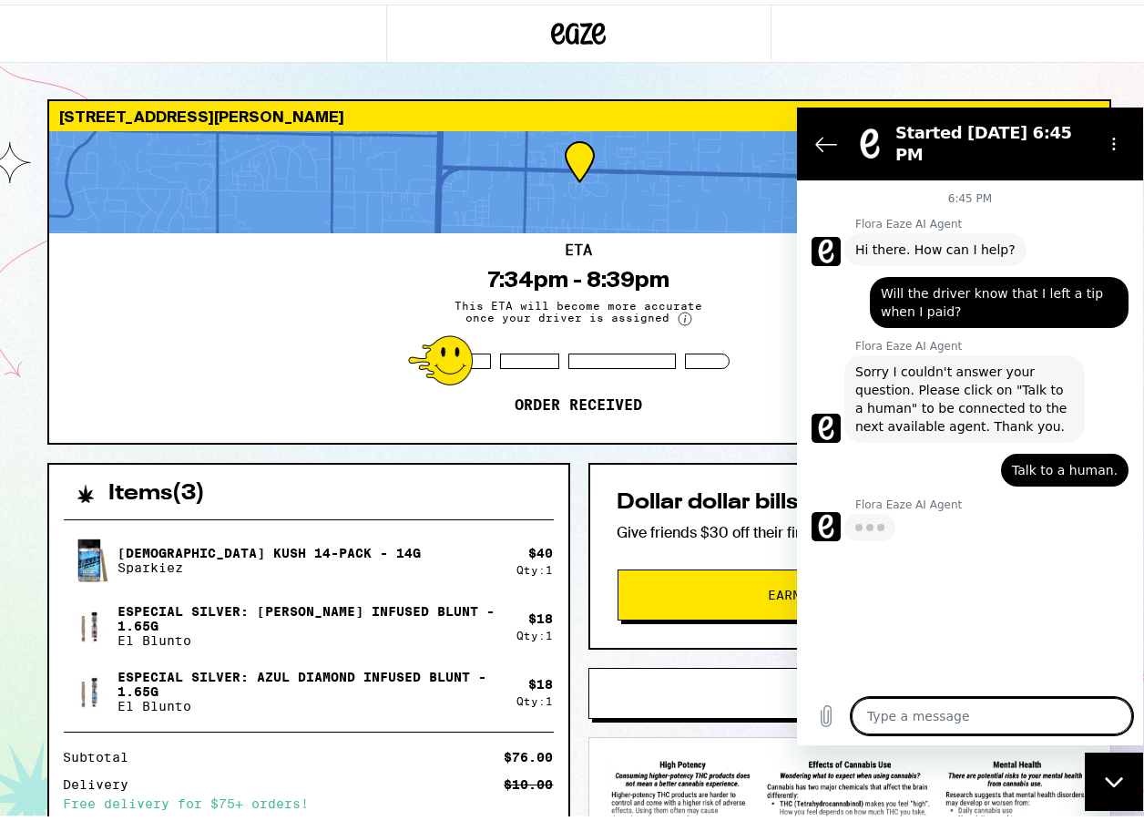
type textarea "x"
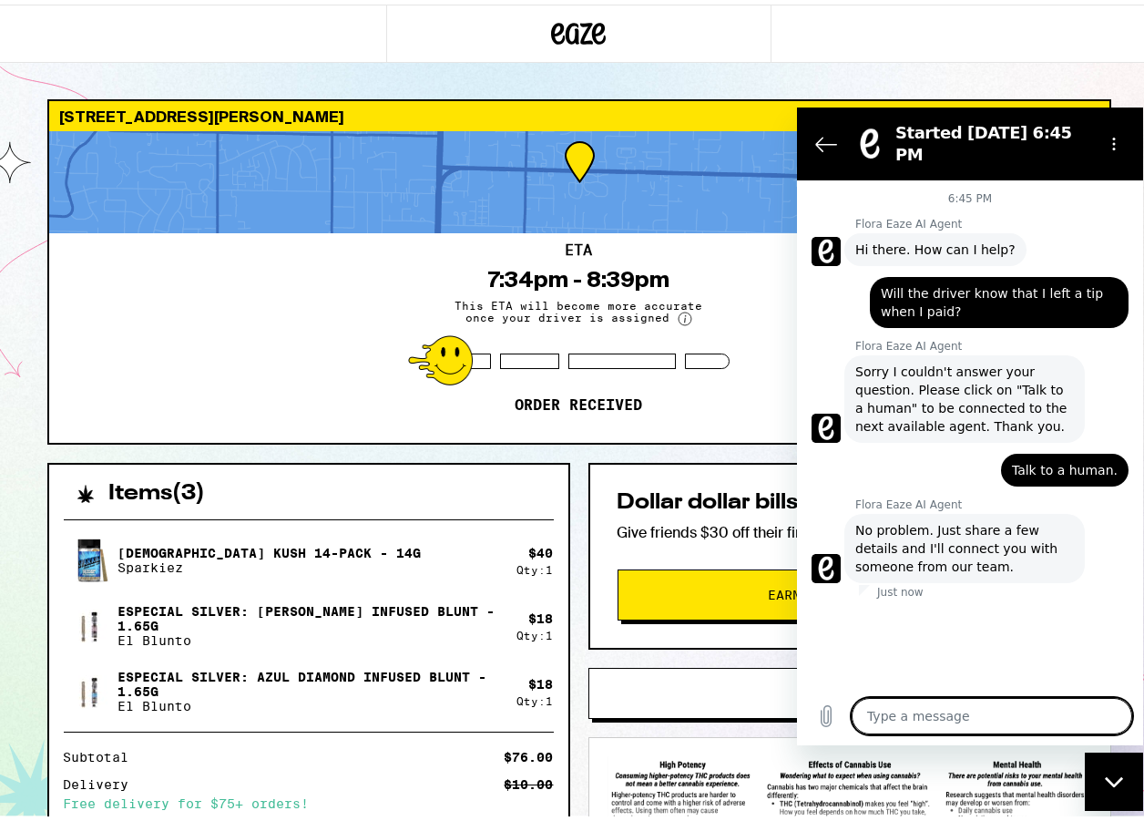
type textarea "x"
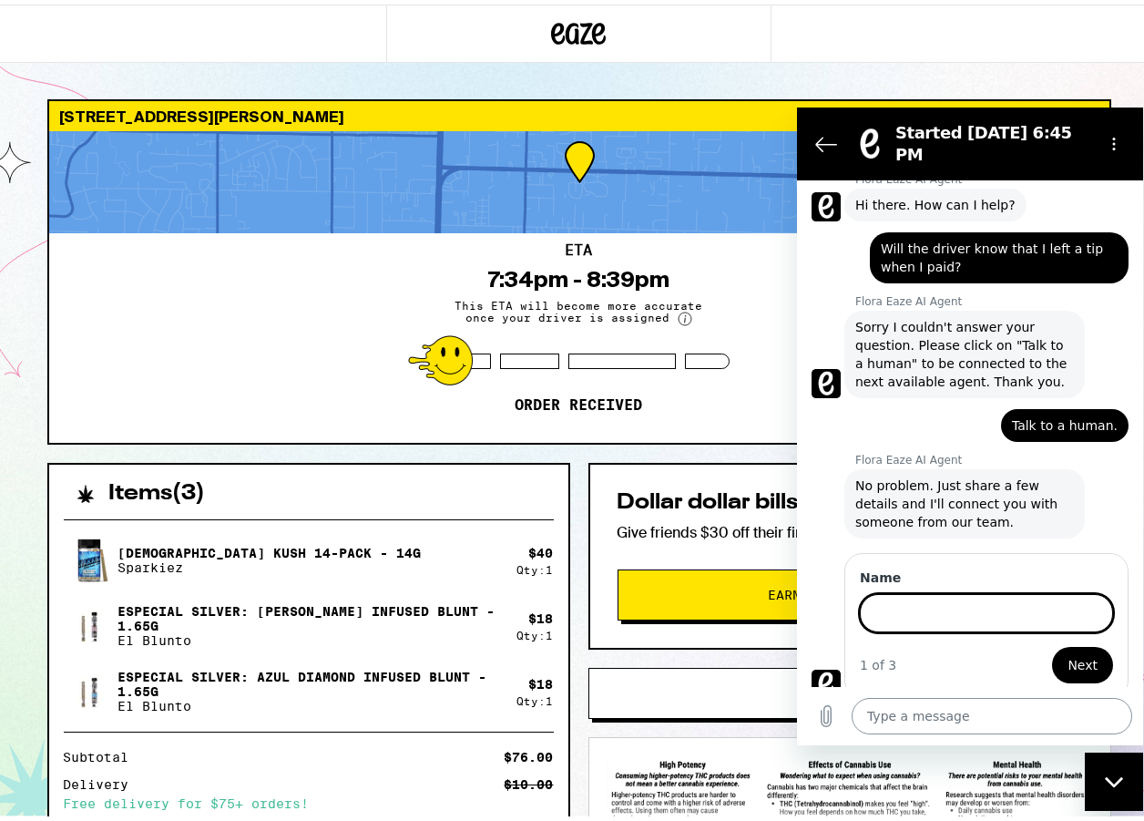
scroll to position [43, 0]
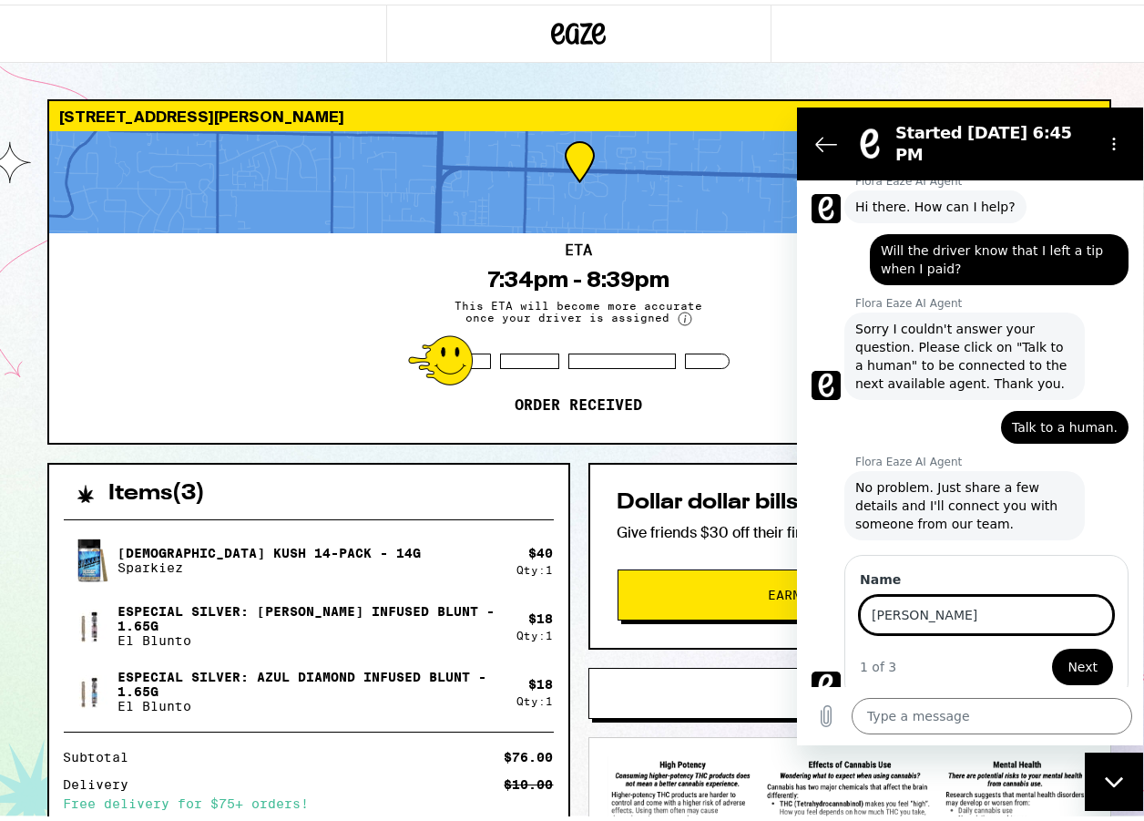
type input "[PERSON_NAME]"
click at [1069, 656] on span "Next" at bounding box center [1083, 667] width 30 height 22
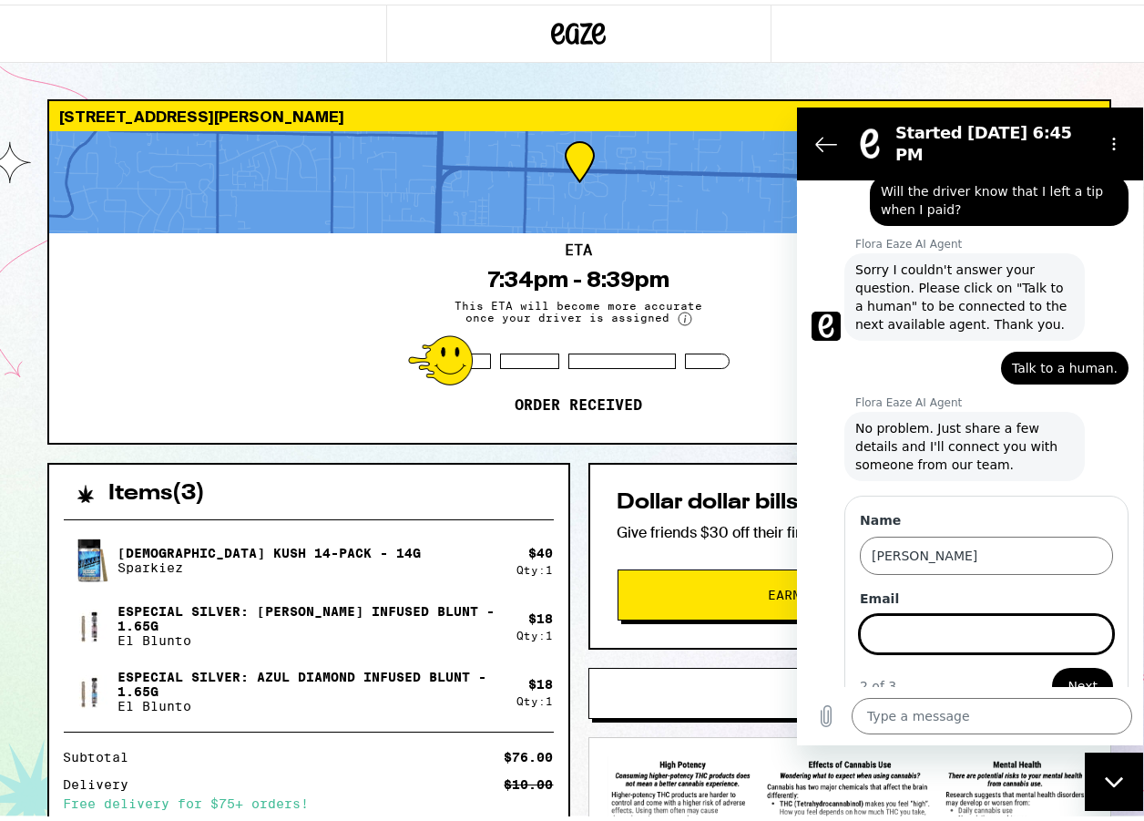
scroll to position [121, 0]
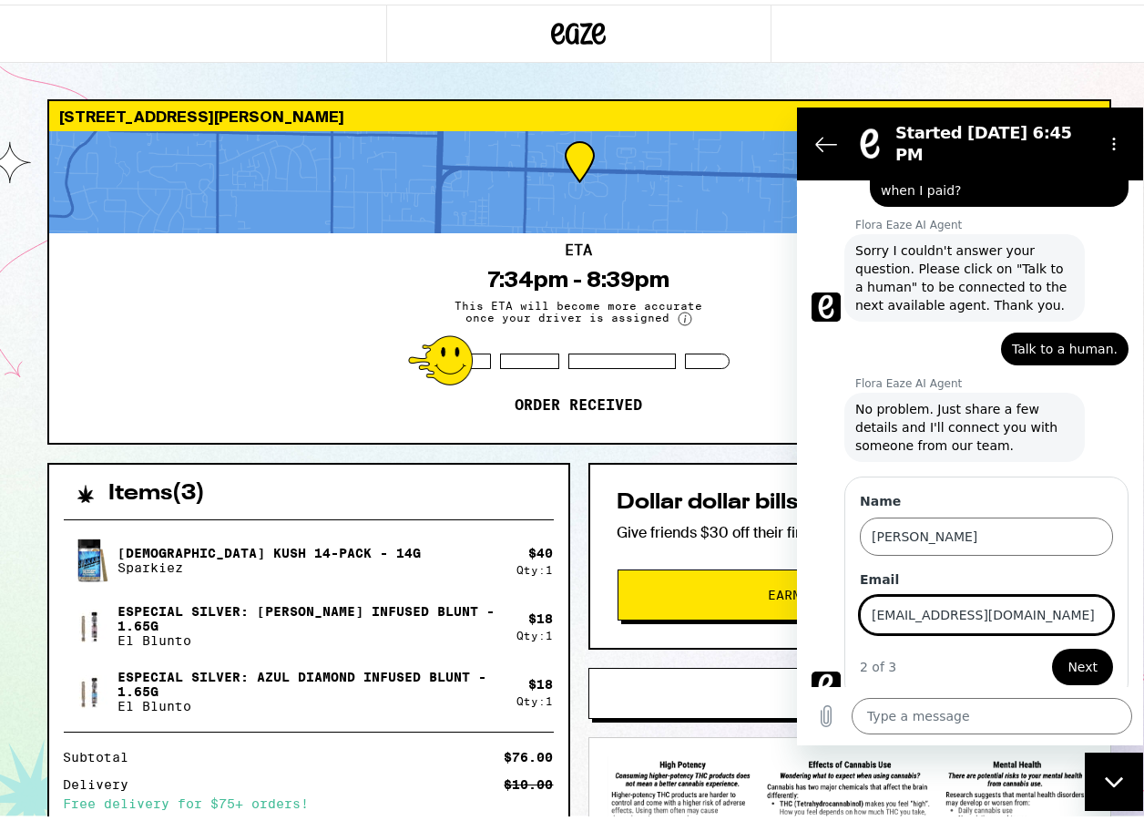
type input "[EMAIL_ADDRESS][DOMAIN_NAME]"
click at [925, 649] on div "2 of 3 Next" at bounding box center [986, 667] width 253 height 36
click at [1053, 649] on button "Next" at bounding box center [1082, 667] width 61 height 36
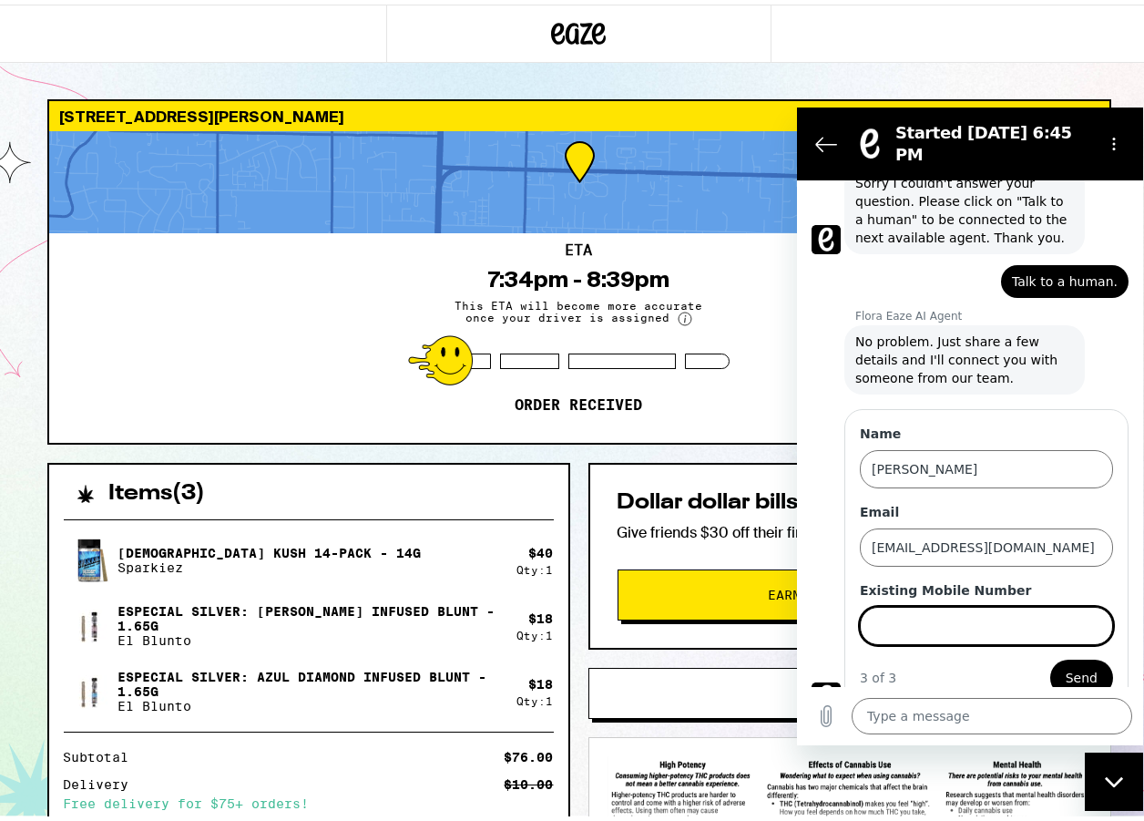
scroll to position [199, 0]
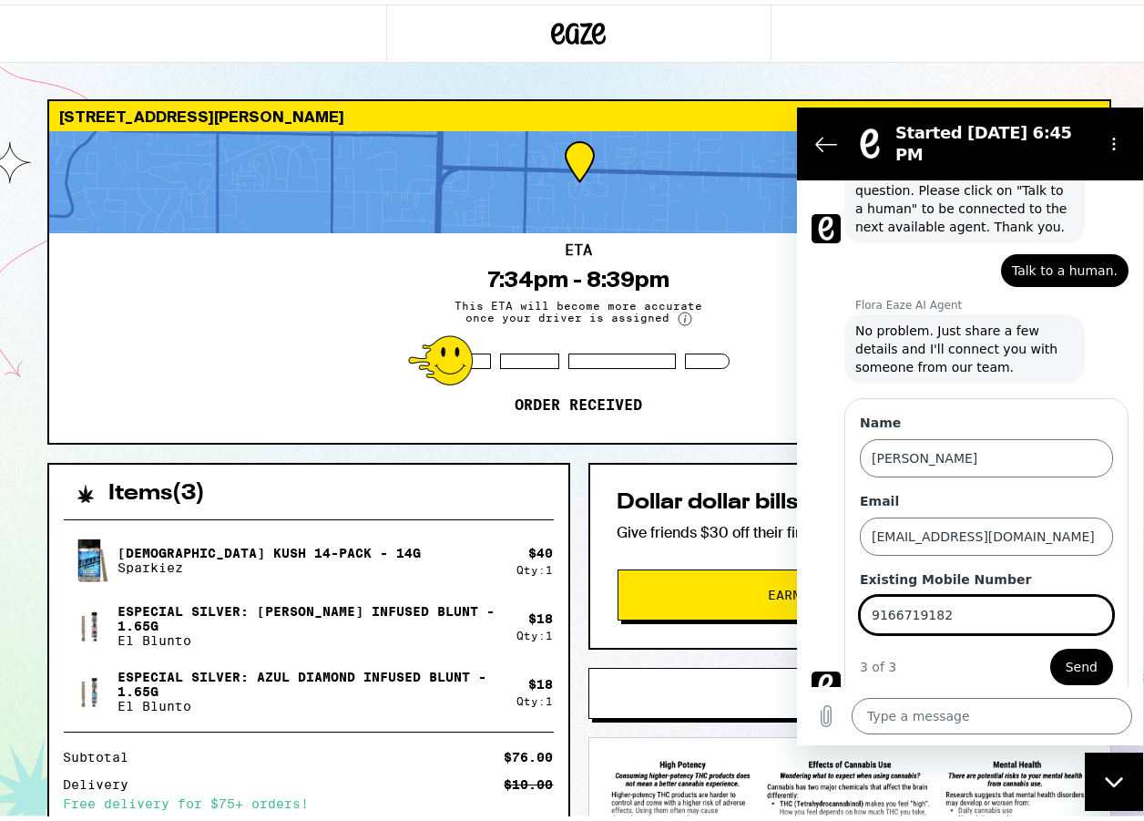
type input "9166719182"
click at [1066, 656] on span "Send" at bounding box center [1082, 667] width 32 height 22
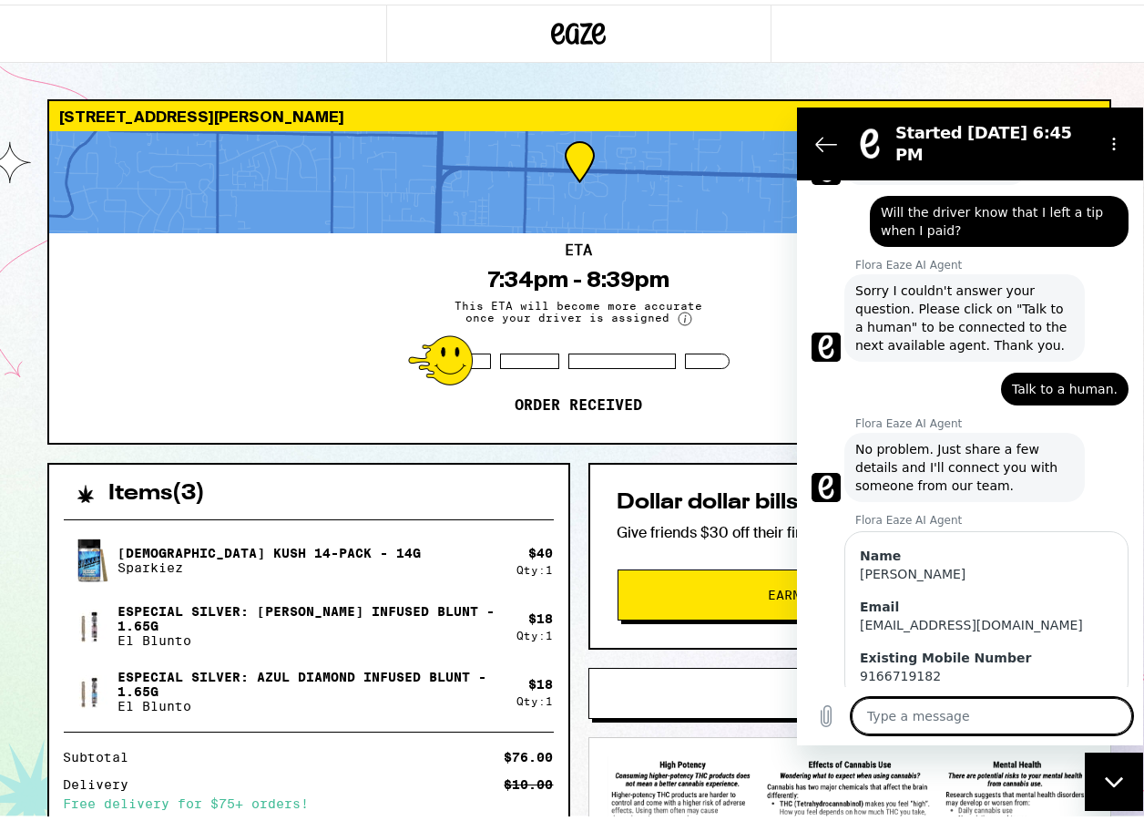
scroll to position [121, 0]
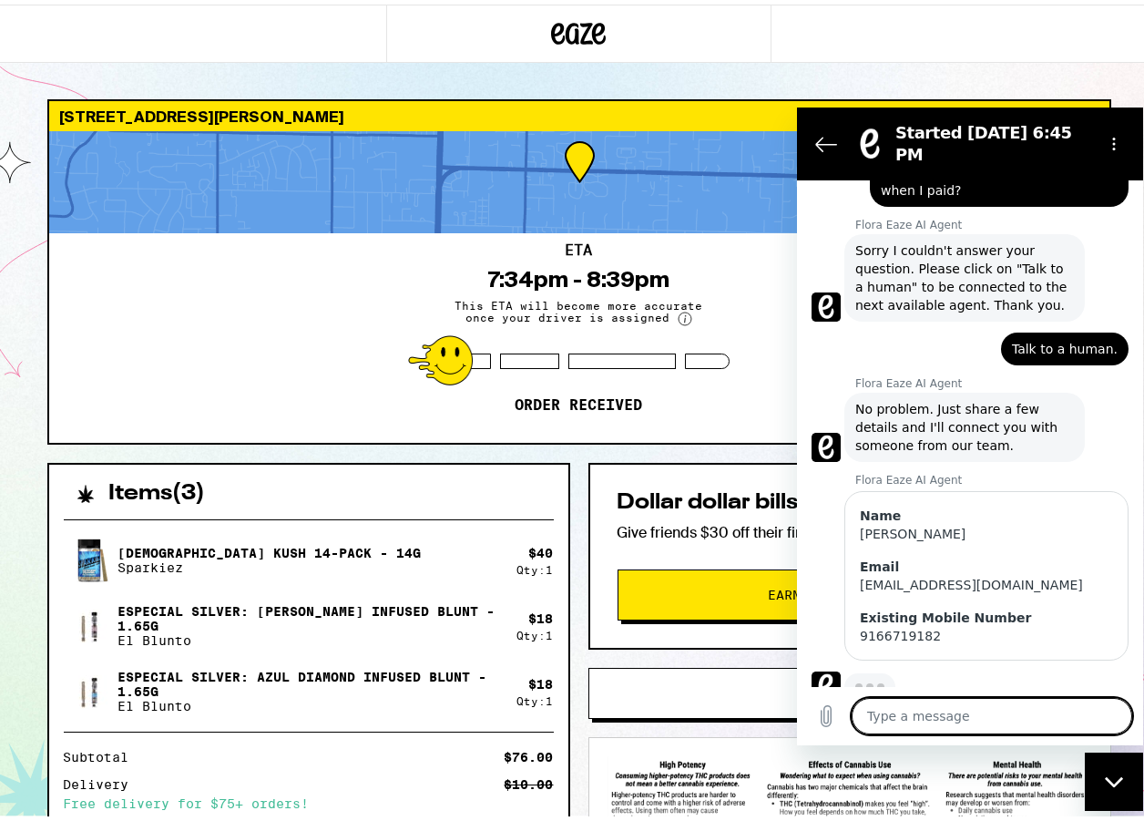
type textarea "x"
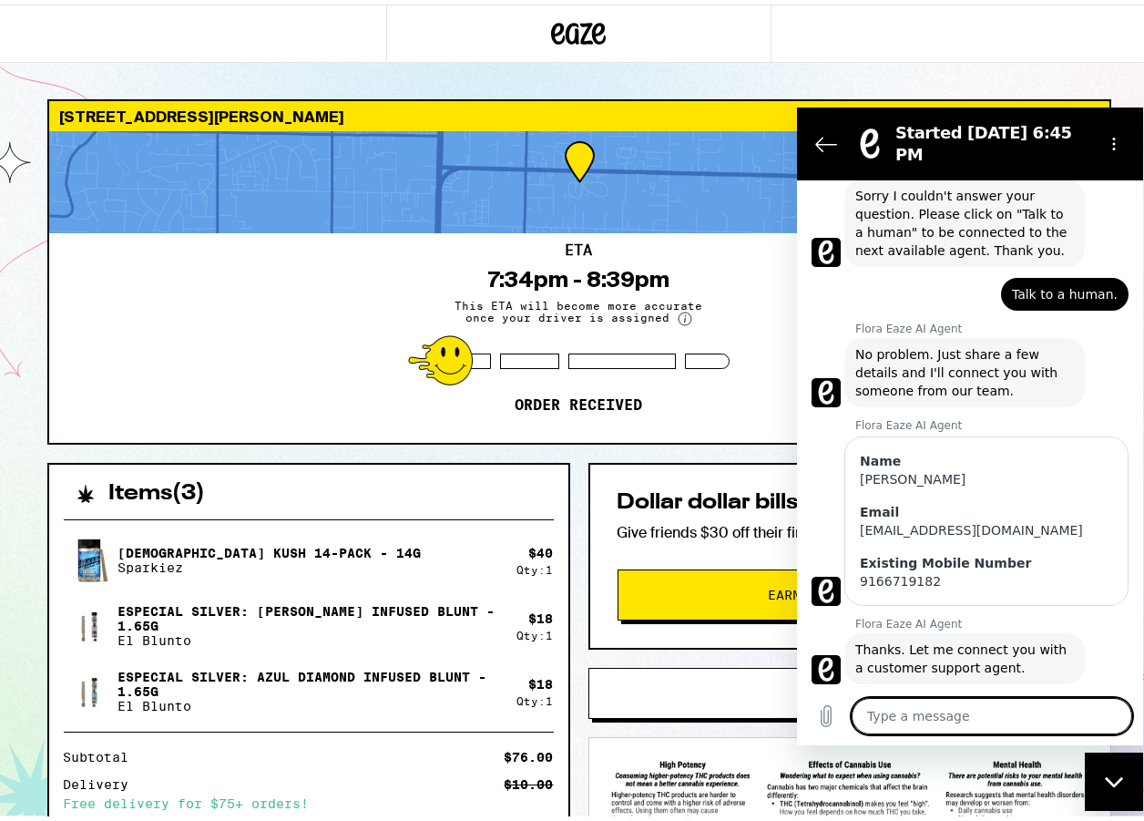
scroll to position [179, 0]
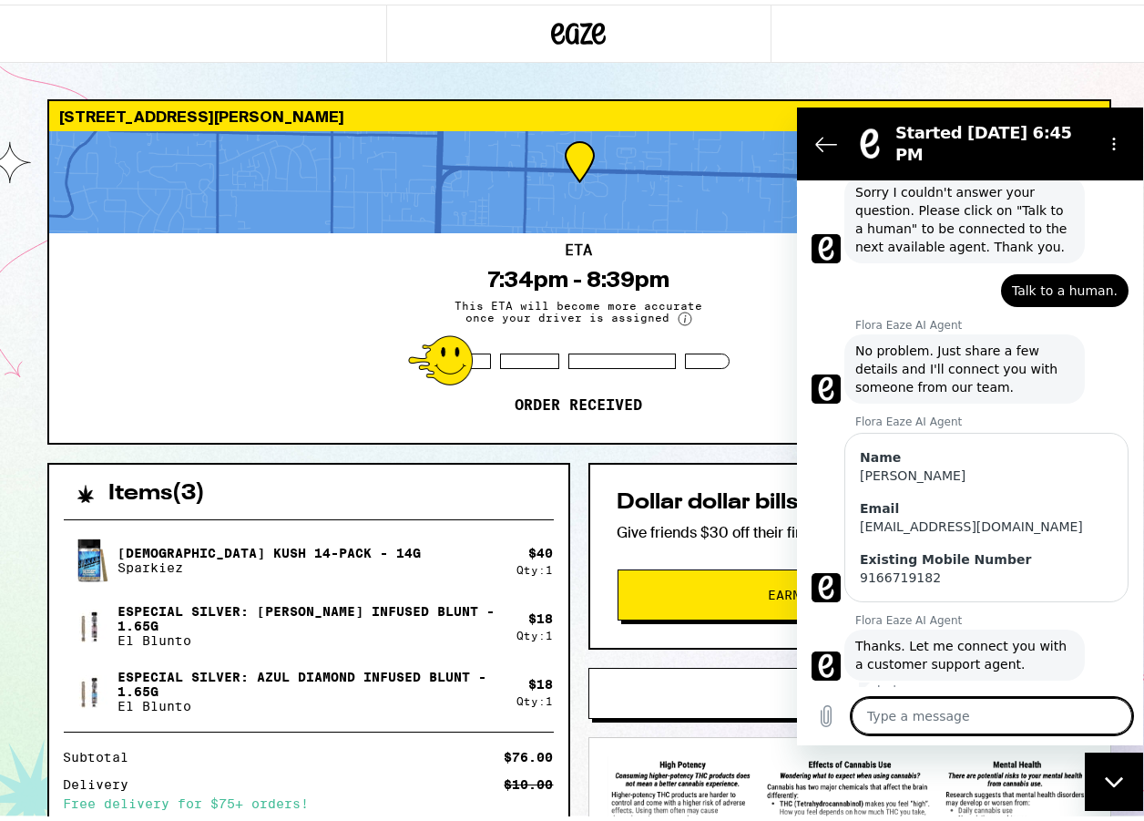
click at [971, 725] on textarea at bounding box center [992, 716] width 281 height 36
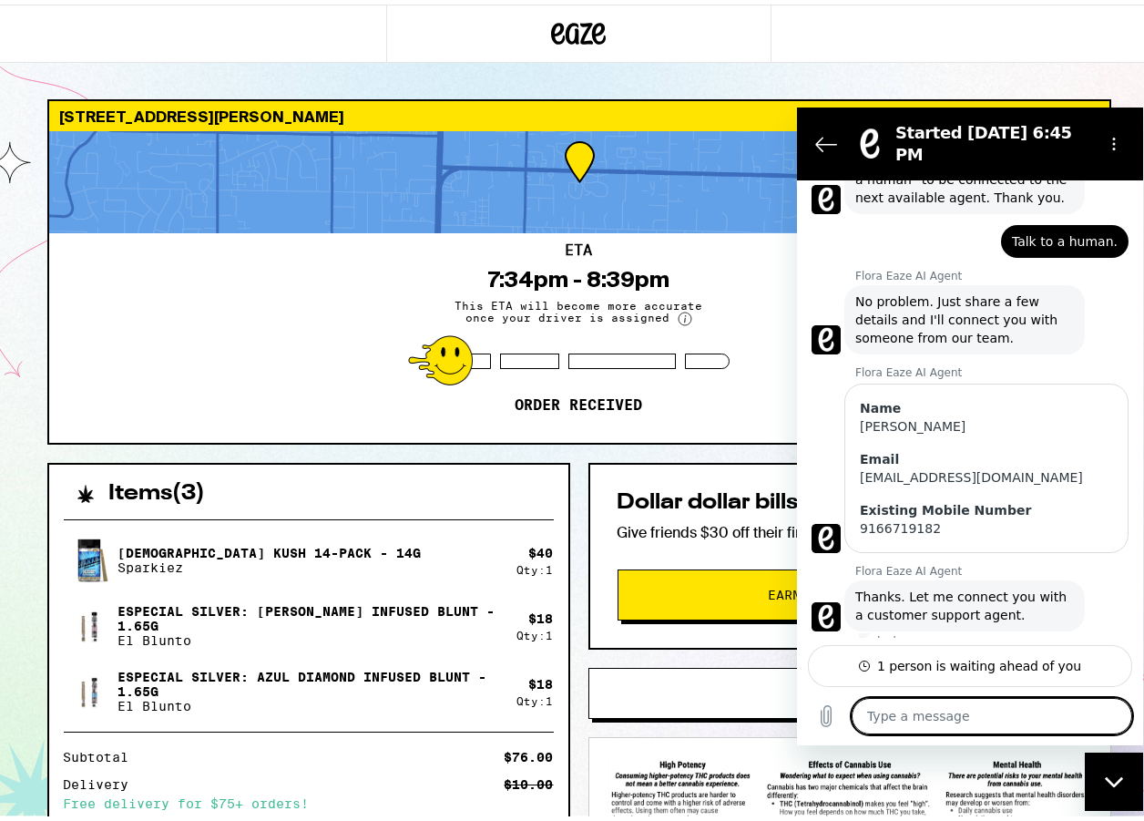
type textarea "T"
type textarea "x"
type textarea "Th"
type textarea "x"
type textarea "Tha"
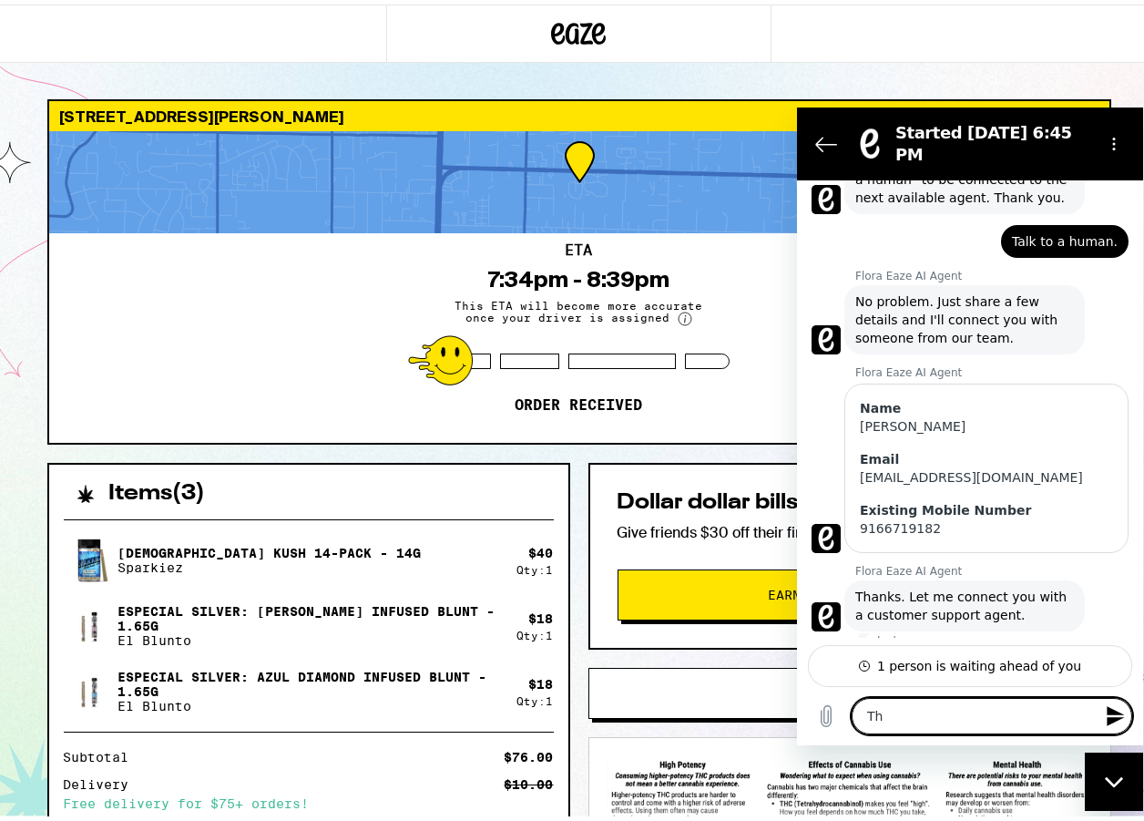
type textarea "x"
type textarea "Th"
type textarea "x"
type textarea "T"
type textarea "x"
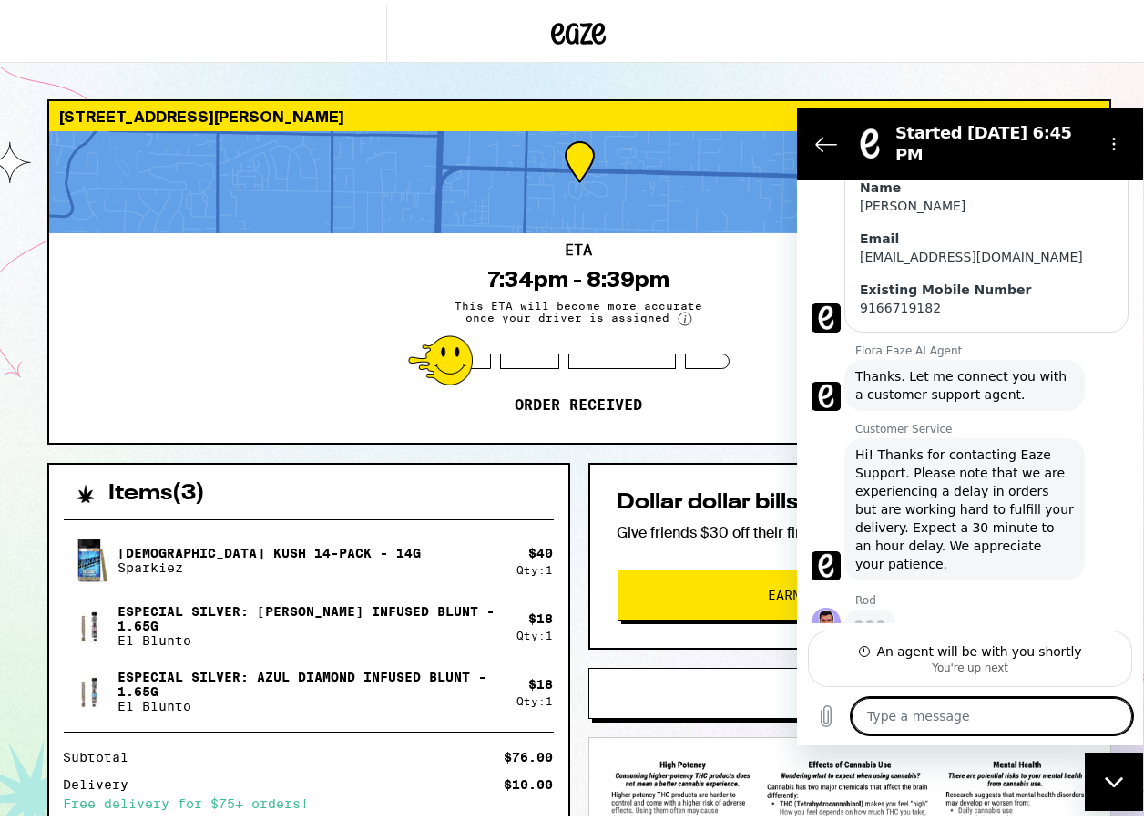
scroll to position [447, 0]
type textarea "x"
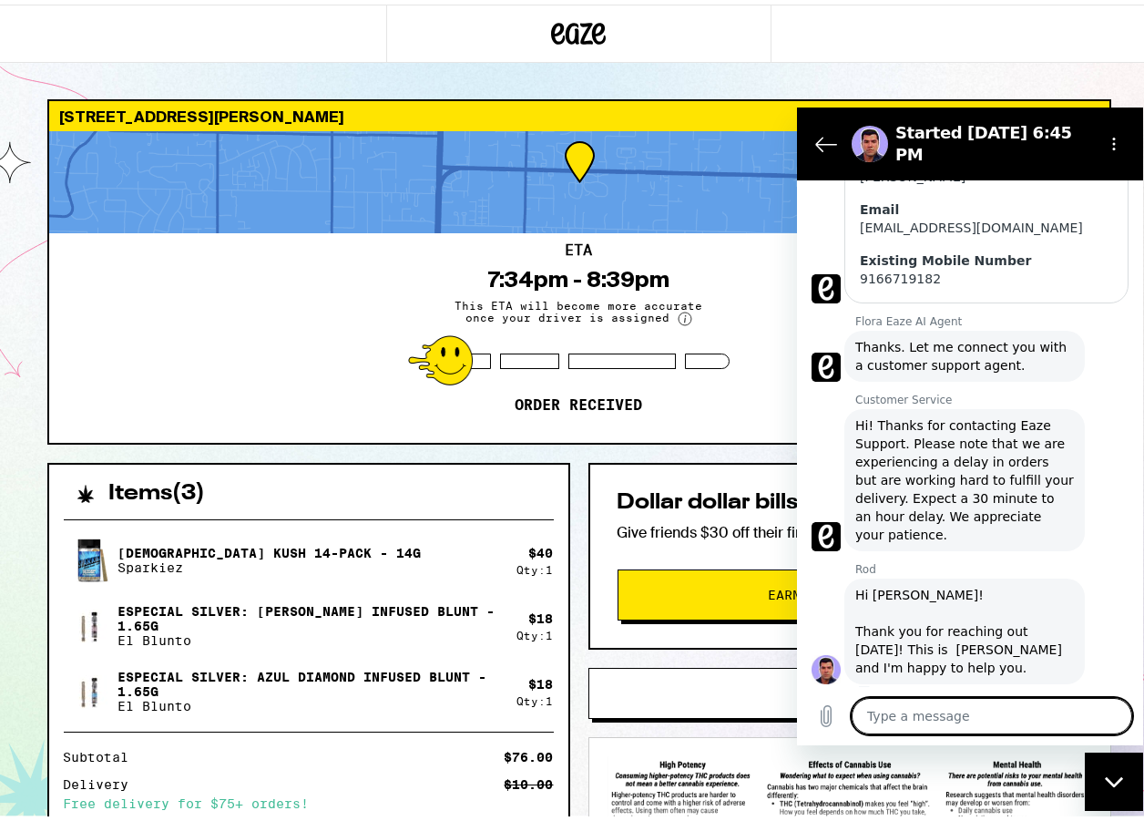
scroll to position [482, 0]
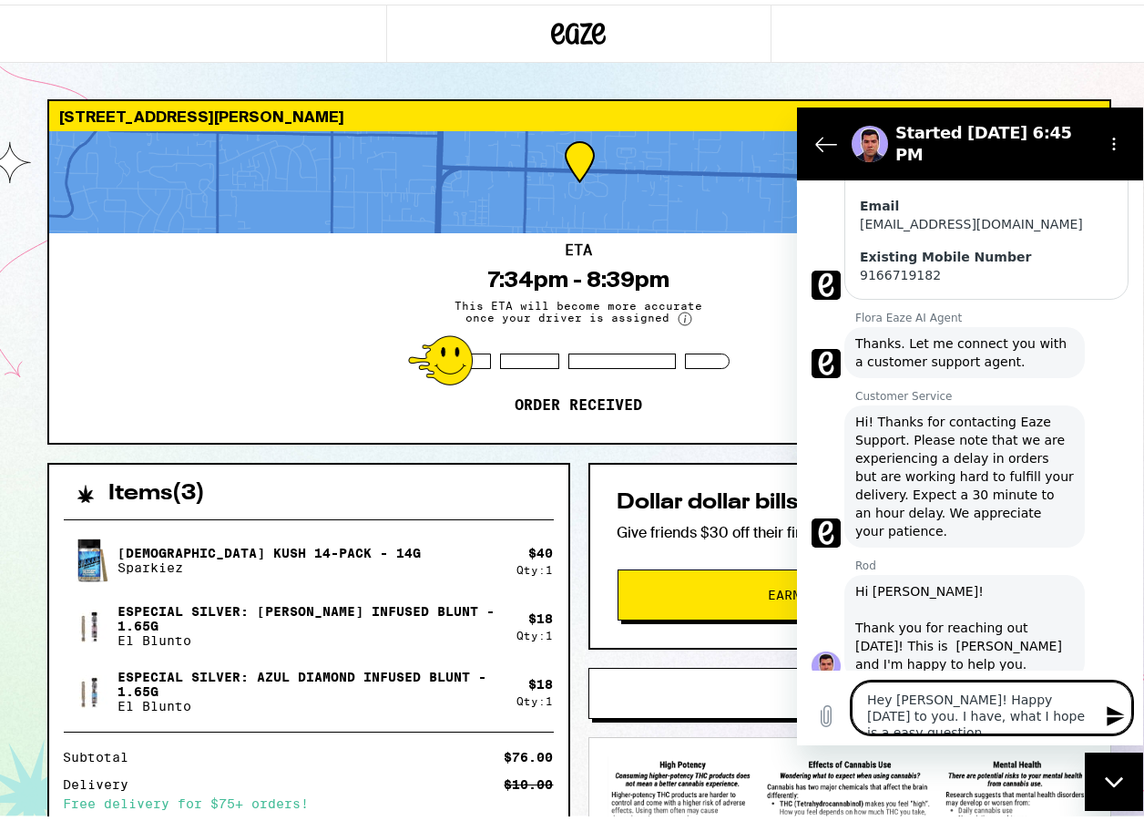
click at [898, 718] on textarea "Hey [PERSON_NAME]! Happy [DATE] to you. I have, what I hope is a easy question." at bounding box center [992, 707] width 281 height 53
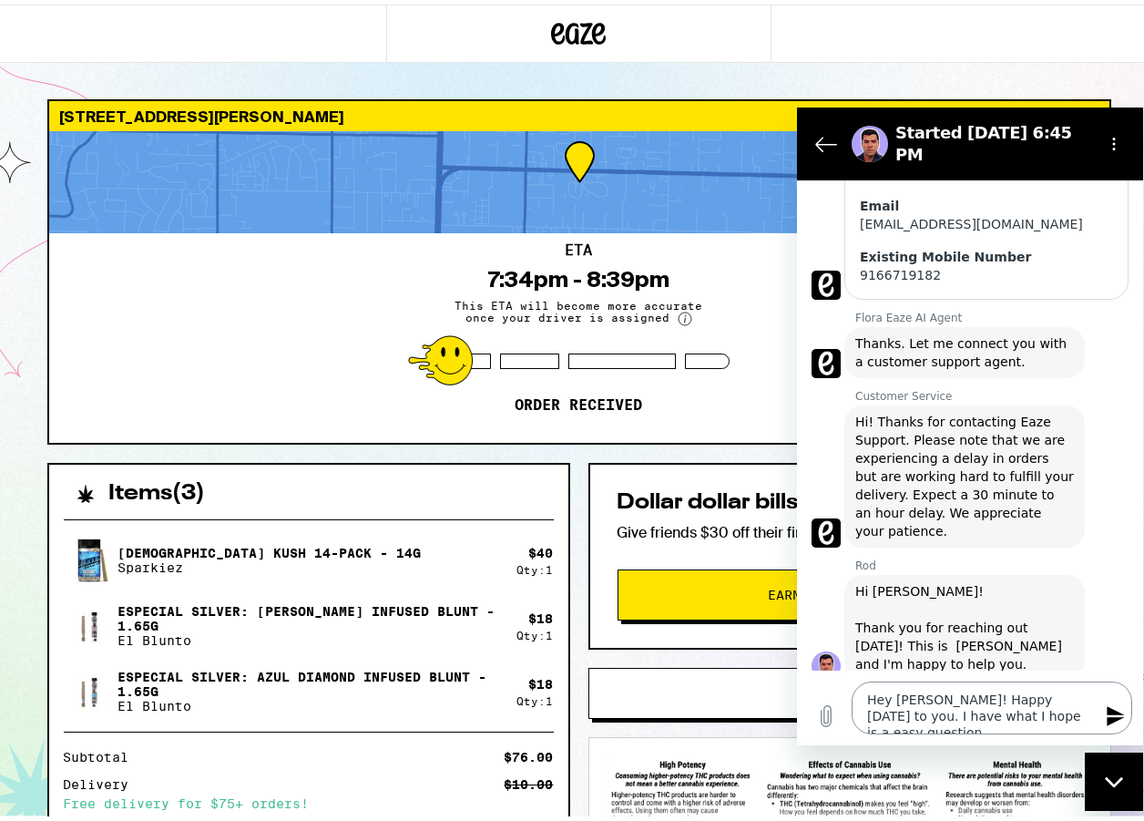
drag, startPoint x: 1096, startPoint y: 713, endPoint x: 1085, endPoint y: 718, distance: 11.8
click at [1092, 715] on div "Type a message Hey [PERSON_NAME]! Happy [DATE] to you. I have what I hope is a …" at bounding box center [992, 707] width 281 height 53
click at [1070, 717] on textarea "Hey [PERSON_NAME]! Happy [DATE] to you. I have what I hope is a easy question." at bounding box center [992, 707] width 281 height 53
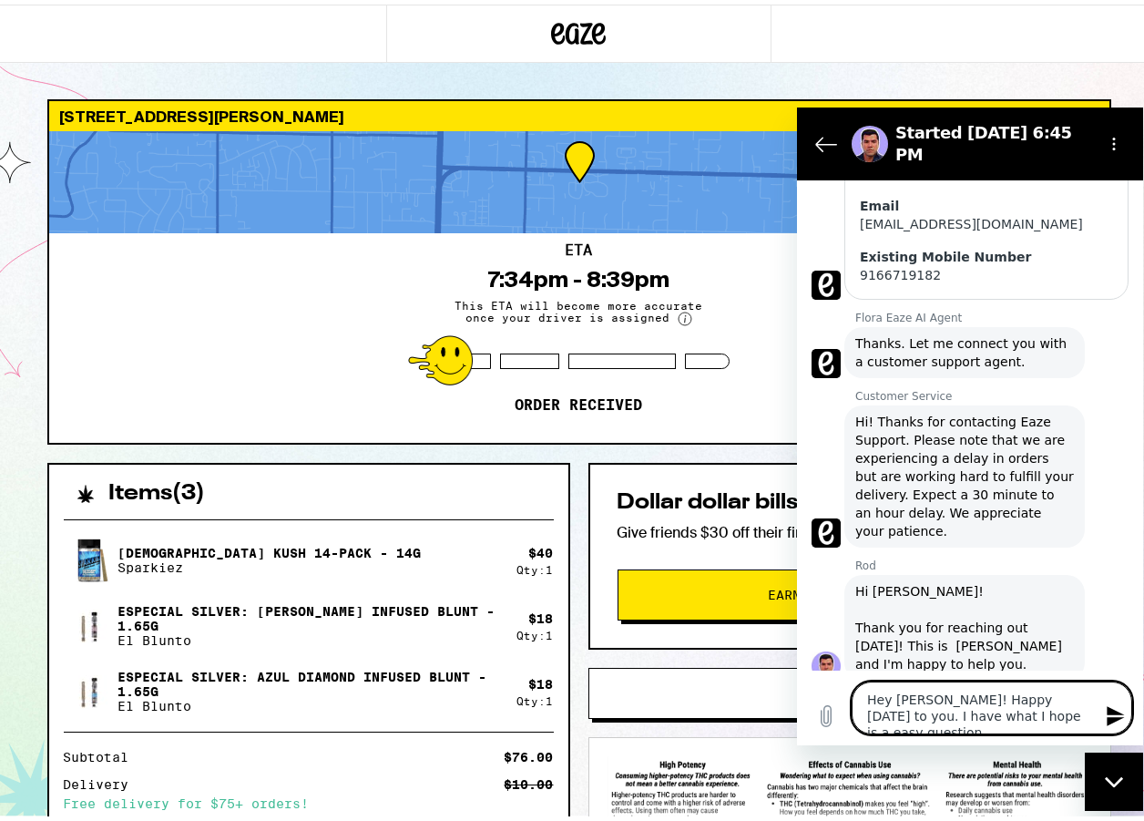
click at [1078, 716] on textarea "Hey [PERSON_NAME]! Happy [DATE] to you. I have what I hope is a easy question." at bounding box center [992, 707] width 281 height 53
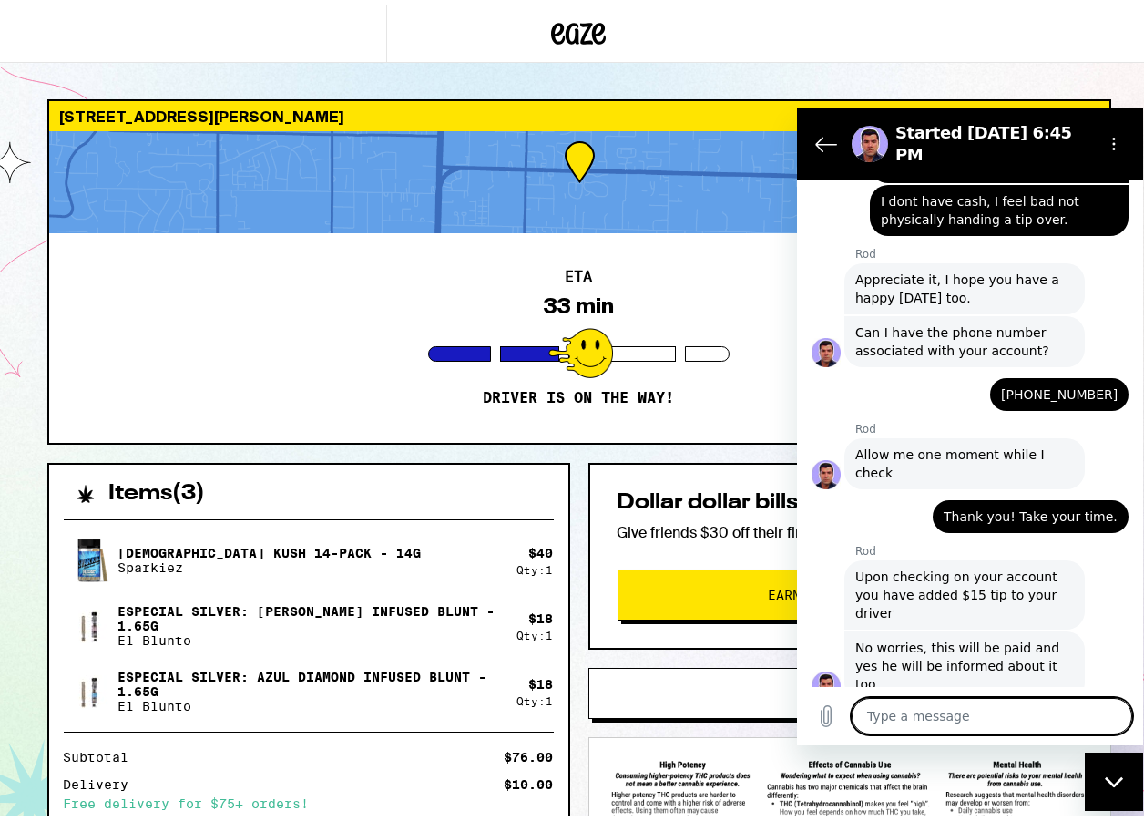
scroll to position [1150, 0]
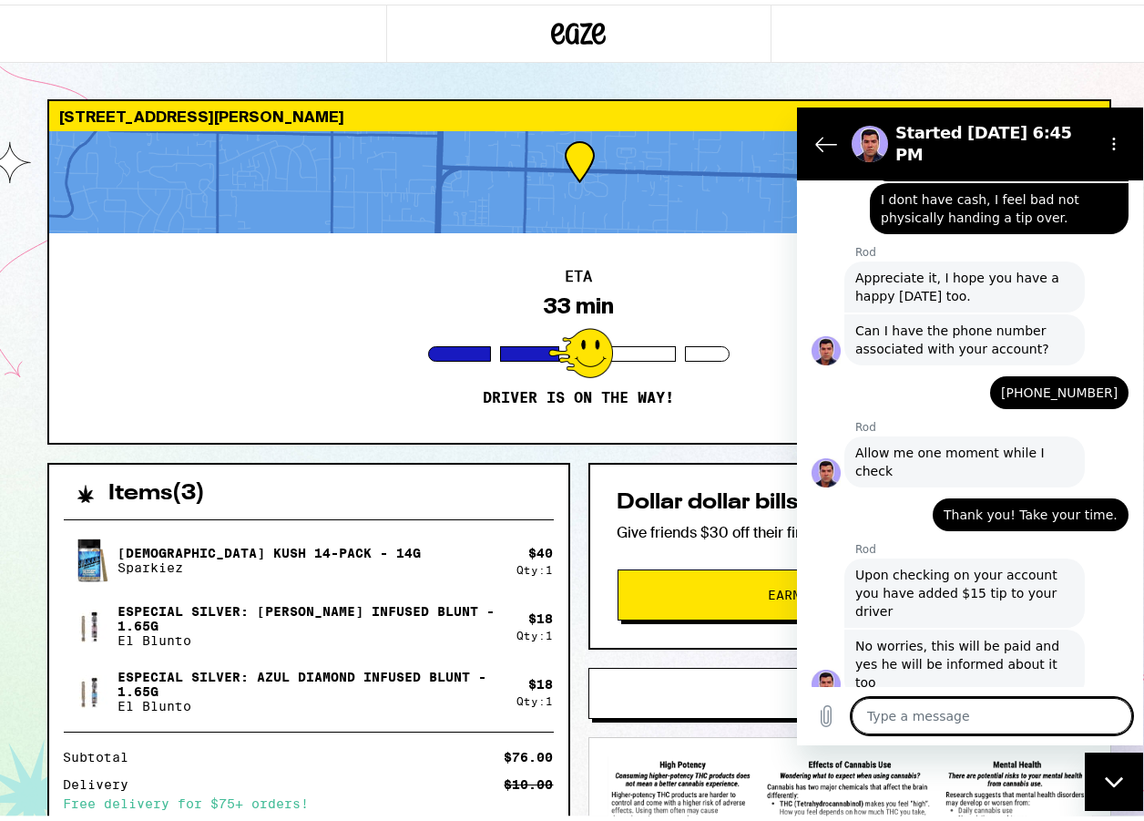
click at [972, 721] on textarea at bounding box center [992, 716] width 281 height 36
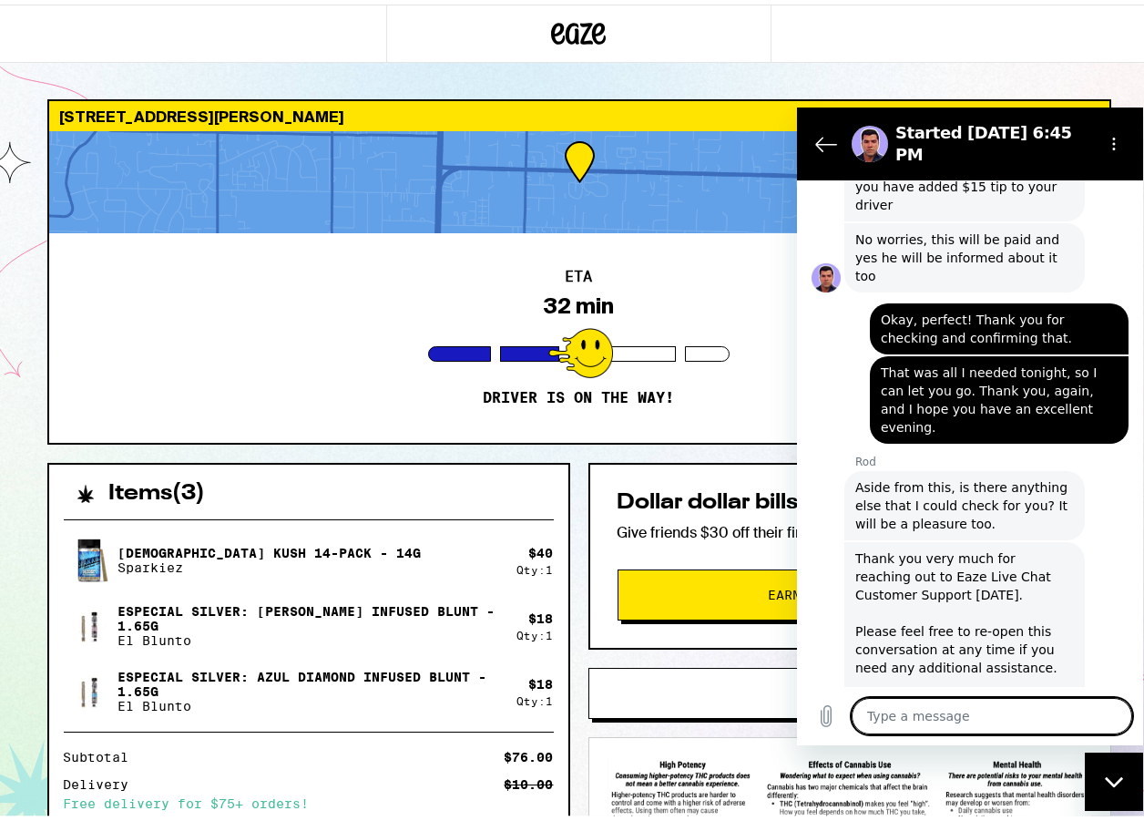
scroll to position [1560, 0]
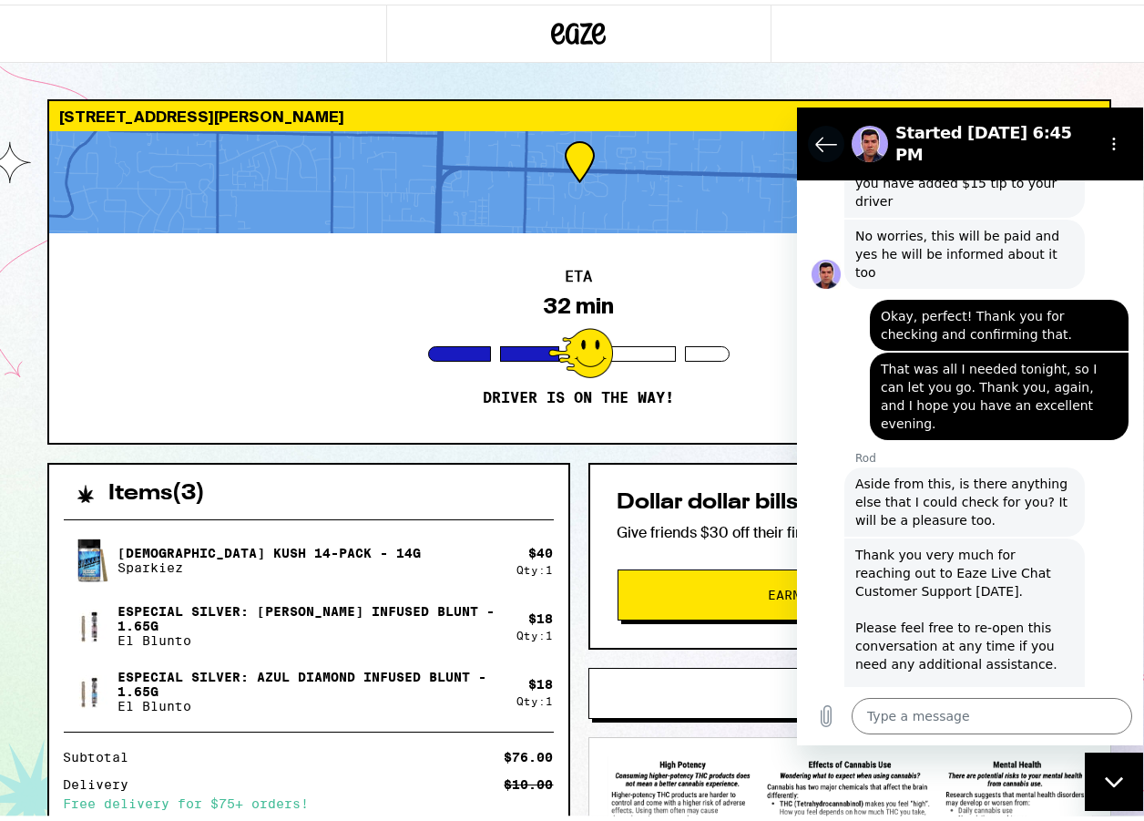
click at [824, 139] on icon "Back to the conversation list" at bounding box center [826, 144] width 22 height 22
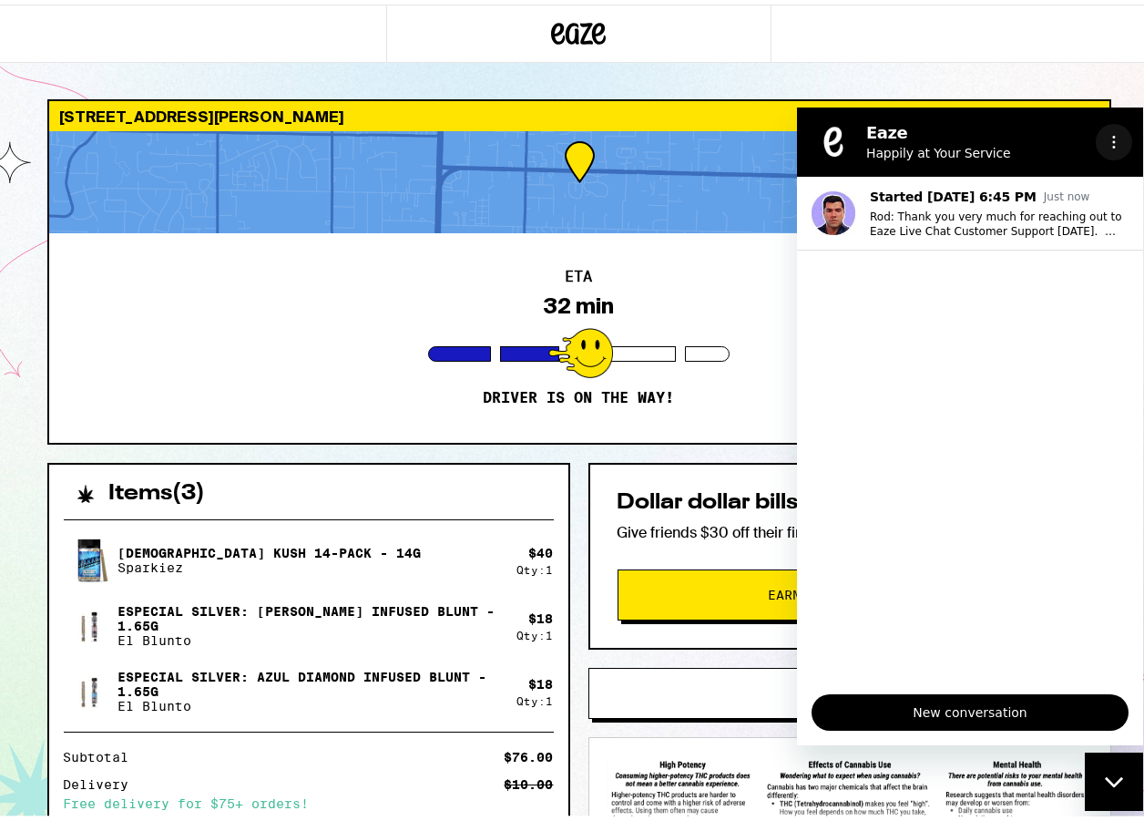
click at [1113, 138] on icon "Options menu" at bounding box center [1114, 142] width 15 height 15
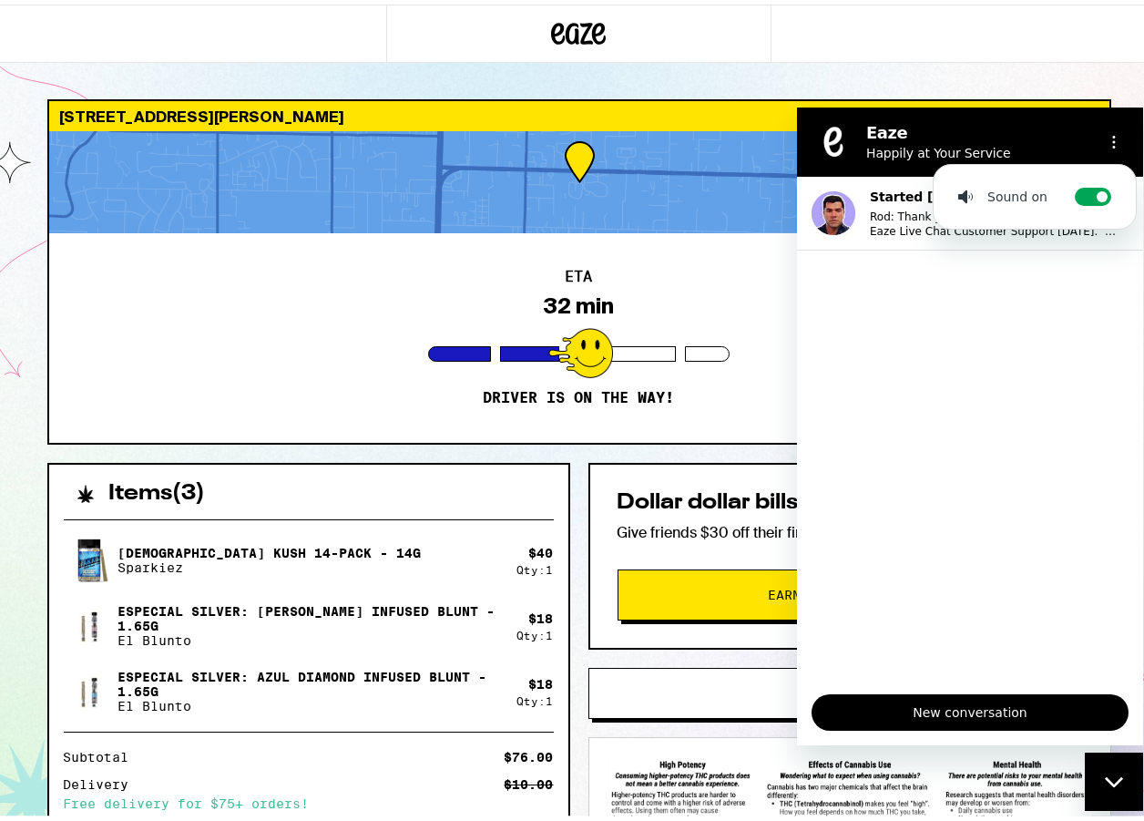
click at [703, 222] on div at bounding box center [579, 178] width 1060 height 102
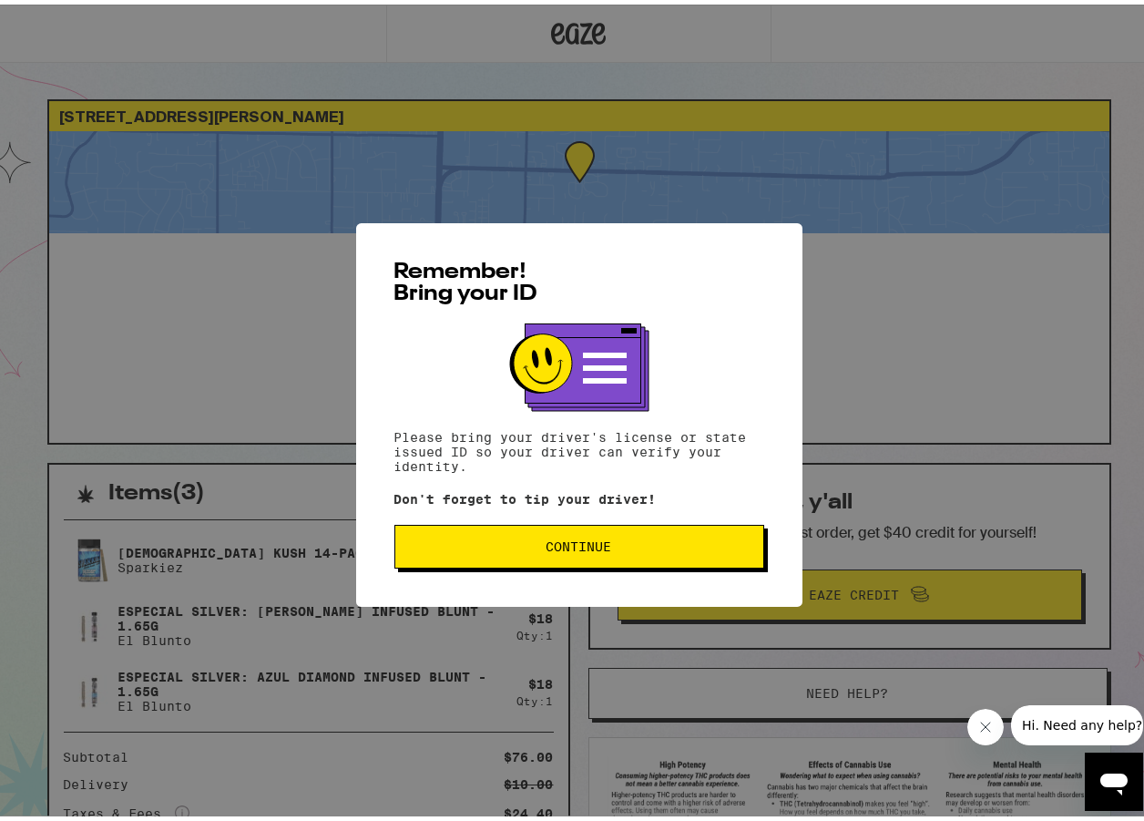
click at [606, 563] on button "Continue" at bounding box center [579, 542] width 370 height 44
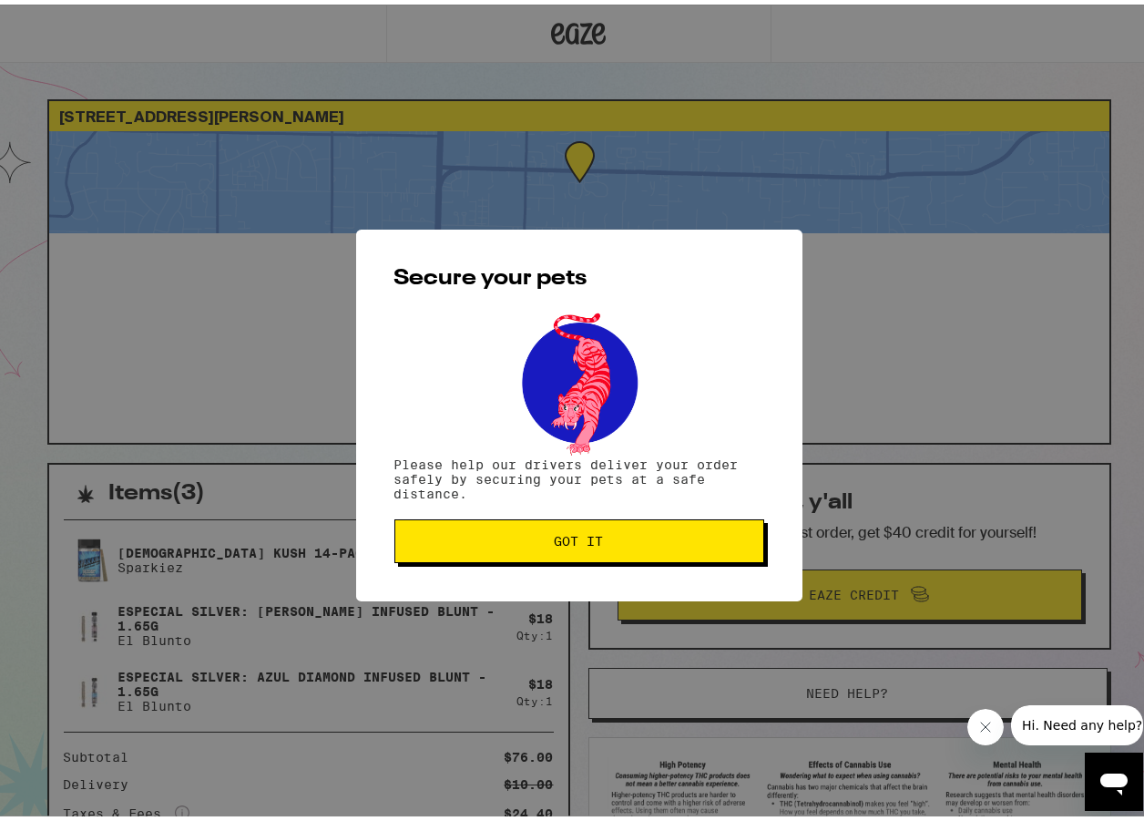
click at [556, 543] on span "Got it" at bounding box center [579, 536] width 49 height 13
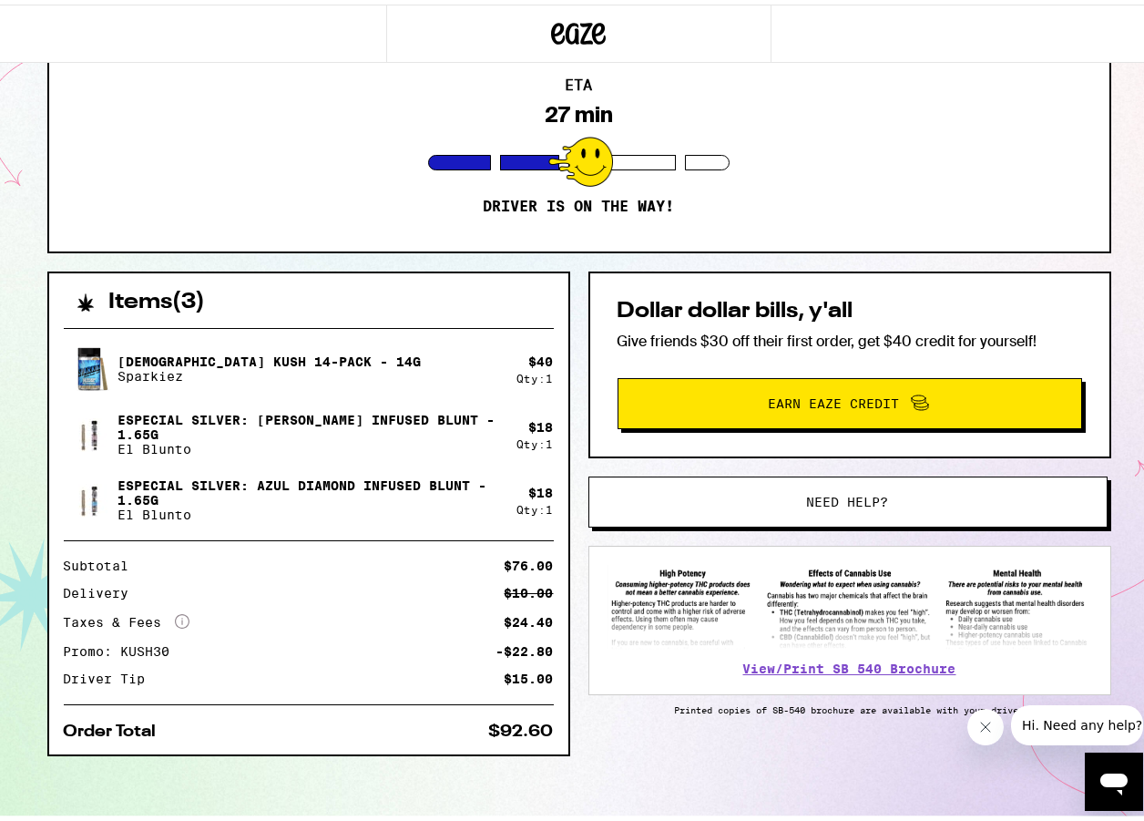
scroll to position [195, 0]
